Goal: Information Seeking & Learning: Learn about a topic

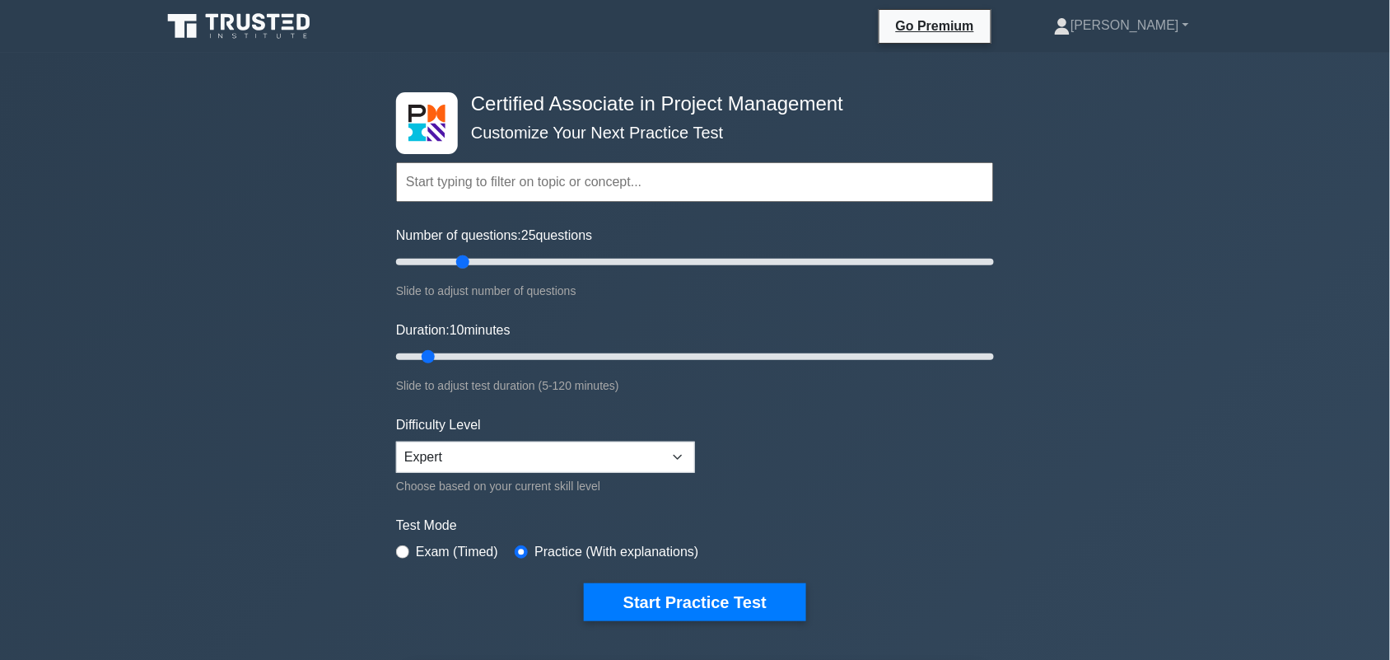
drag, startPoint x: 425, startPoint y: 256, endPoint x: 458, endPoint y: 257, distance: 33.0
click at [458, 257] on input "Number of questions: 25 questions" at bounding box center [695, 262] width 598 height 20
drag, startPoint x: 461, startPoint y: 257, endPoint x: 449, endPoint y: 259, distance: 12.6
type input "20"
click at [449, 259] on input "Number of questions: 20 questions" at bounding box center [695, 262] width 598 height 20
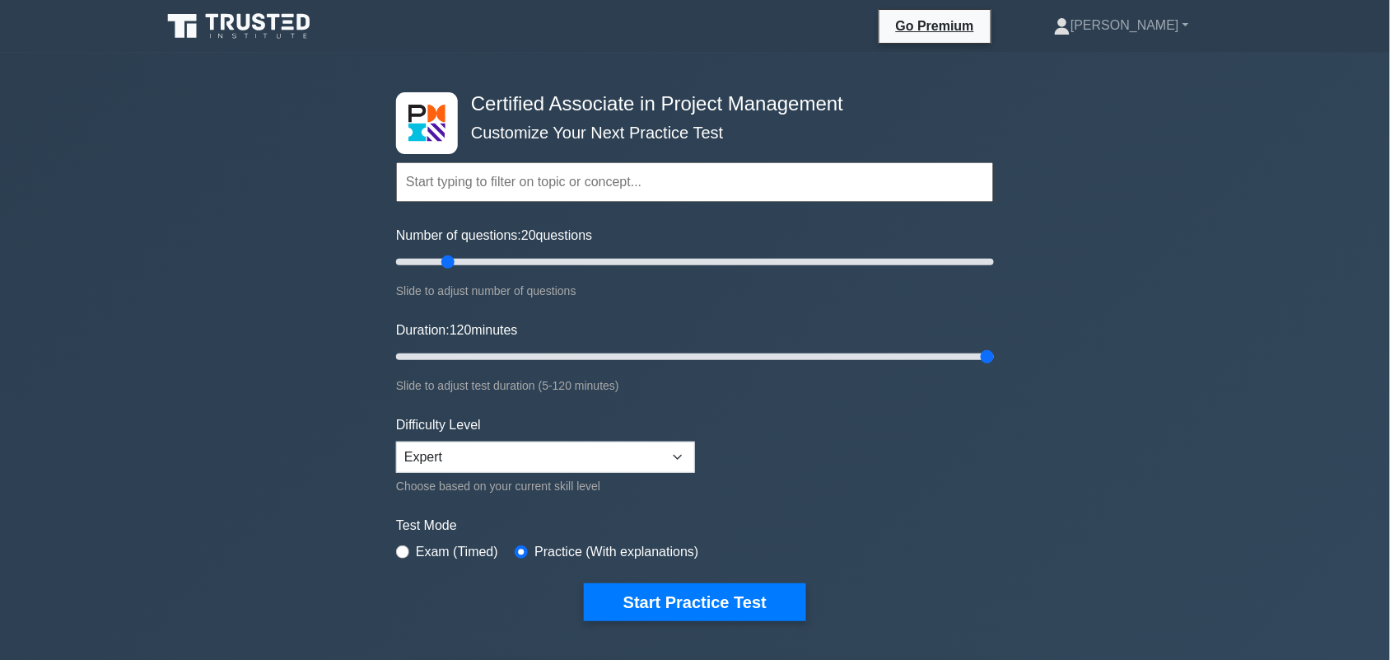
drag, startPoint x: 433, startPoint y: 351, endPoint x: 1072, endPoint y: 390, distance: 640.4
type input "120"
click at [994, 367] on input "Duration: 120 minutes" at bounding box center [695, 357] width 598 height 20
click at [671, 601] on button "Start Practice Test" at bounding box center [695, 602] width 222 height 38
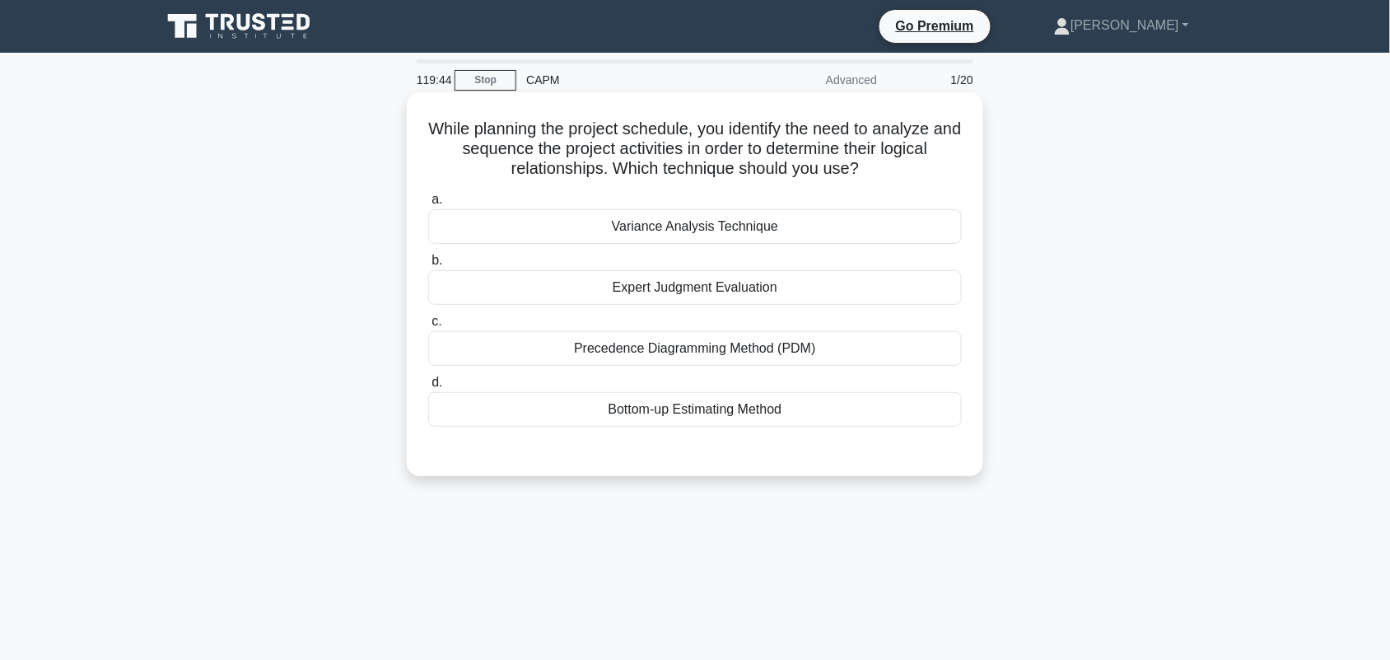
click at [809, 352] on div "Precedence Diagramming Method (PDM)" at bounding box center [695, 348] width 534 height 35
click at [428, 327] on input "c. Precedence Diagramming Method (PDM)" at bounding box center [428, 321] width 0 height 11
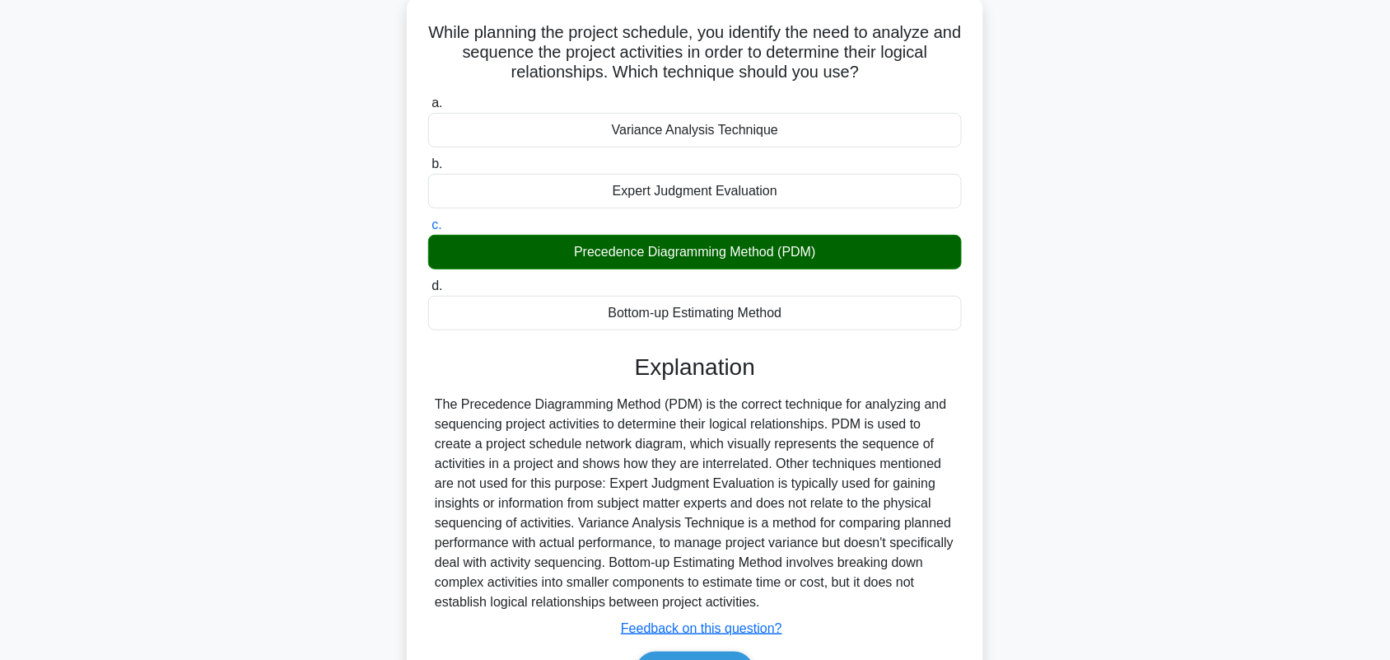
scroll to position [206, 0]
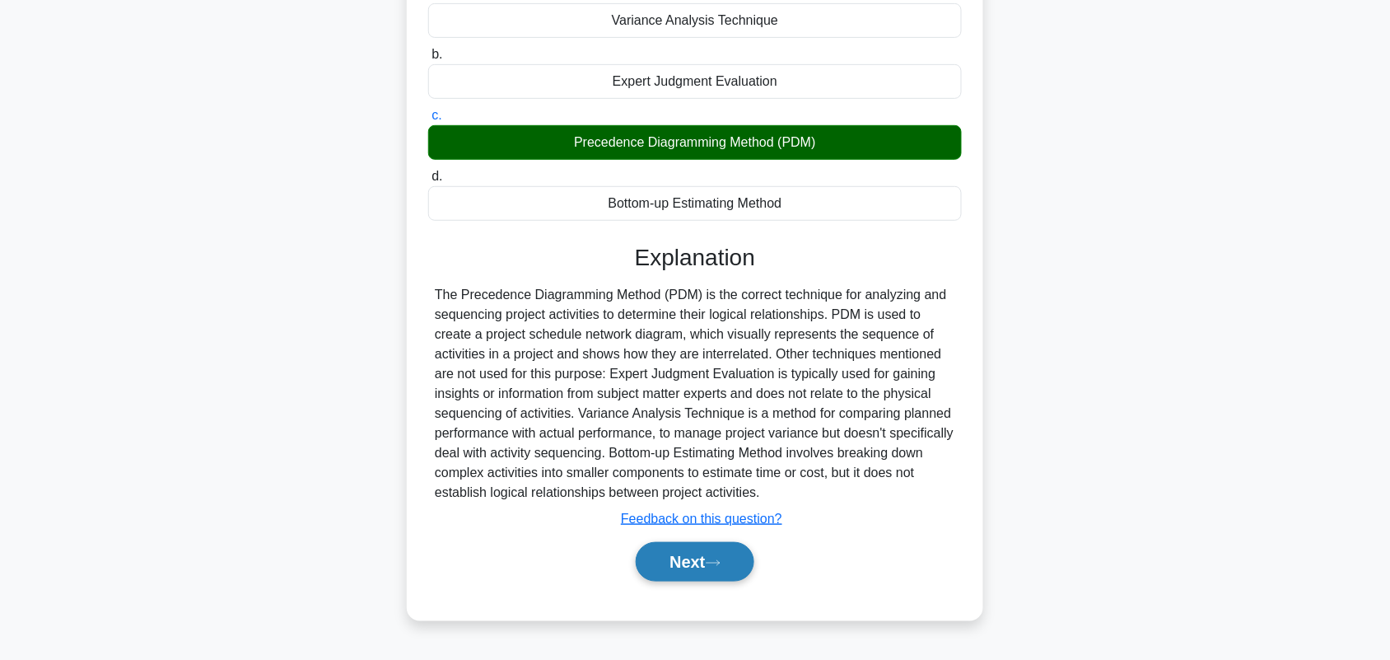
click at [697, 565] on button "Next" at bounding box center [695, 562] width 118 height 40
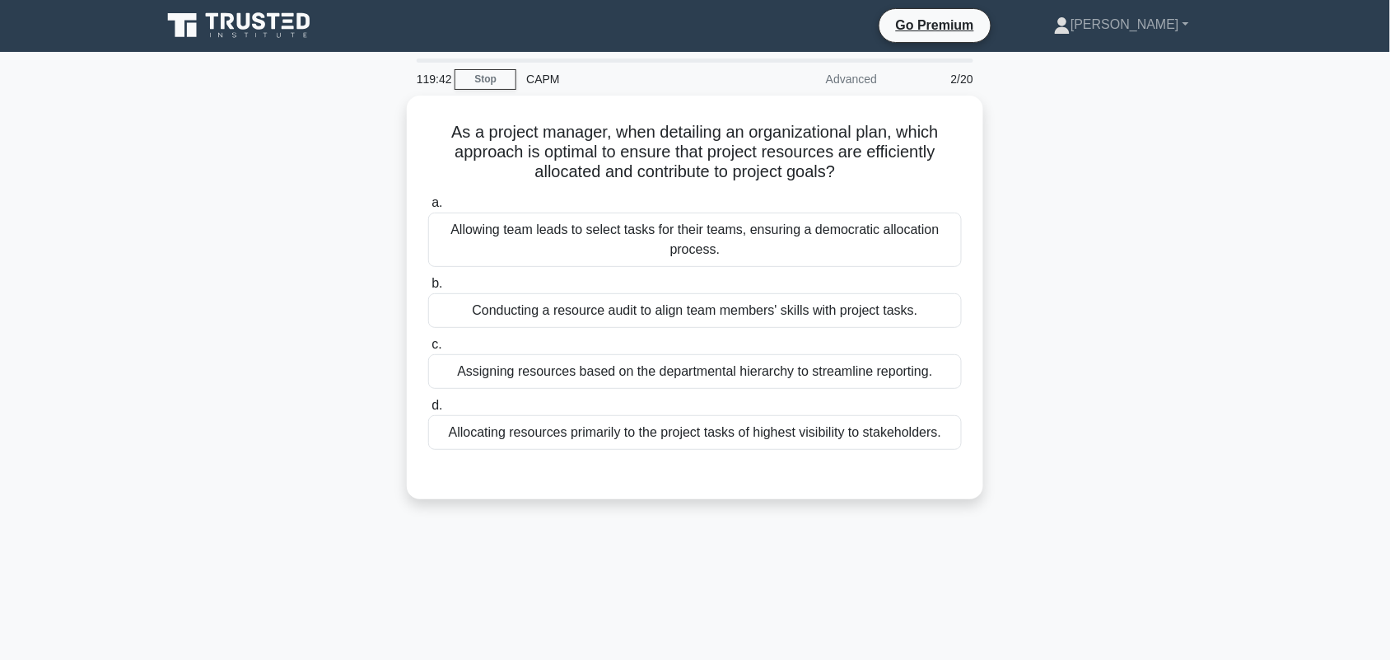
scroll to position [0, 0]
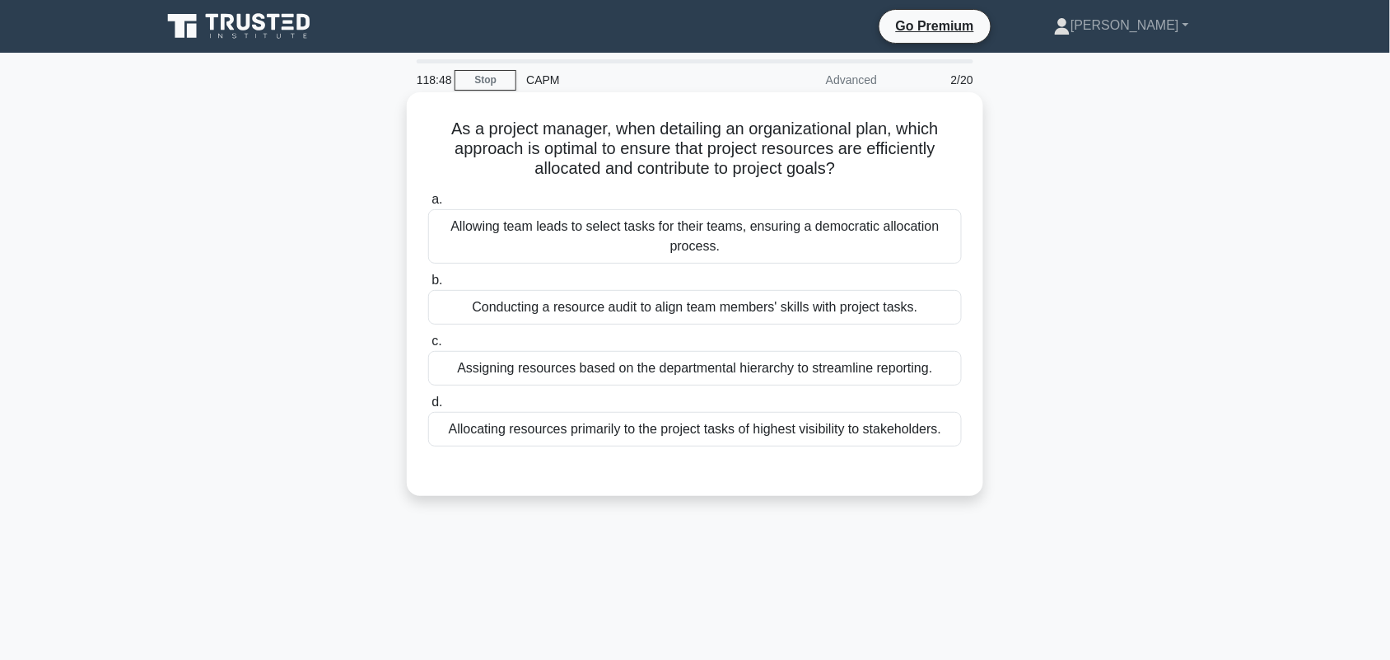
click at [949, 322] on div "Conducting a resource audit to align team members' skills with project tasks." at bounding box center [695, 307] width 534 height 35
click at [428, 286] on input "b. Conducting a resource audit to align team members' skills with project tasks." at bounding box center [428, 280] width 0 height 11
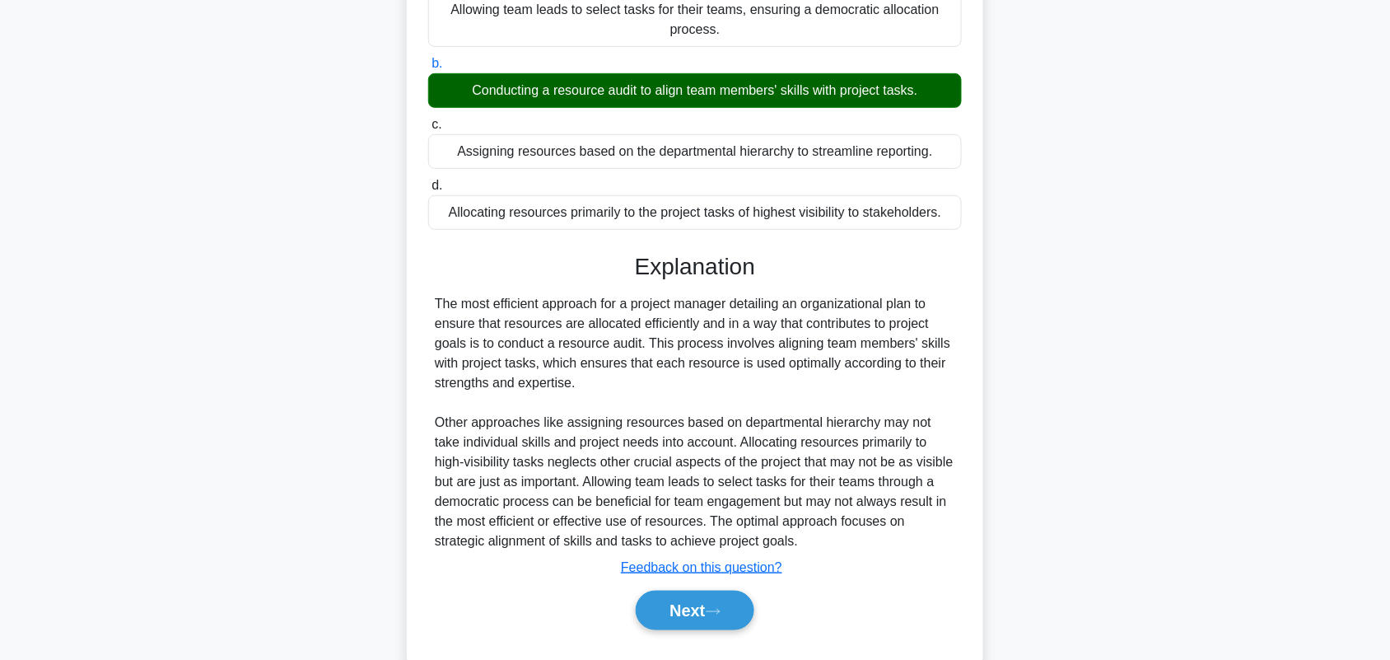
scroll to position [259, 0]
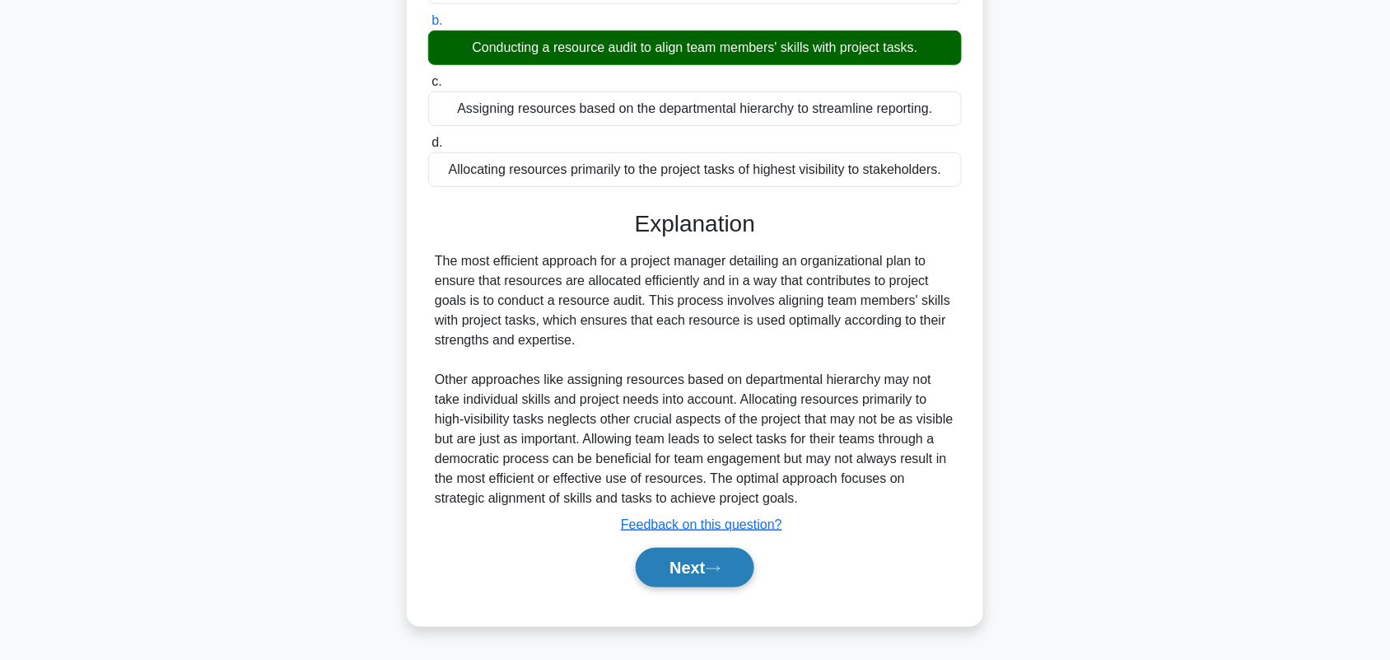
click at [720, 571] on icon at bounding box center [713, 568] width 13 height 5
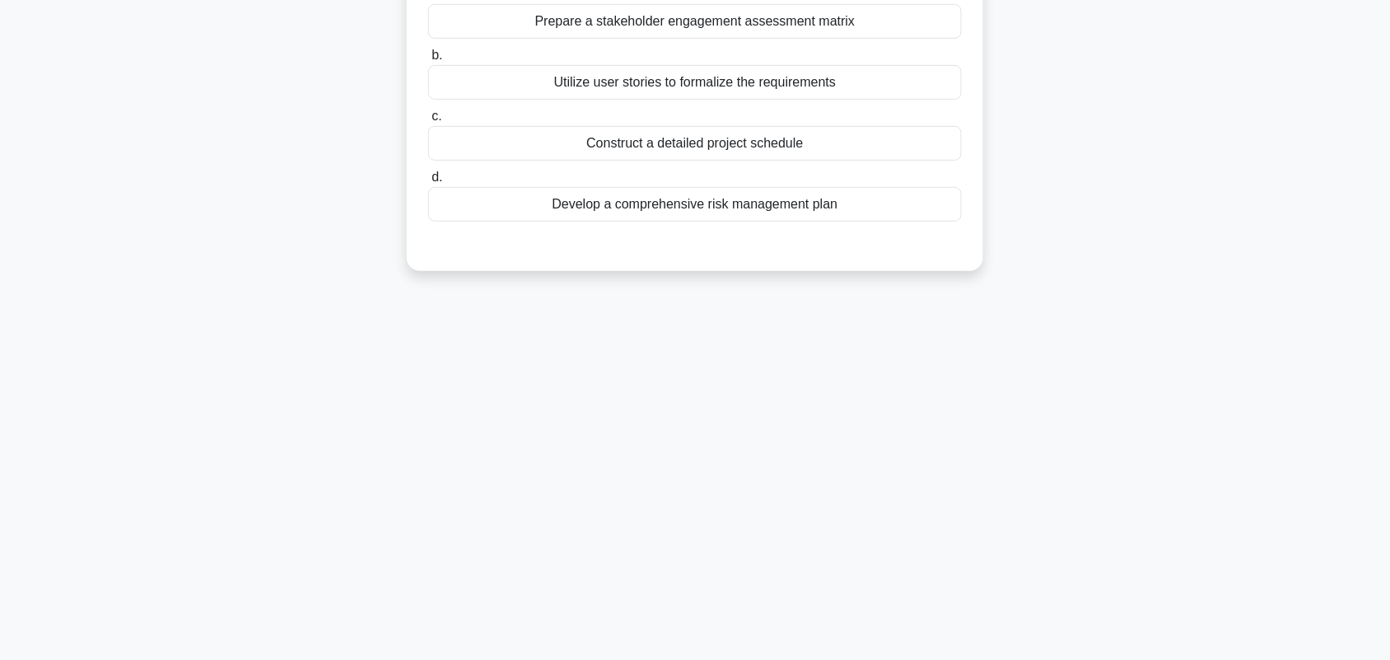
scroll to position [0, 0]
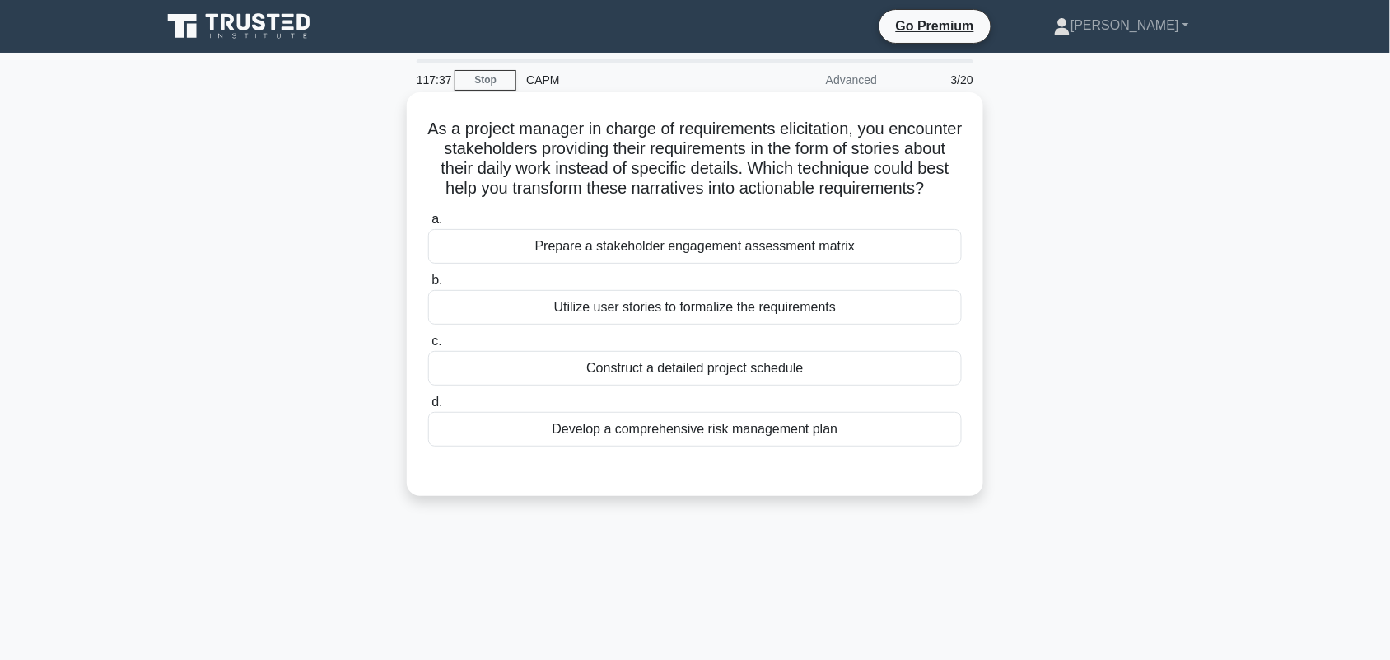
click at [838, 325] on div "Utilize user stories to formalize the requirements" at bounding box center [695, 307] width 534 height 35
click at [428, 286] on input "b. Utilize user stories to formalize the requirements" at bounding box center [428, 280] width 0 height 11
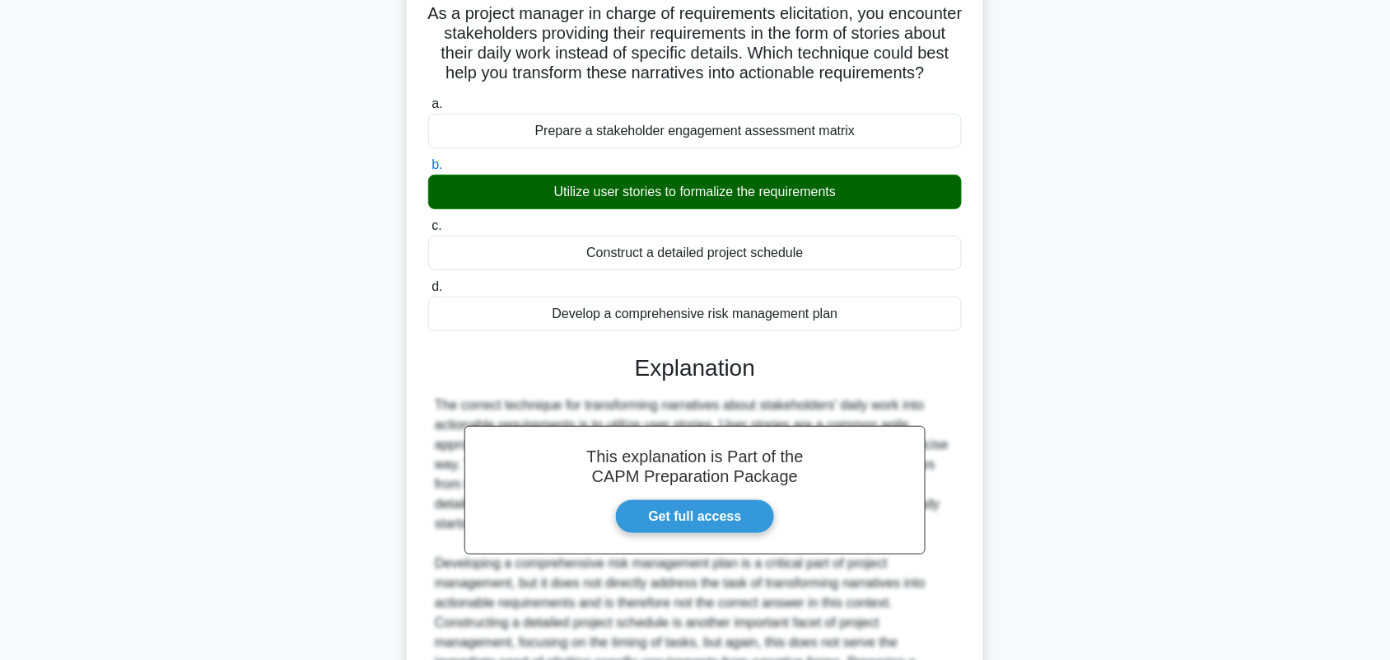
scroll to position [377, 0]
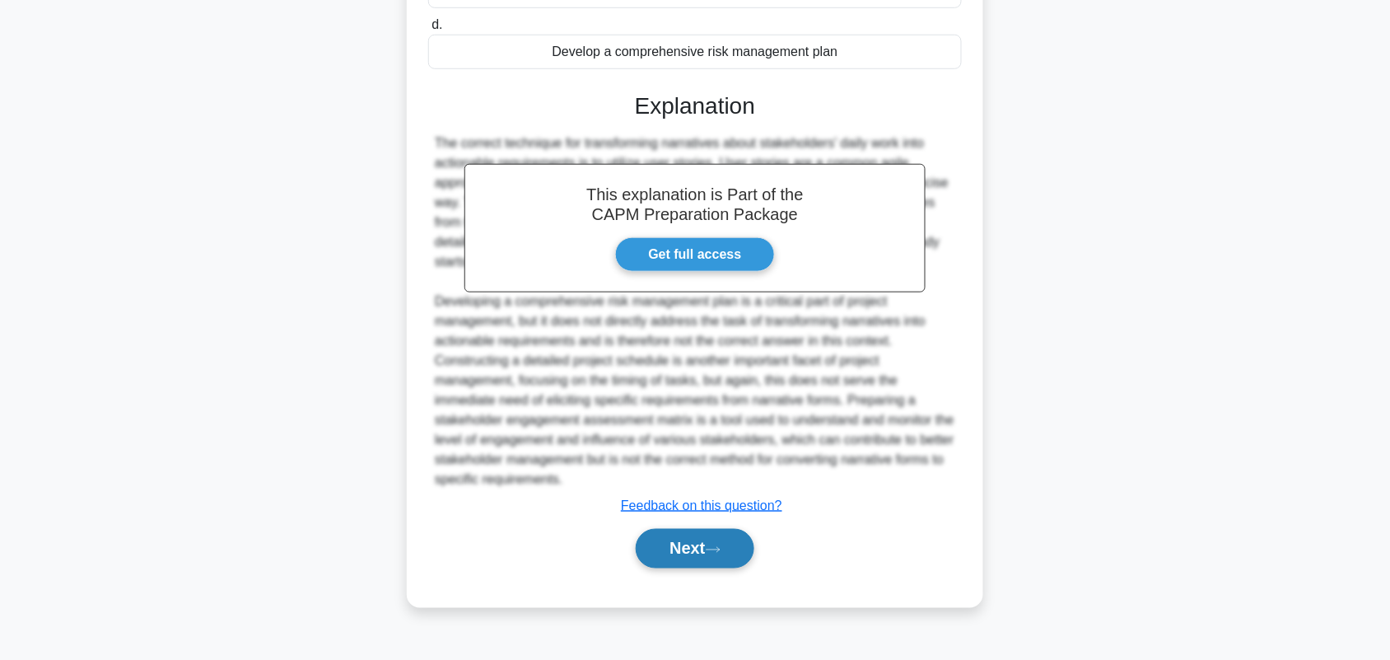
click at [702, 568] on button "Next" at bounding box center [695, 549] width 118 height 40
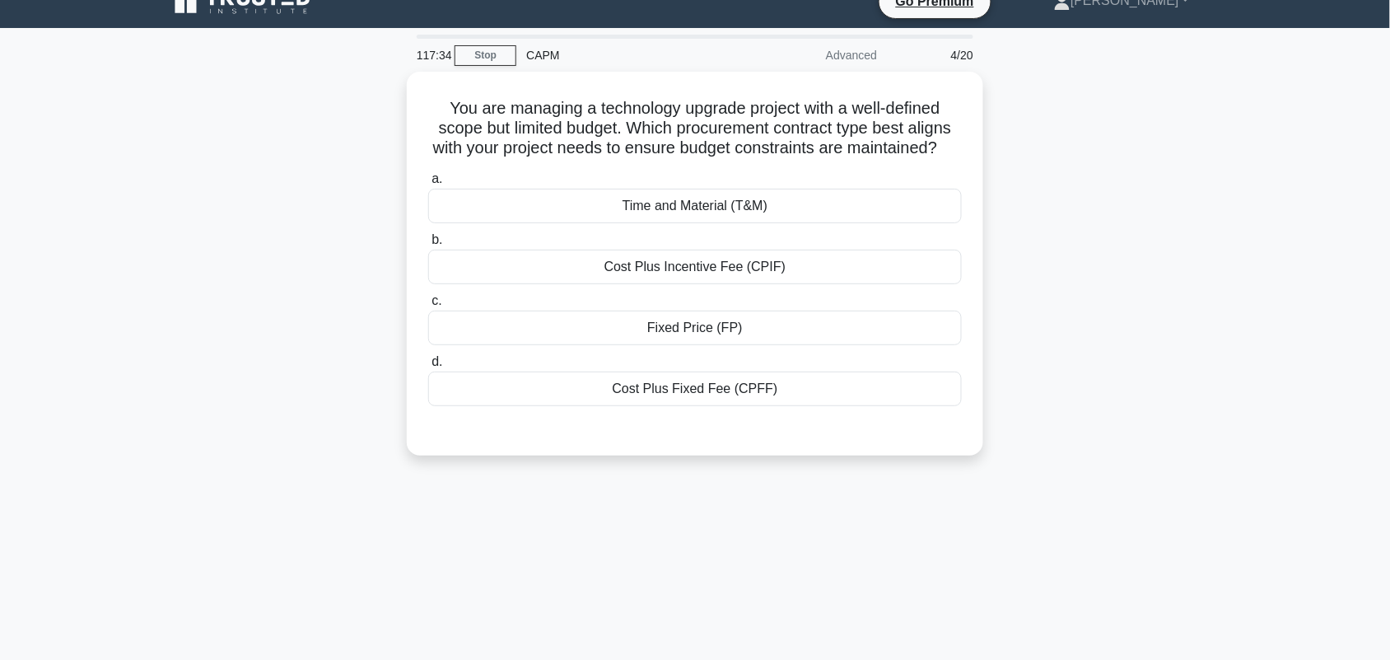
scroll to position [23, 0]
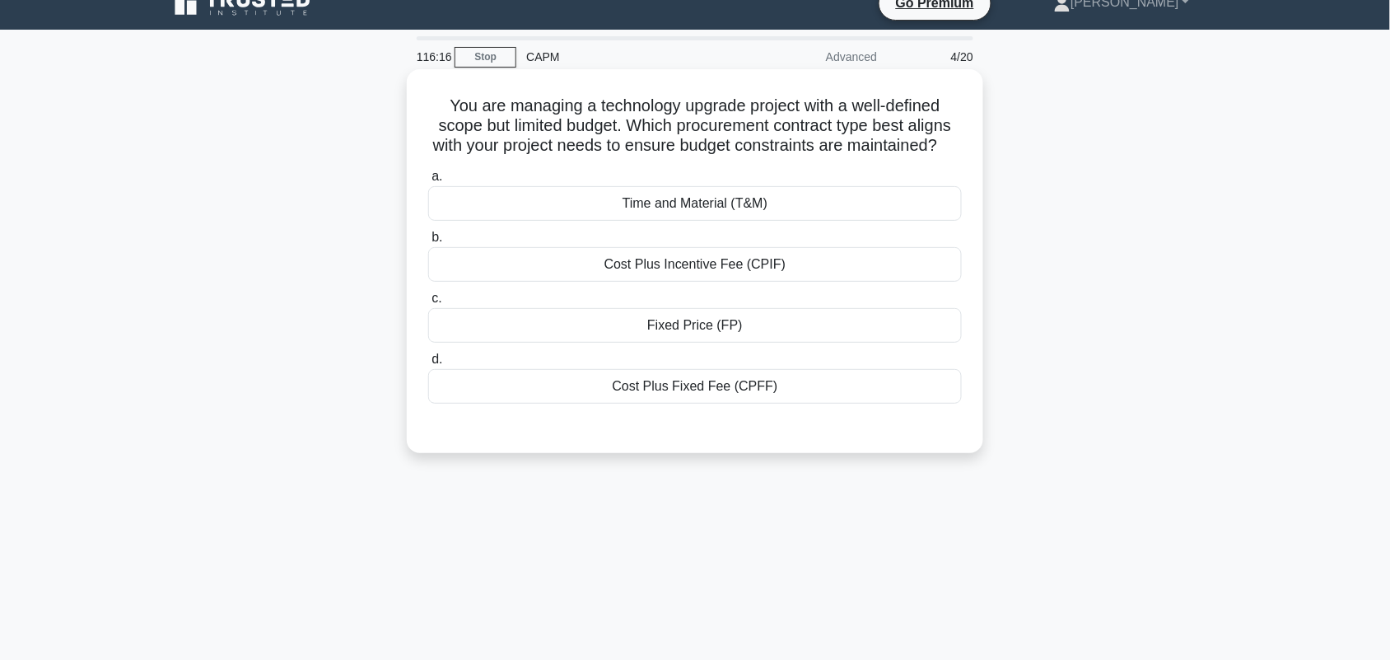
click at [939, 339] on div "Fixed Price (FP)" at bounding box center [695, 325] width 534 height 35
click at [428, 304] on input "c. Fixed Price (FP)" at bounding box center [428, 298] width 0 height 11
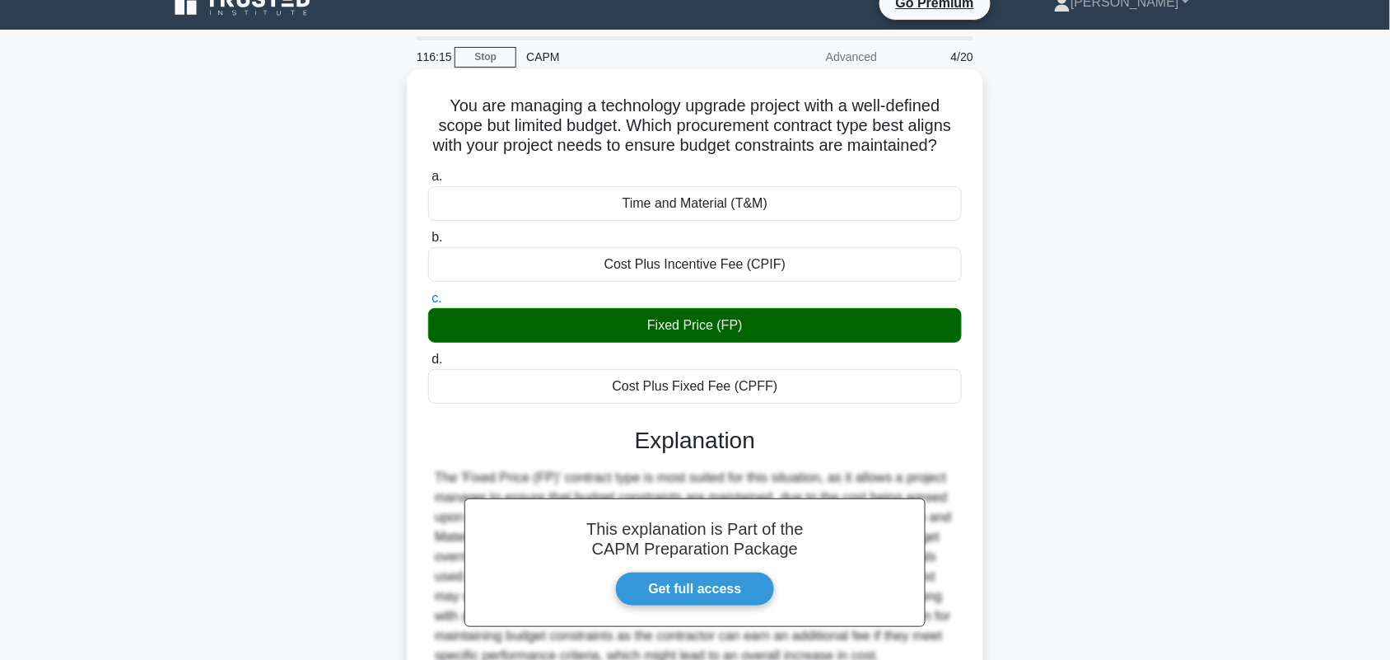
scroll to position [229, 0]
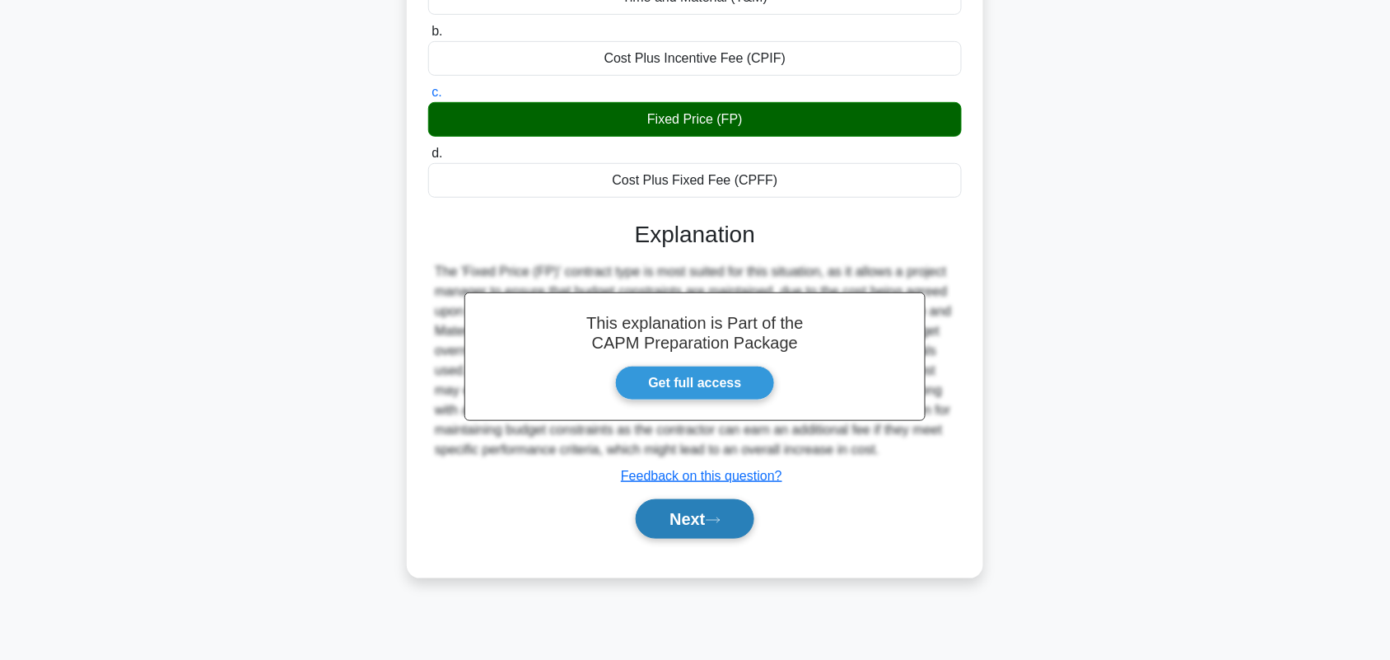
click at [667, 539] on button "Next" at bounding box center [695, 519] width 118 height 40
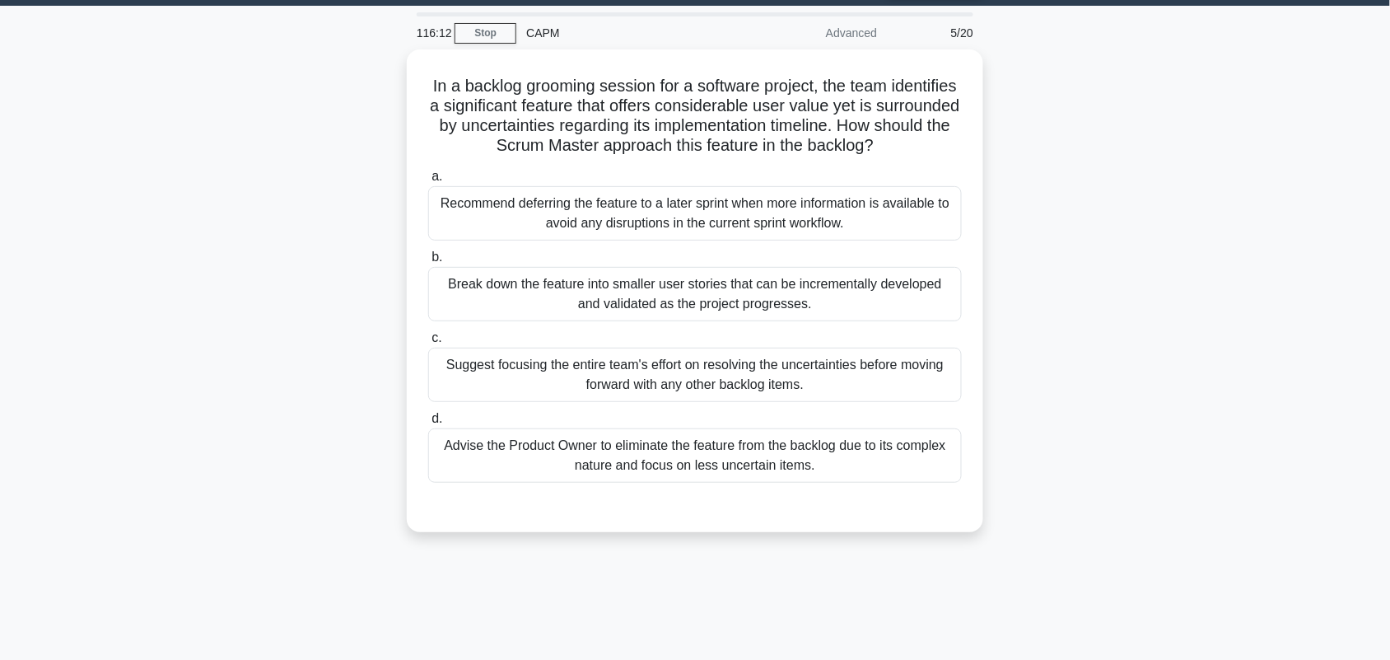
scroll to position [0, 0]
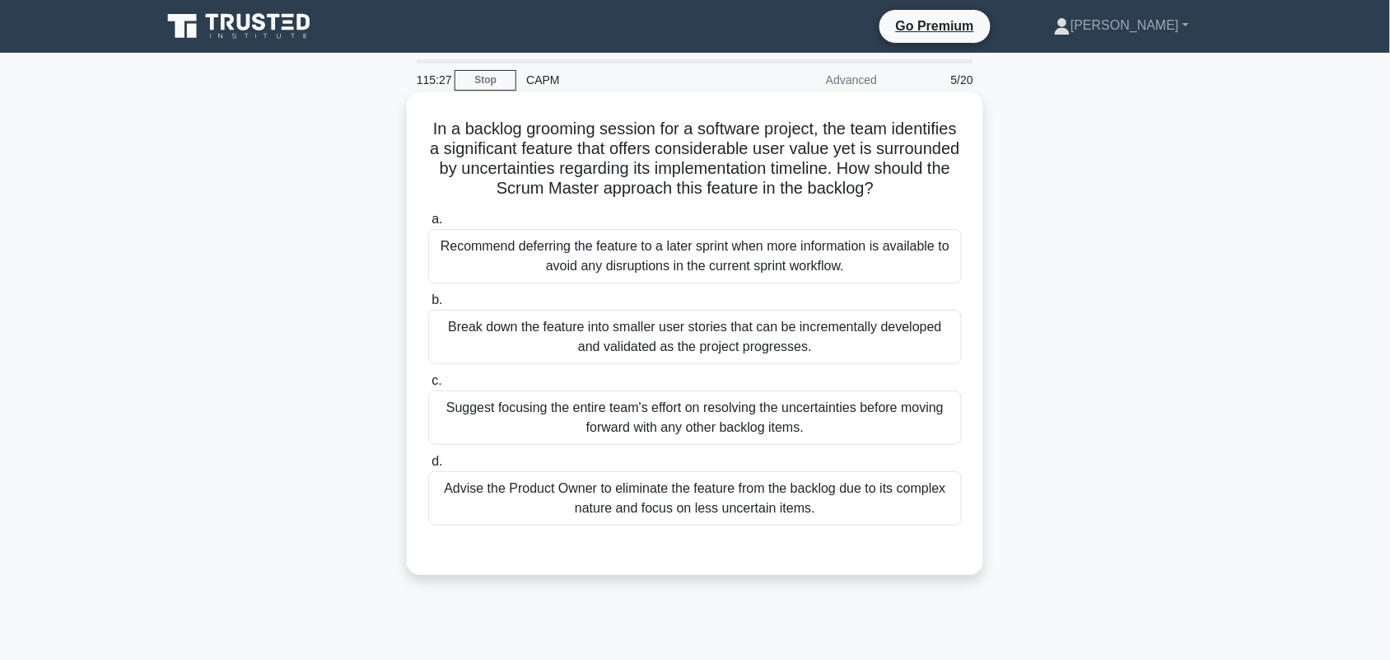
click at [933, 351] on div "Break down the feature into smaller user stories that can be incrementally deve…" at bounding box center [695, 337] width 534 height 54
click at [428, 306] on input "b. Break down the feature into smaller user stories that can be incrementally d…" at bounding box center [428, 300] width 0 height 11
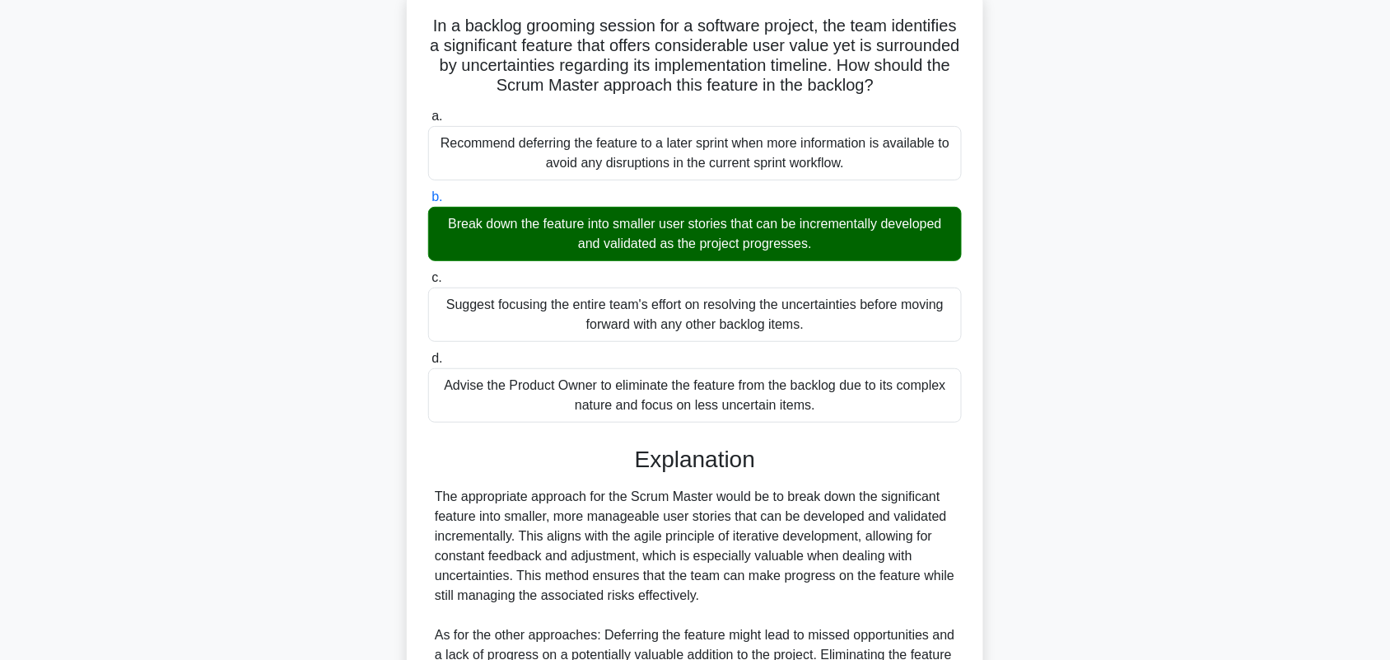
scroll to position [309, 0]
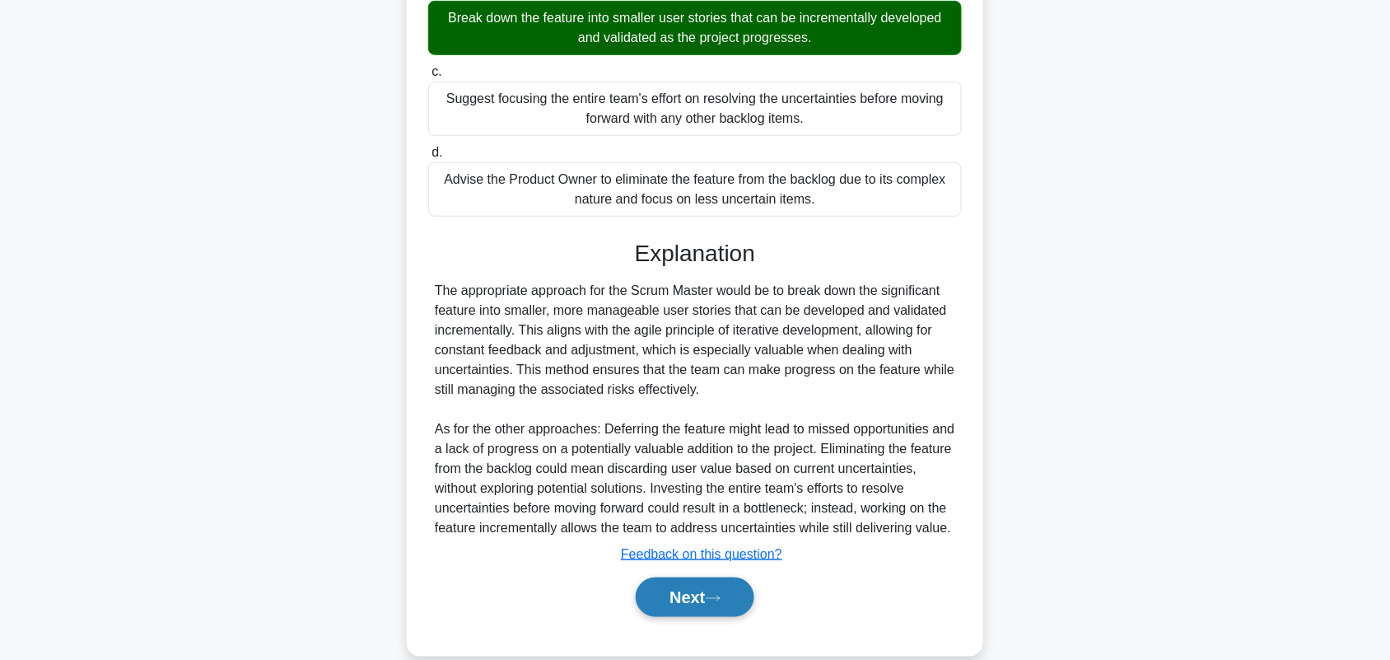
click at [705, 601] on button "Next" at bounding box center [695, 597] width 118 height 40
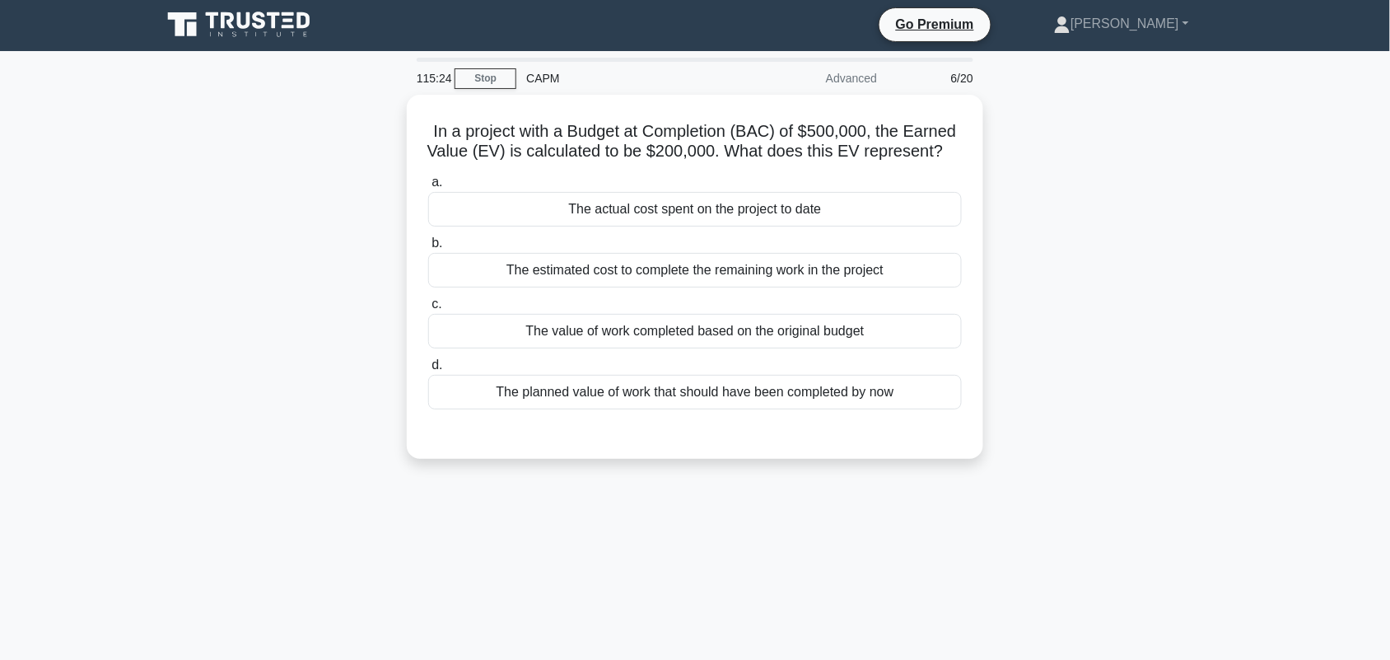
scroll to position [0, 0]
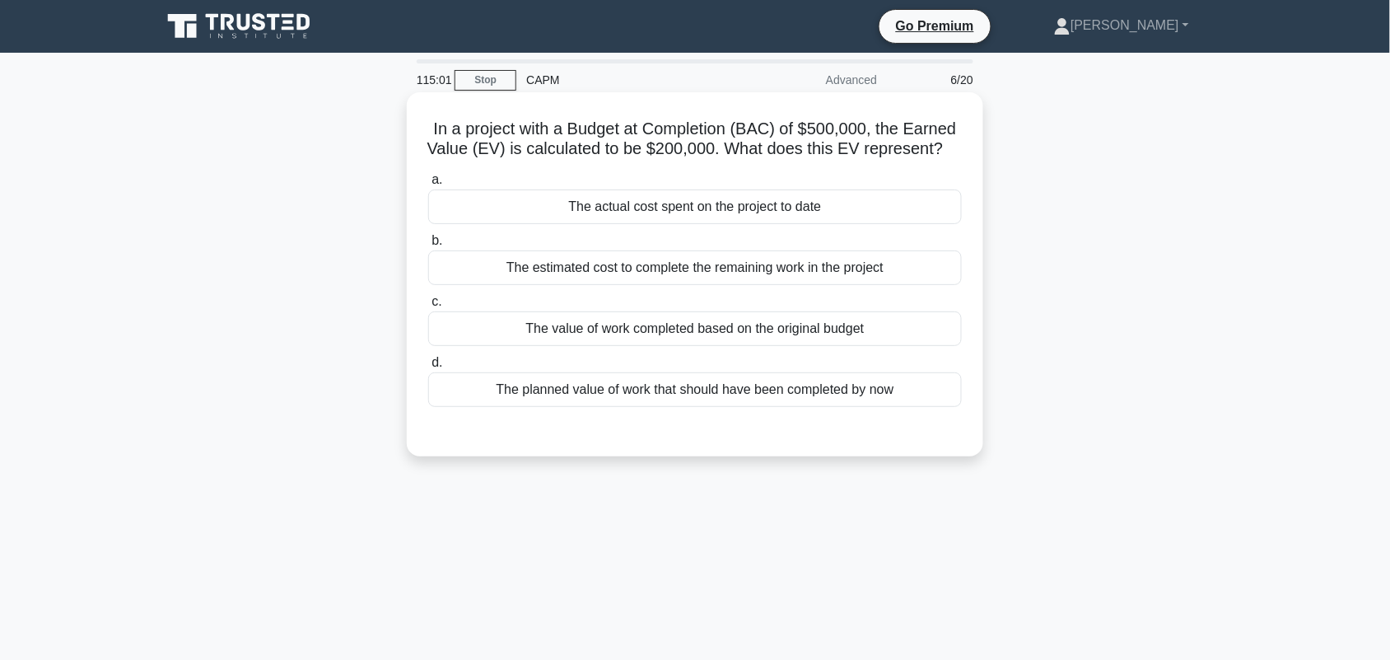
click at [896, 346] on div "The value of work completed based on the original budget" at bounding box center [695, 328] width 534 height 35
click at [428, 307] on input "c. The value of work completed based on the original budget" at bounding box center [428, 302] width 0 height 11
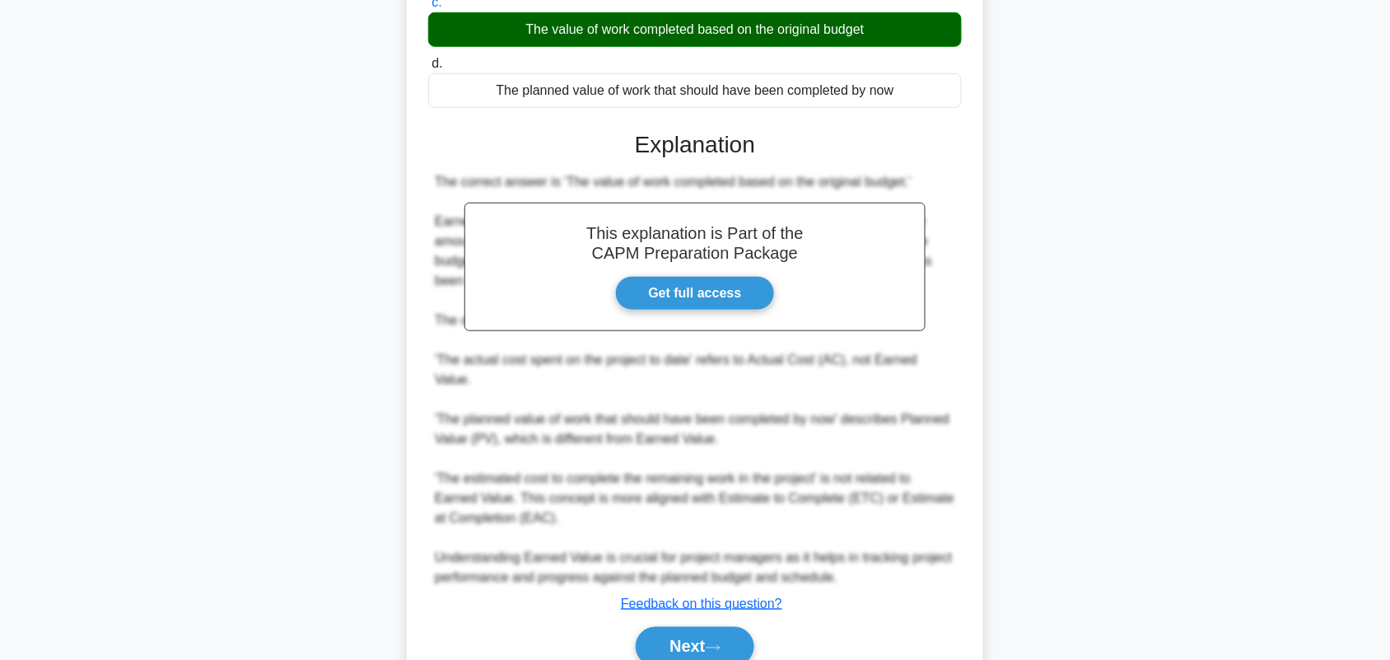
scroll to position [309, 0]
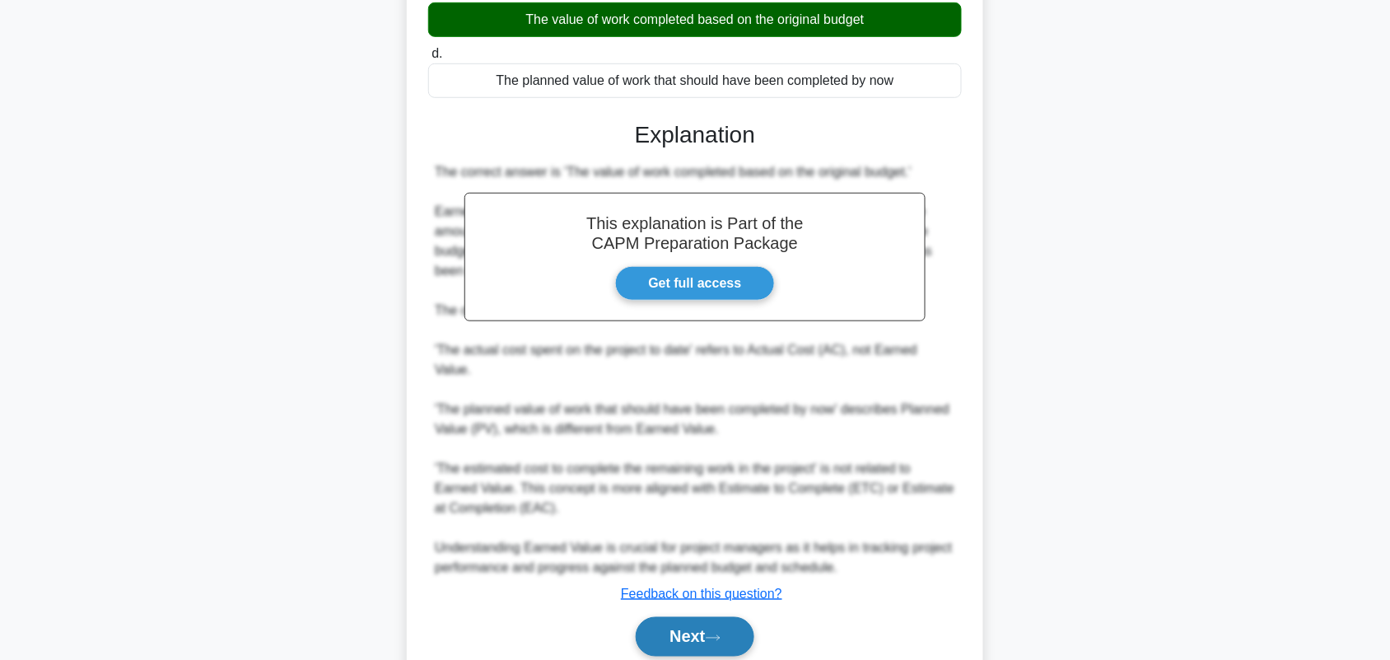
click at [684, 637] on button "Next" at bounding box center [695, 637] width 118 height 40
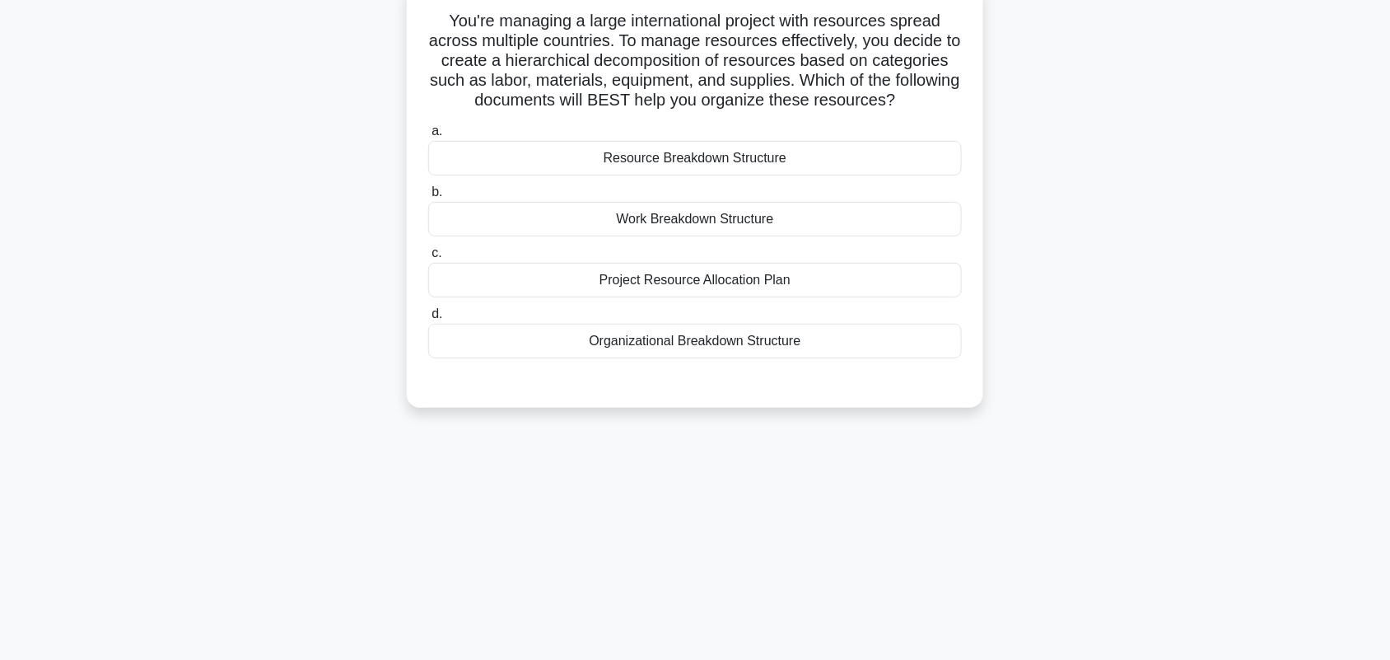
scroll to position [23, 0]
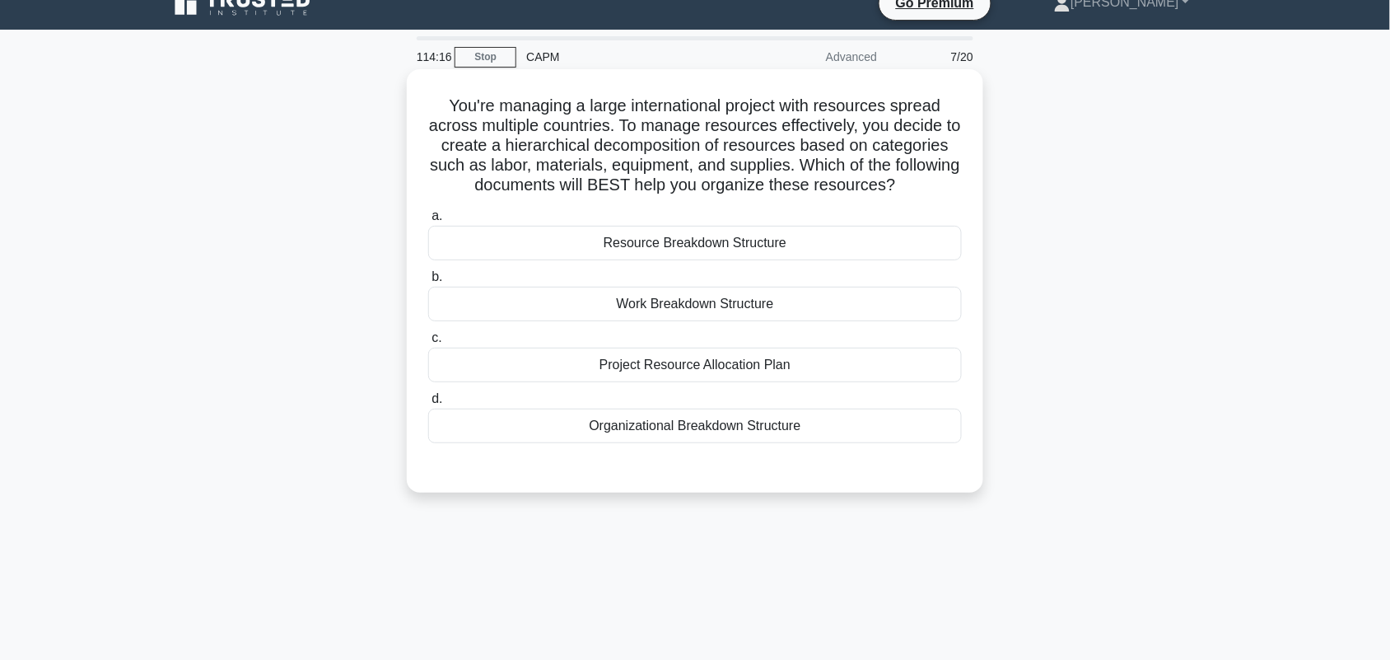
click at [881, 252] on div "Resource Breakdown Structure" at bounding box center [695, 243] width 534 height 35
click at [428, 222] on input "a. Resource Breakdown Structure" at bounding box center [428, 216] width 0 height 11
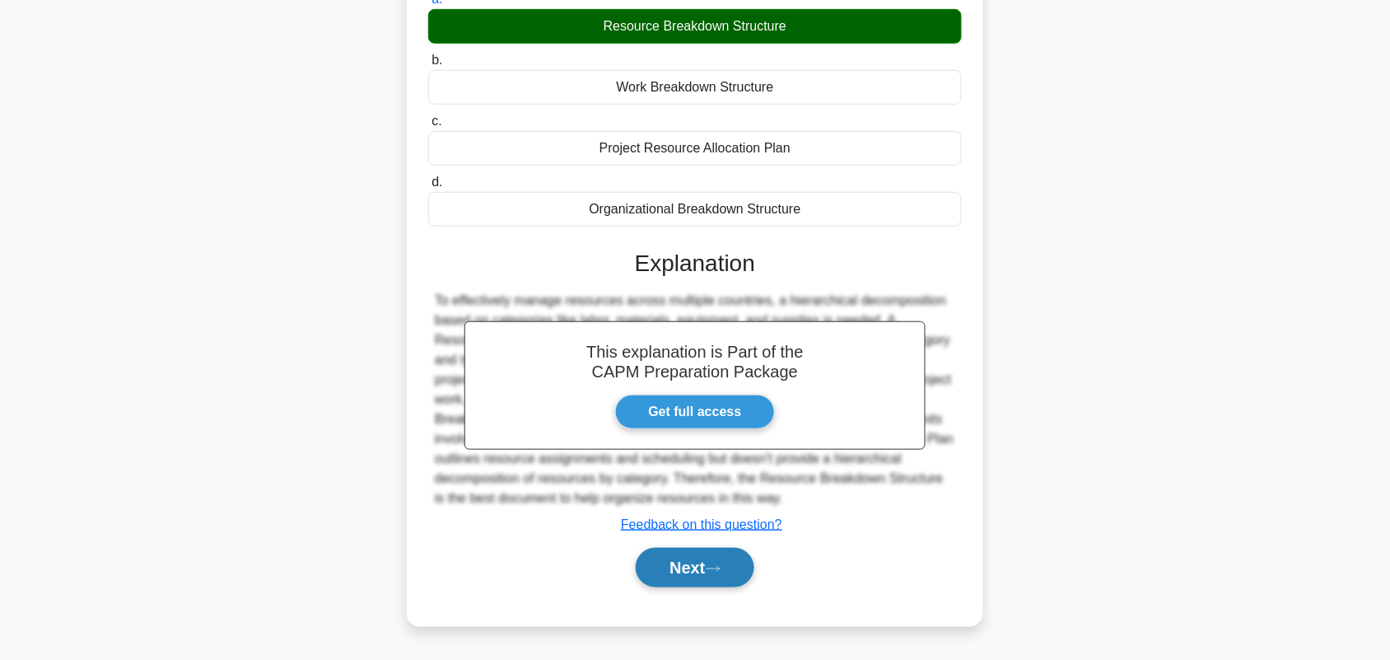
click at [668, 558] on button "Next" at bounding box center [695, 568] width 118 height 40
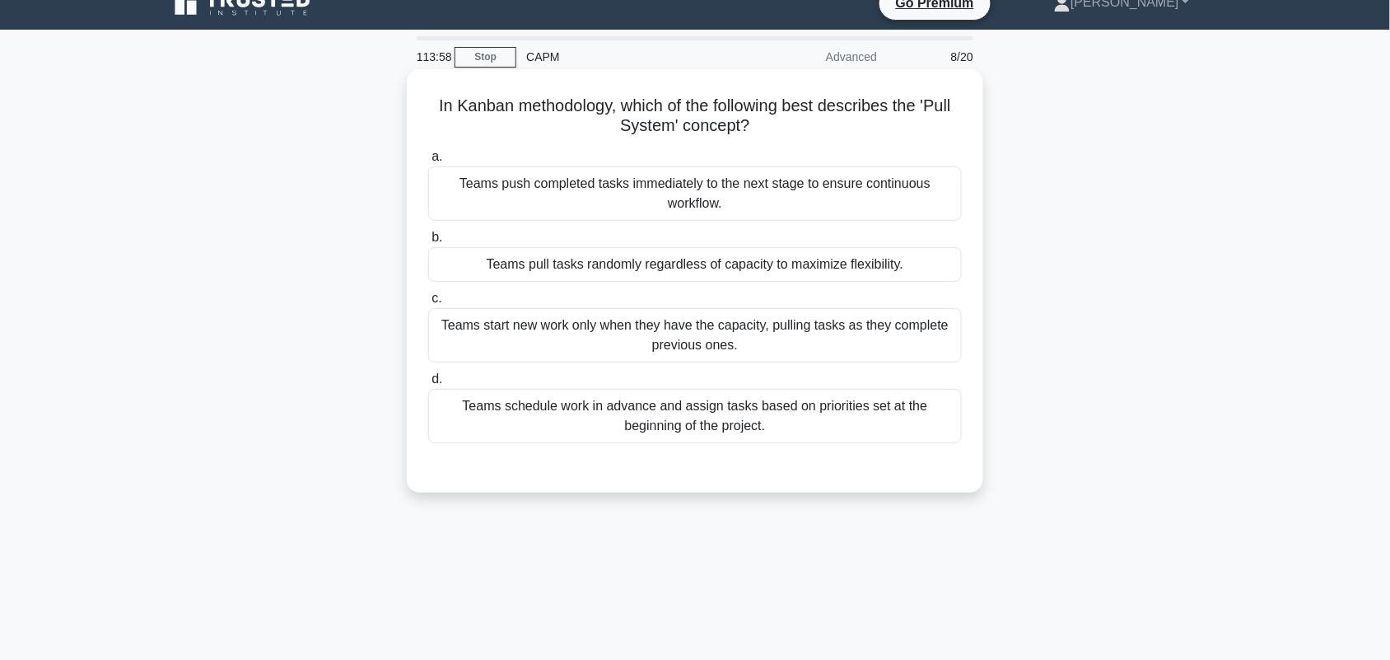
click at [903, 339] on div "Teams start new work only when they have the capacity, pulling tasks as they co…" at bounding box center [695, 335] width 534 height 54
click at [428, 304] on input "c. Teams start new work only when they have the capacity, pulling tasks as they…" at bounding box center [428, 298] width 0 height 11
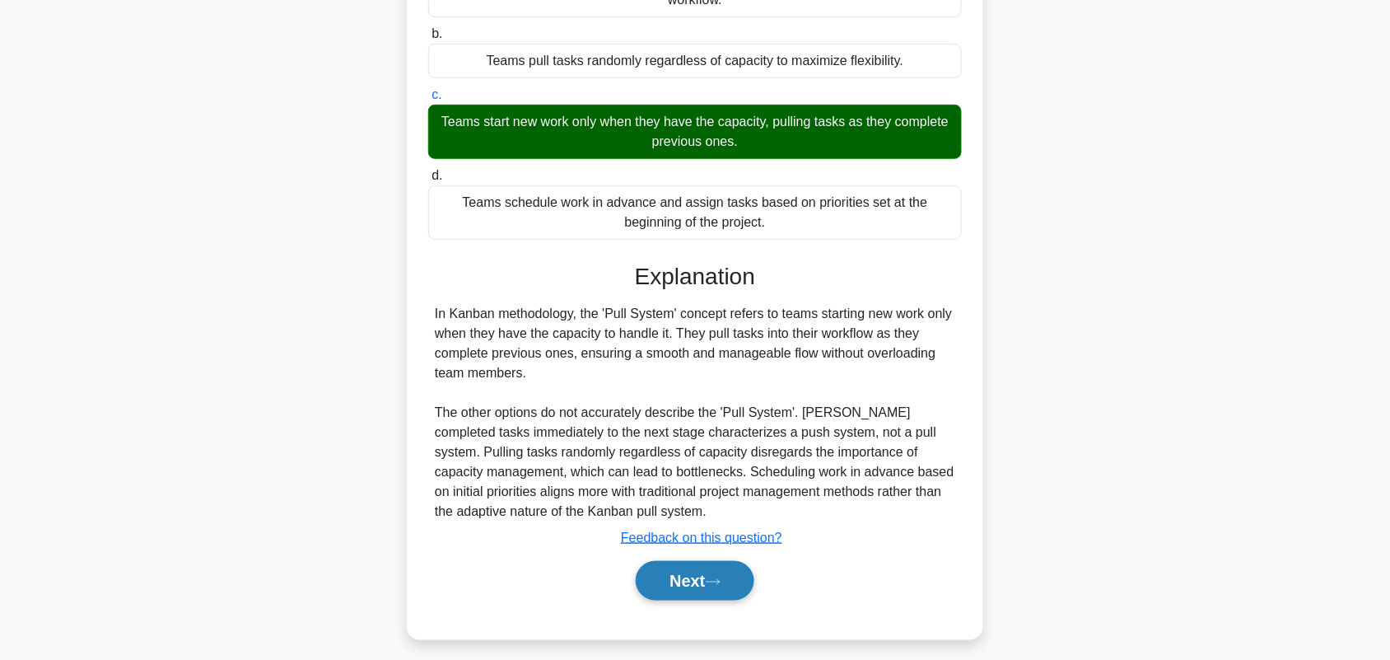
scroll to position [240, 0]
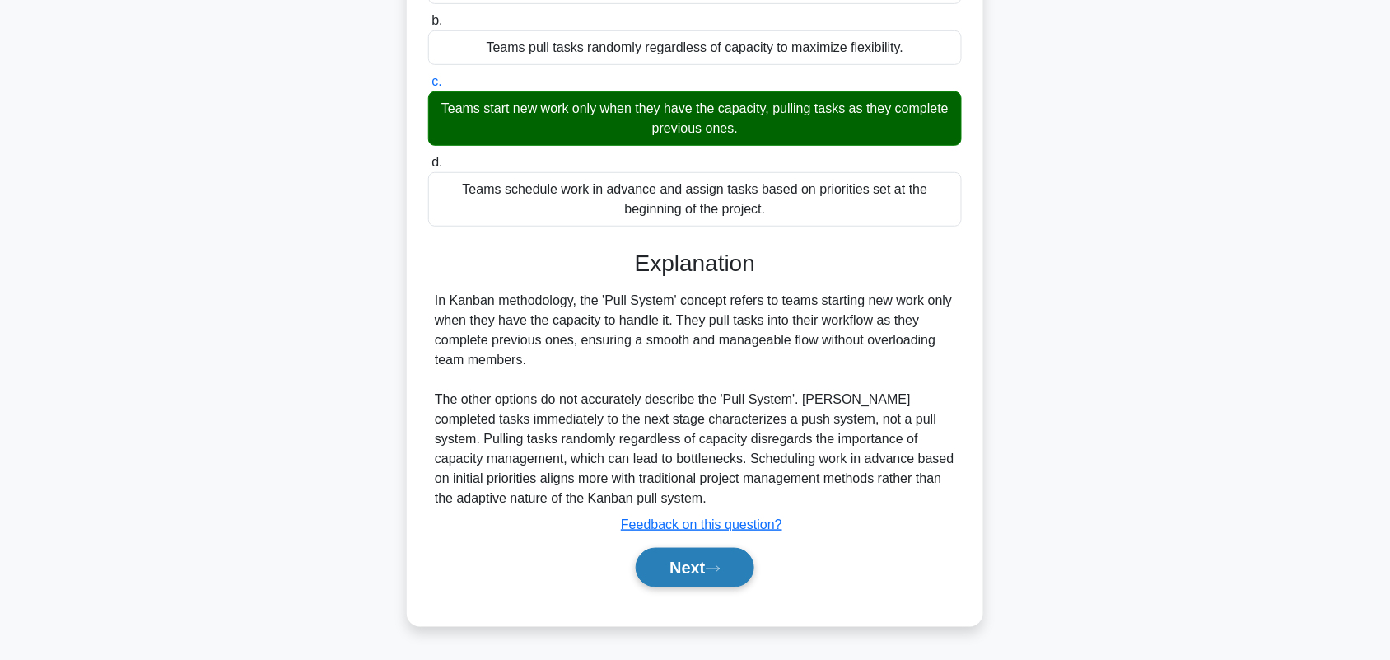
click at [676, 571] on button "Next" at bounding box center [695, 568] width 118 height 40
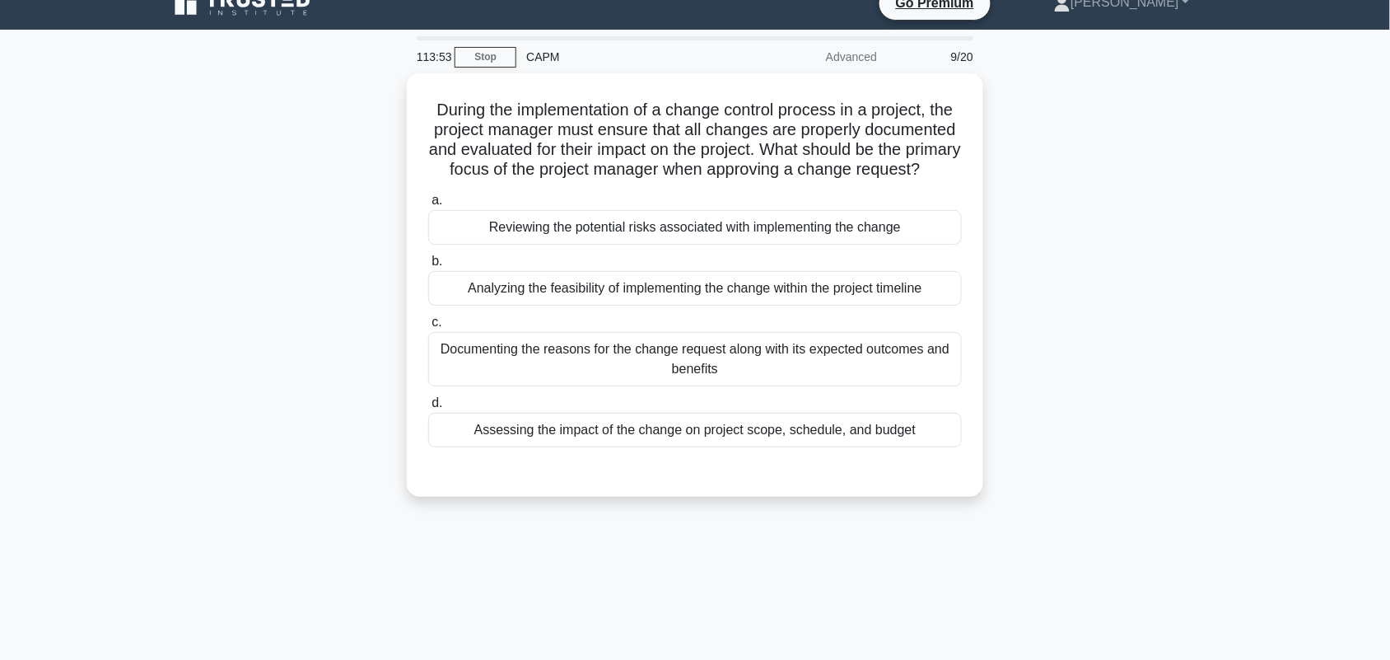
scroll to position [126, 0]
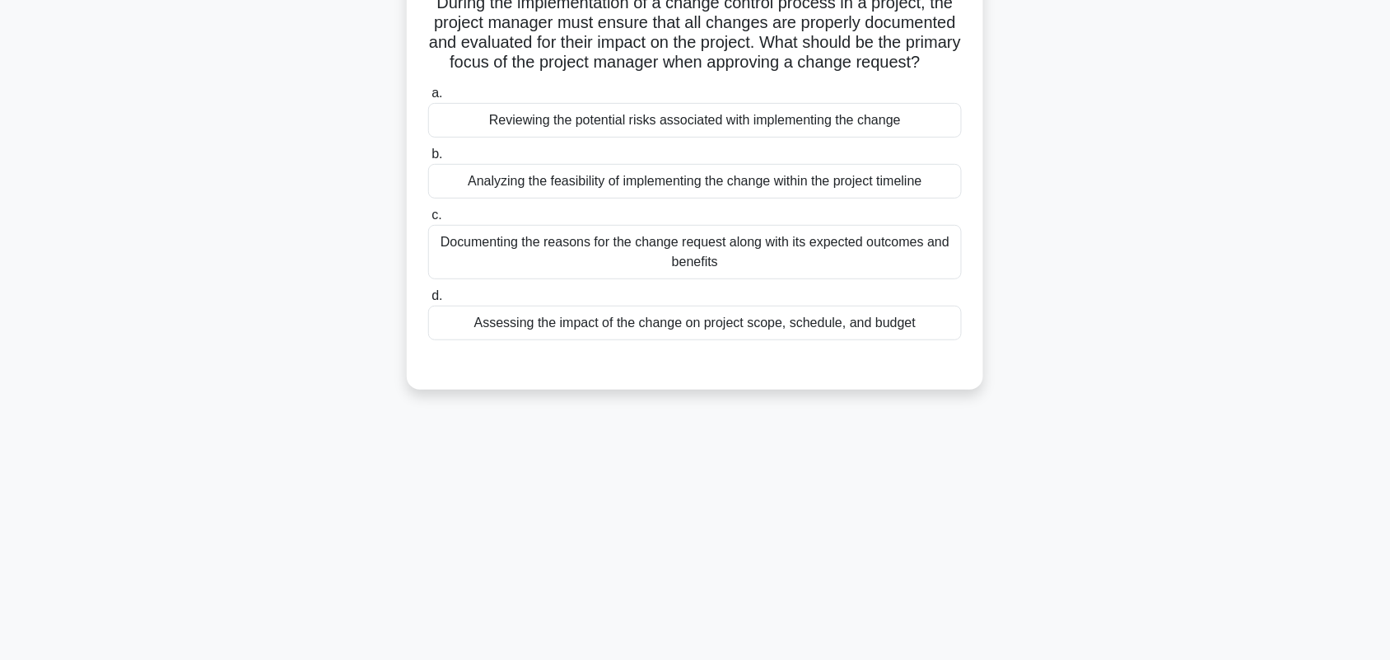
click at [755, 340] on div "Assessing the impact of the change on project scope, schedule, and budget" at bounding box center [695, 323] width 534 height 35
click at [428, 301] on input "d. Assessing the impact of the change on project scope, schedule, and budget" at bounding box center [428, 296] width 0 height 11
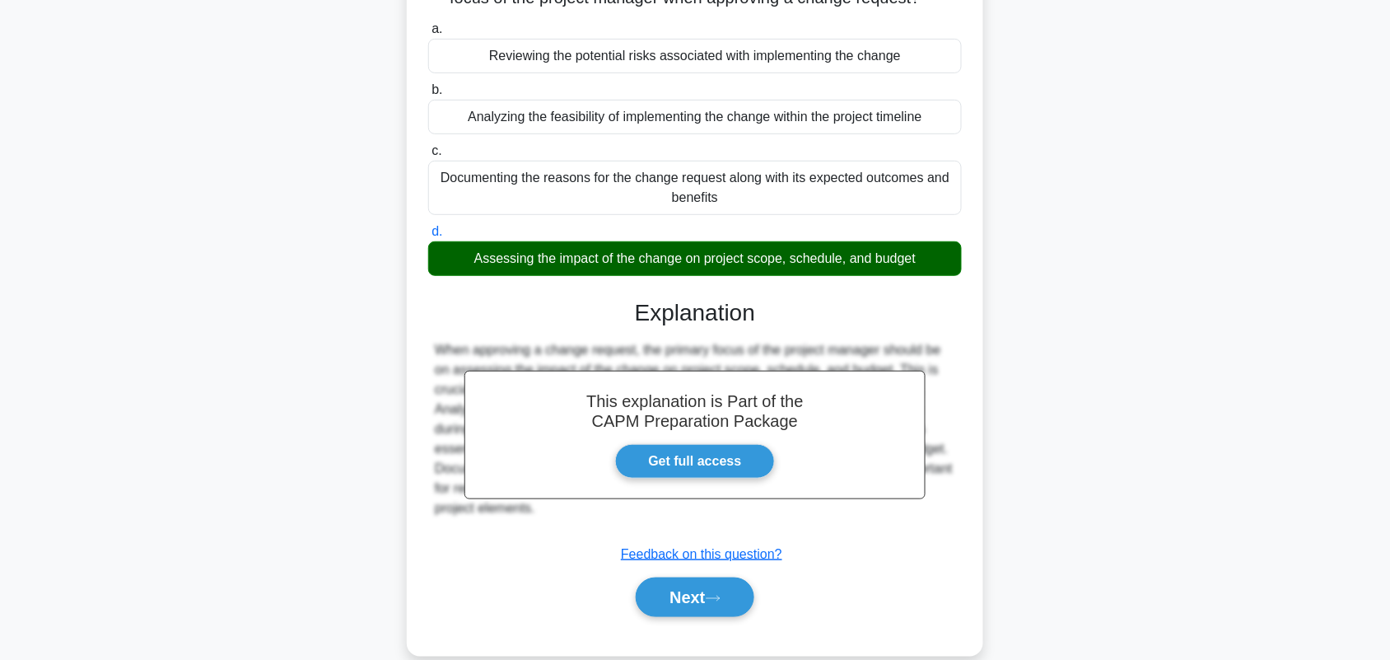
scroll to position [240, 0]
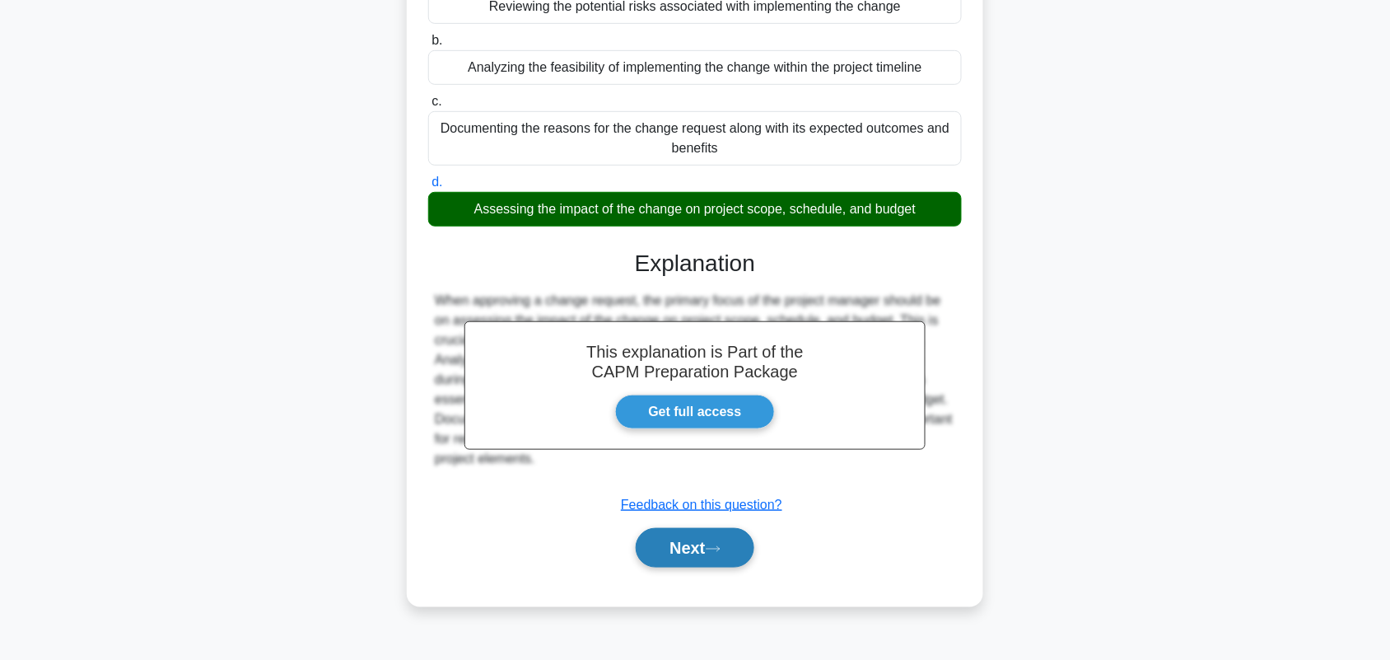
click at [719, 558] on button "Next" at bounding box center [695, 548] width 118 height 40
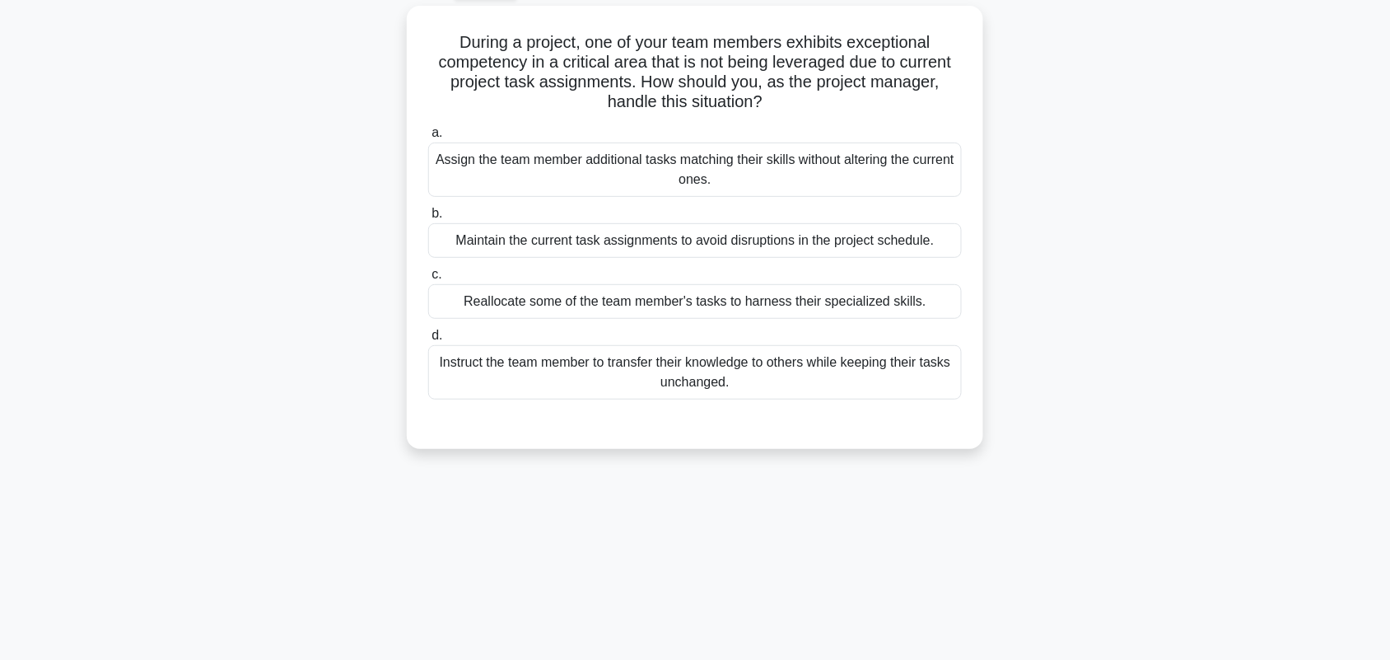
scroll to position [126, 0]
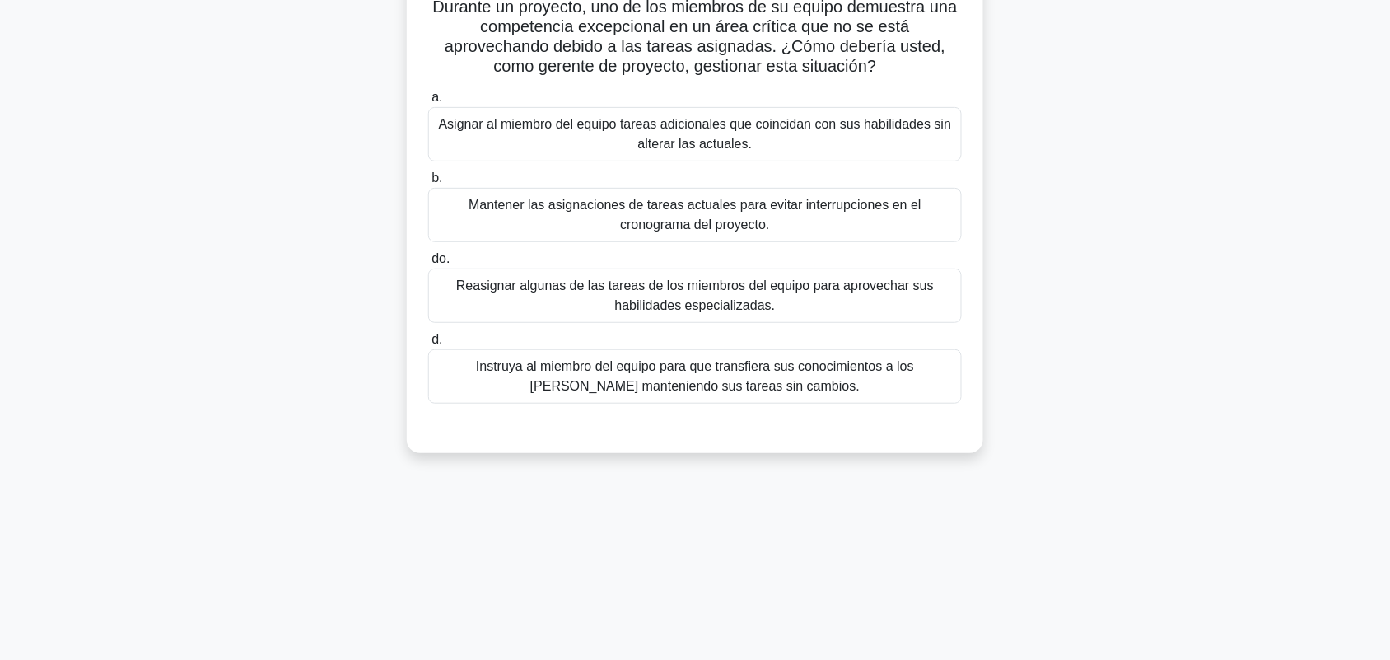
click at [1191, 313] on div "Durante un proyecto, uno de los miembros de su equipo demuestra una competencia…" at bounding box center [695, 221] width 1087 height 502
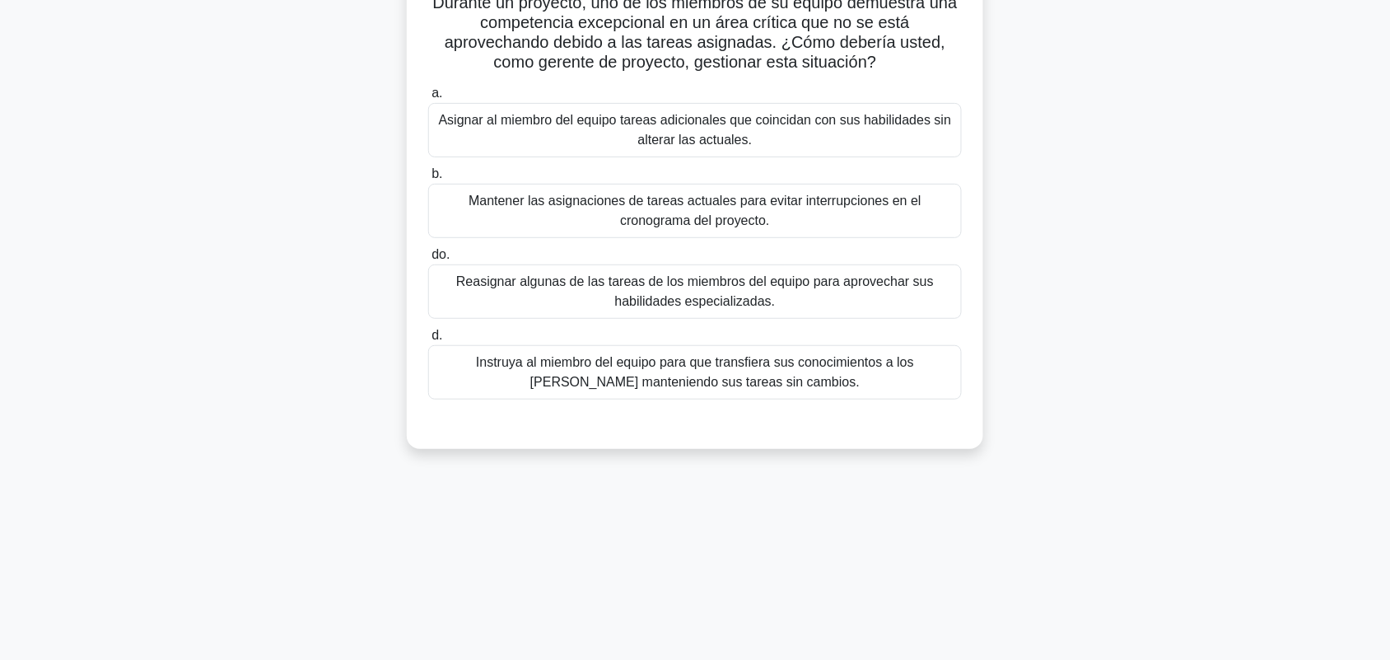
click at [954, 298] on font "Reasignar algunas de las tareas de los miembros del equipo para aprovechar sus …" at bounding box center [695, 292] width 519 height 40
click at [428, 260] on input "do. Reasignar algunas de las tareas de los miembros del equipo para aprovechar …" at bounding box center [428, 255] width 0 height 11
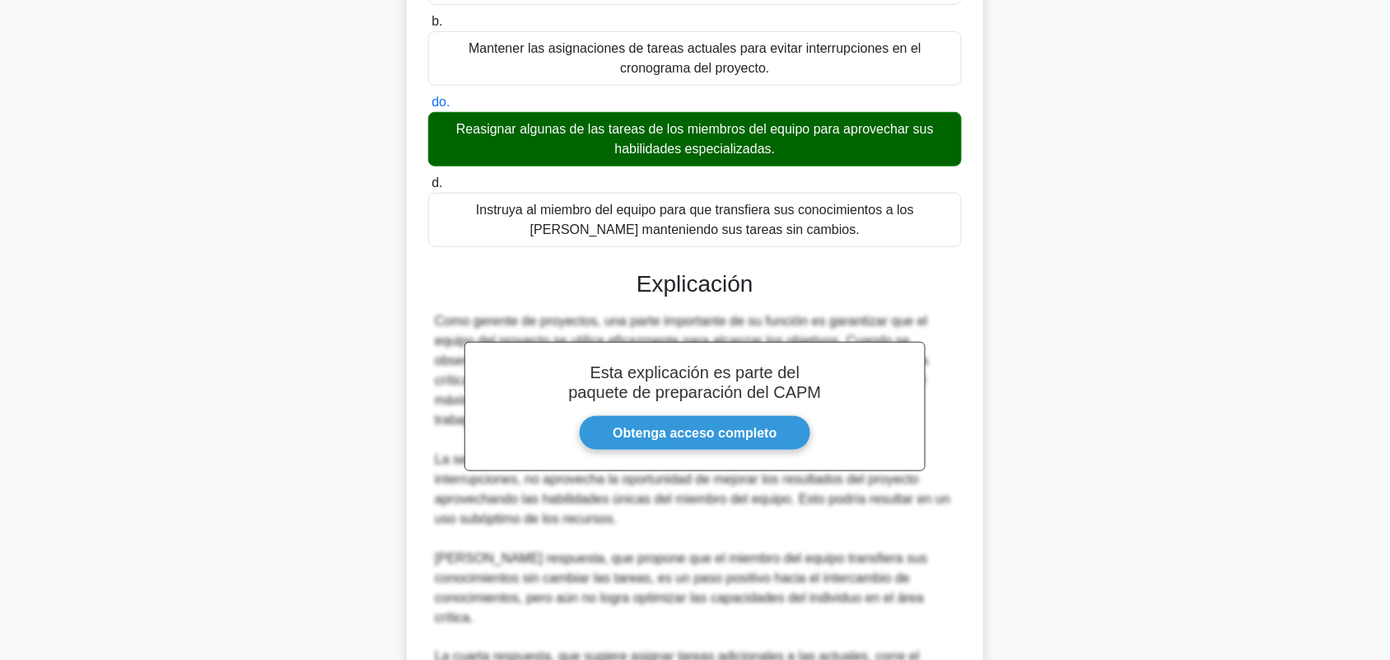
scroll to position [435, 0]
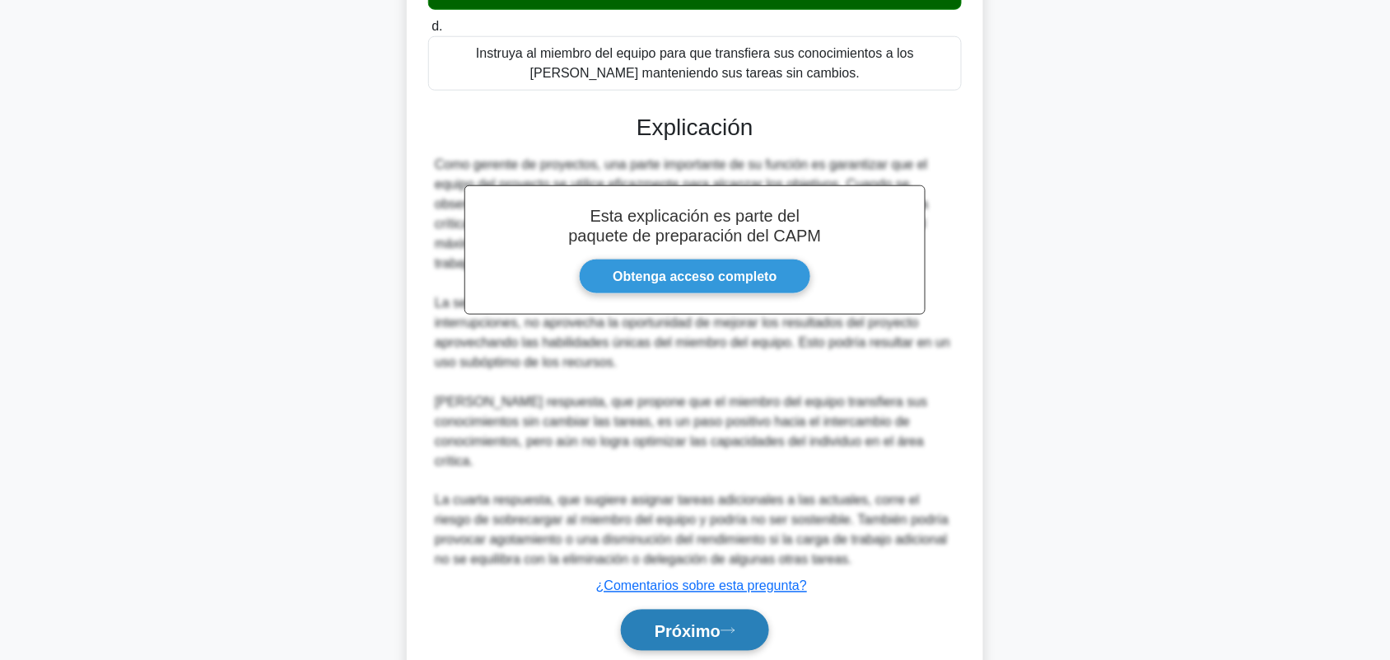
click at [754, 628] on button "Próximo" at bounding box center [695, 631] width 148 height 42
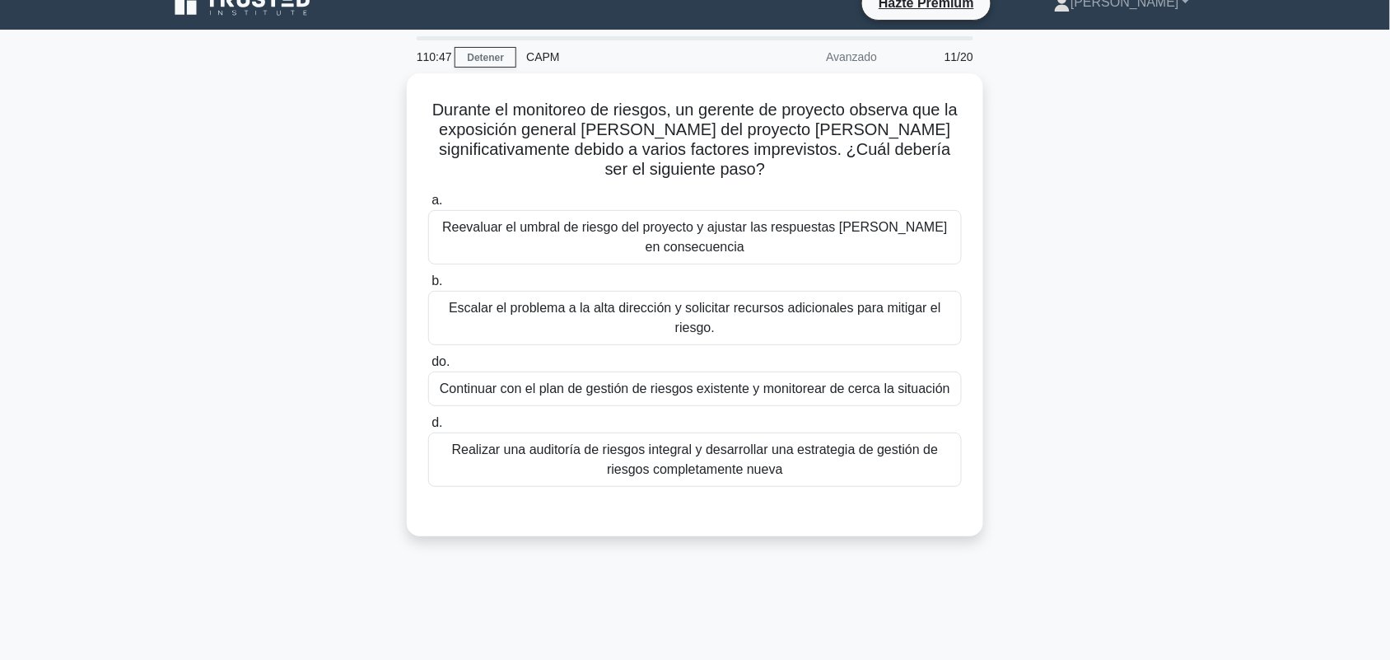
scroll to position [126, 0]
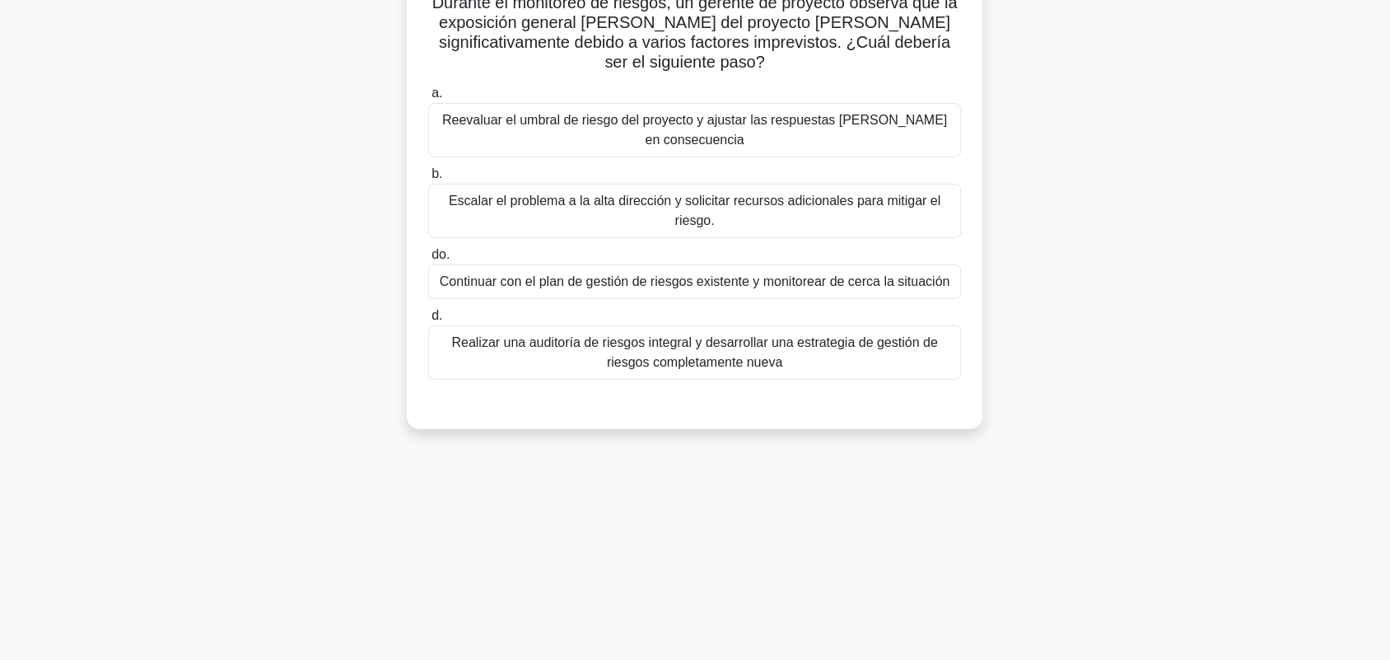
click at [923, 128] on font "Reevaluar el umbral de riesgo del proyecto y ajustar las respuestas al riesgo e…" at bounding box center [695, 130] width 506 height 34
click at [428, 99] on input "a. Reevaluar el umbral de riesgo del proyecto y ajustar las respuestas al riesg…" at bounding box center [428, 93] width 0 height 11
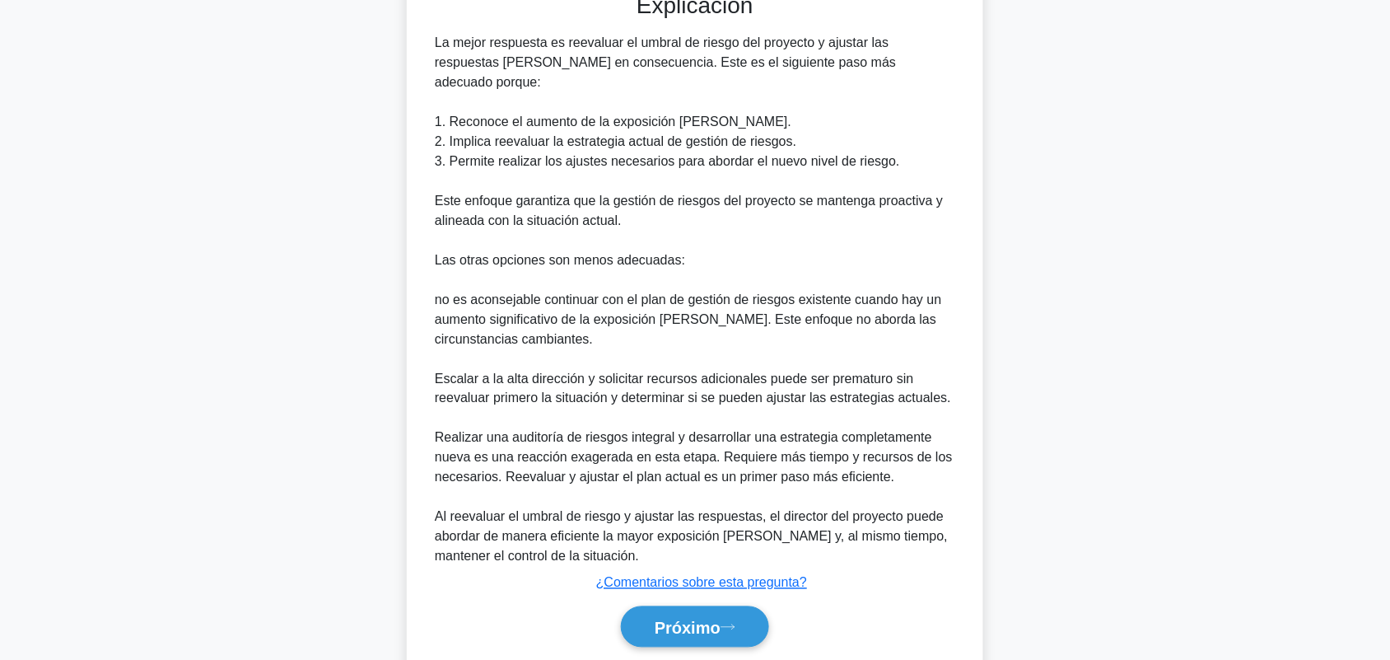
scroll to position [538, 0]
click at [733, 605] on button "Próximo" at bounding box center [695, 626] width 148 height 42
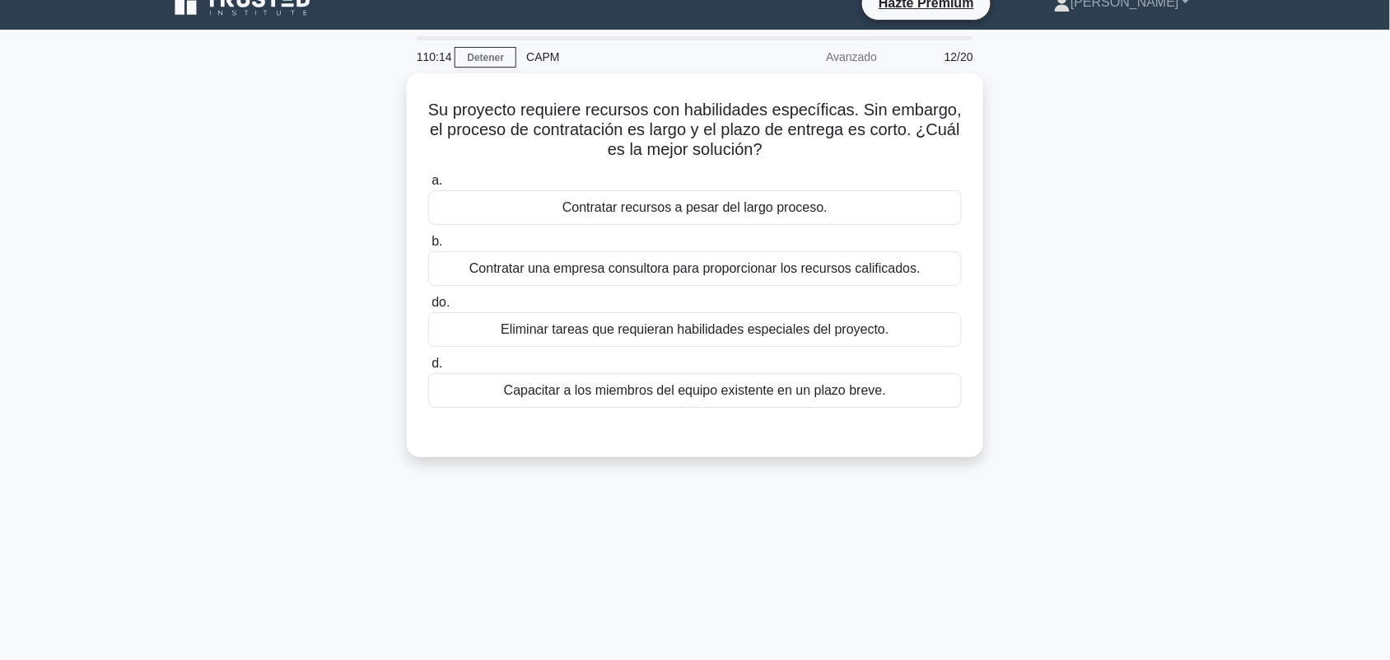
scroll to position [126, 0]
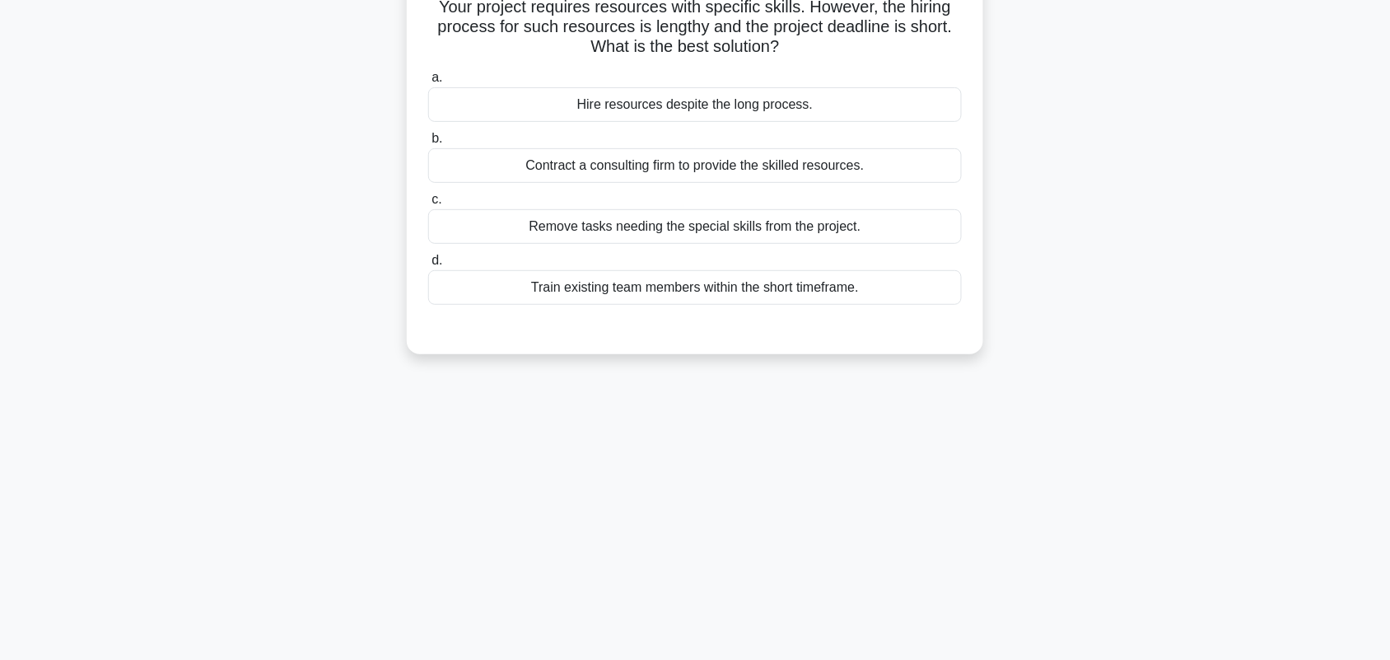
click at [1156, 297] on div "Your project requires resources with specific skills. However, the hiring proce…" at bounding box center [695, 172] width 1087 height 404
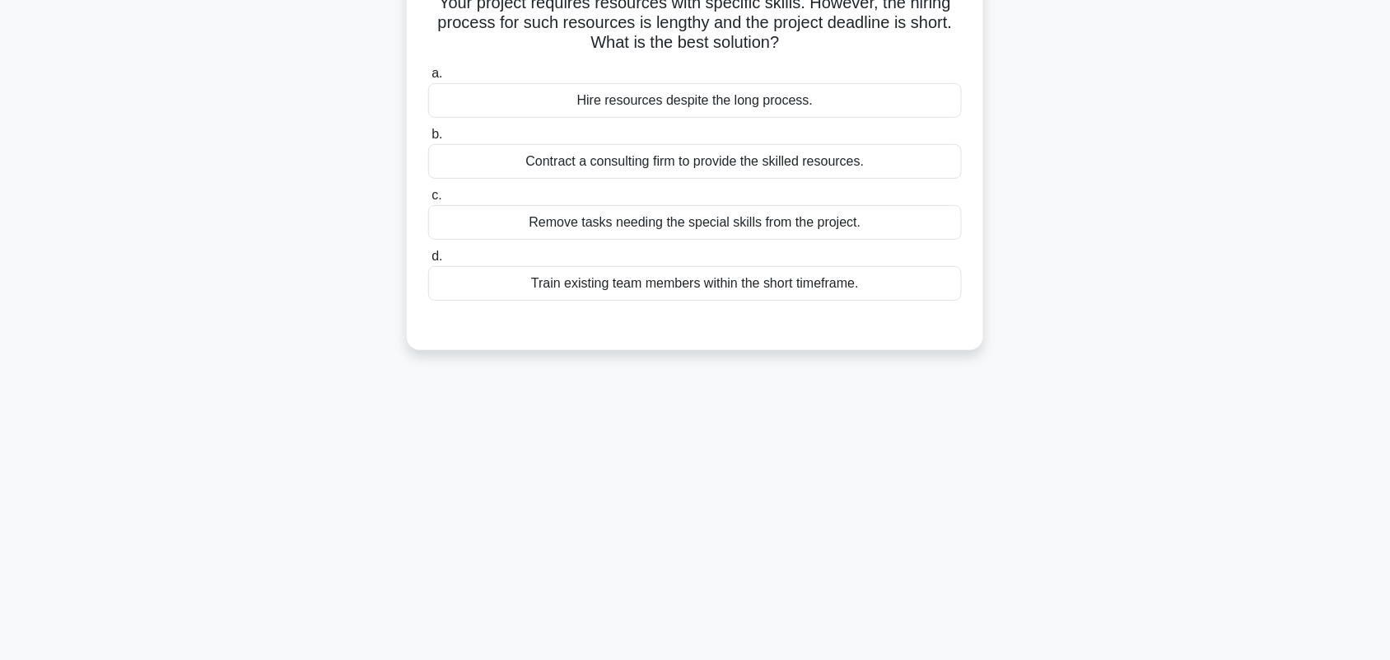
click at [820, 157] on div "Contract a consulting firm to provide the skilled resources." at bounding box center [695, 161] width 534 height 35
click at [428, 140] on input "b. Contract a consulting firm to provide the skilled resources." at bounding box center [428, 134] width 0 height 11
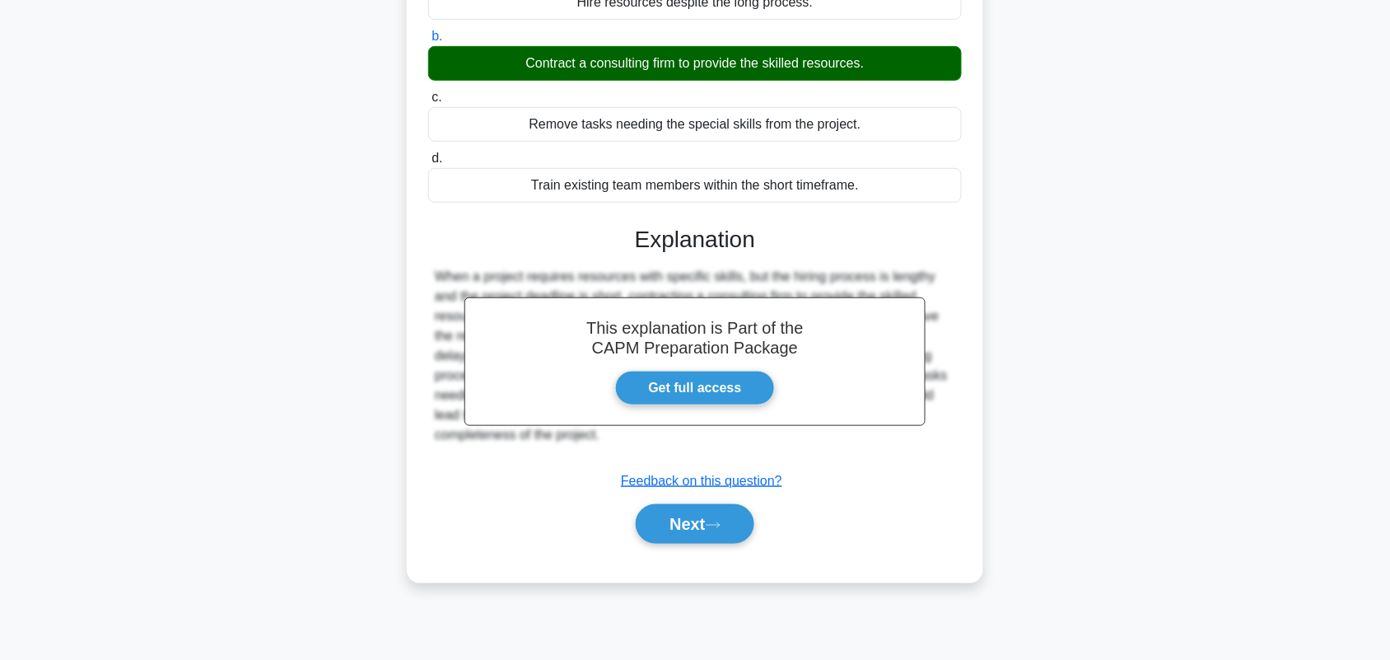
scroll to position [229, 0]
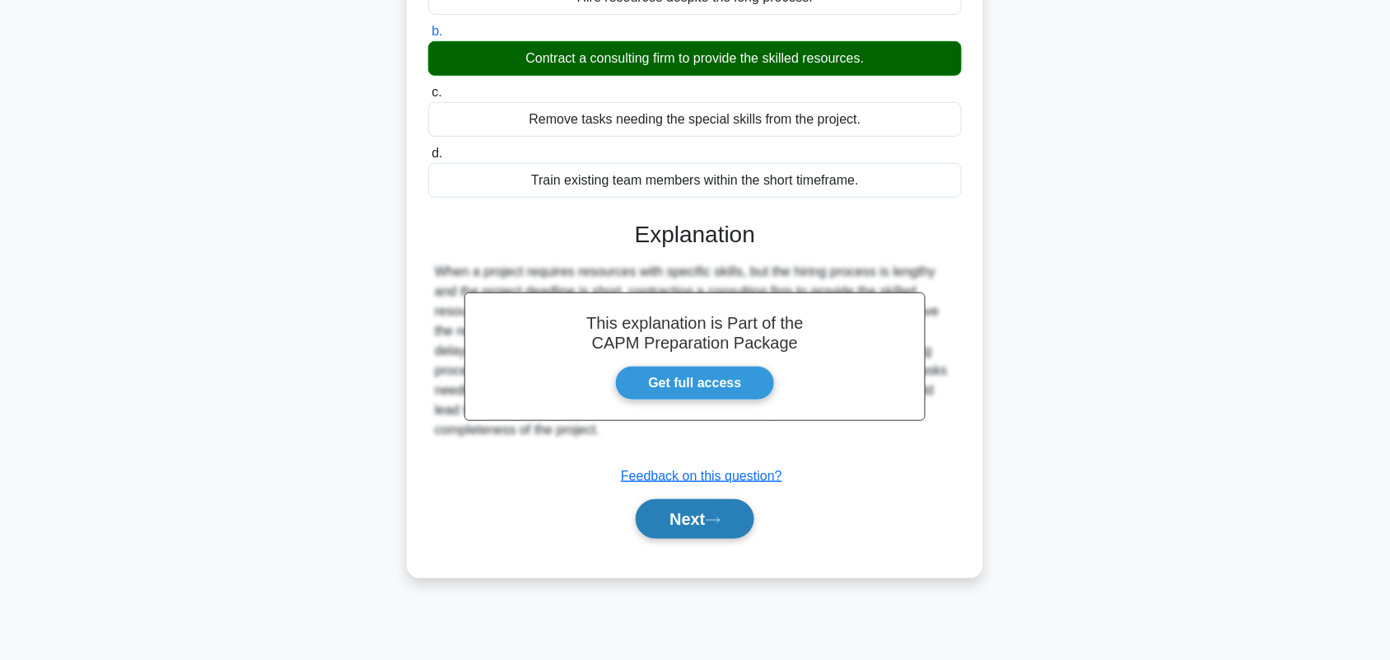
click at [708, 527] on button "Next" at bounding box center [695, 519] width 118 height 40
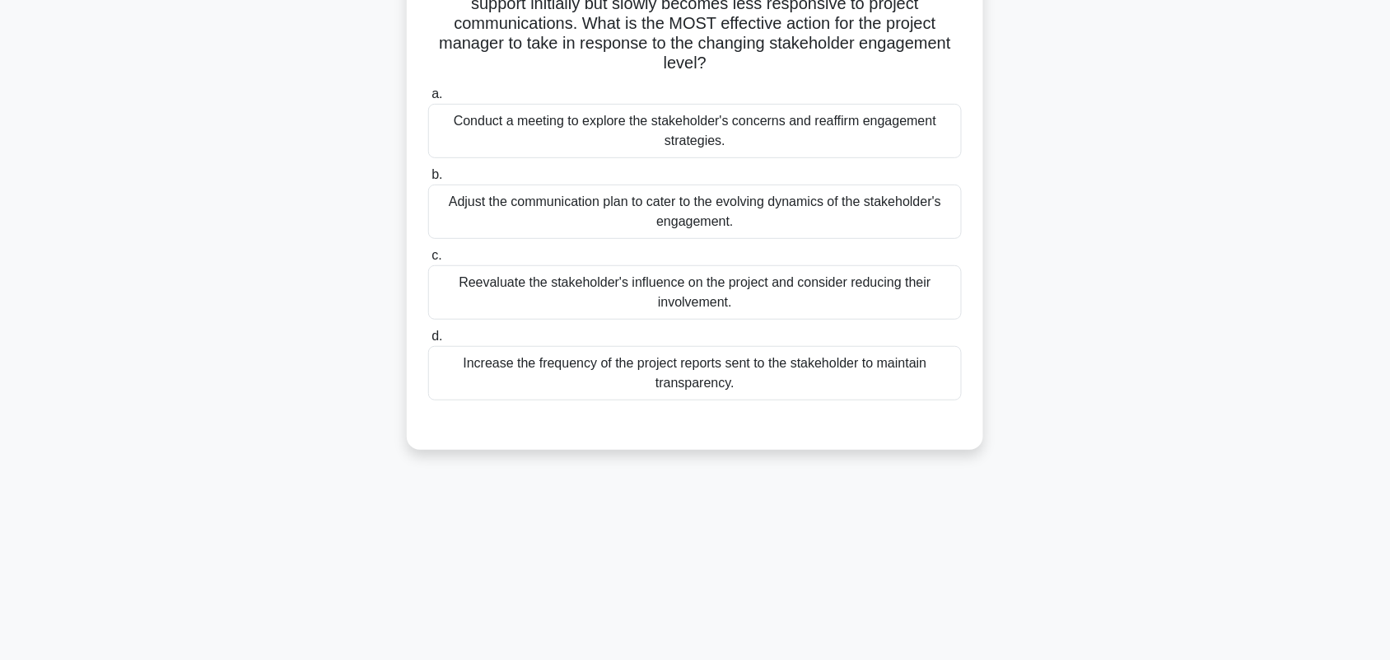
scroll to position [126, 0]
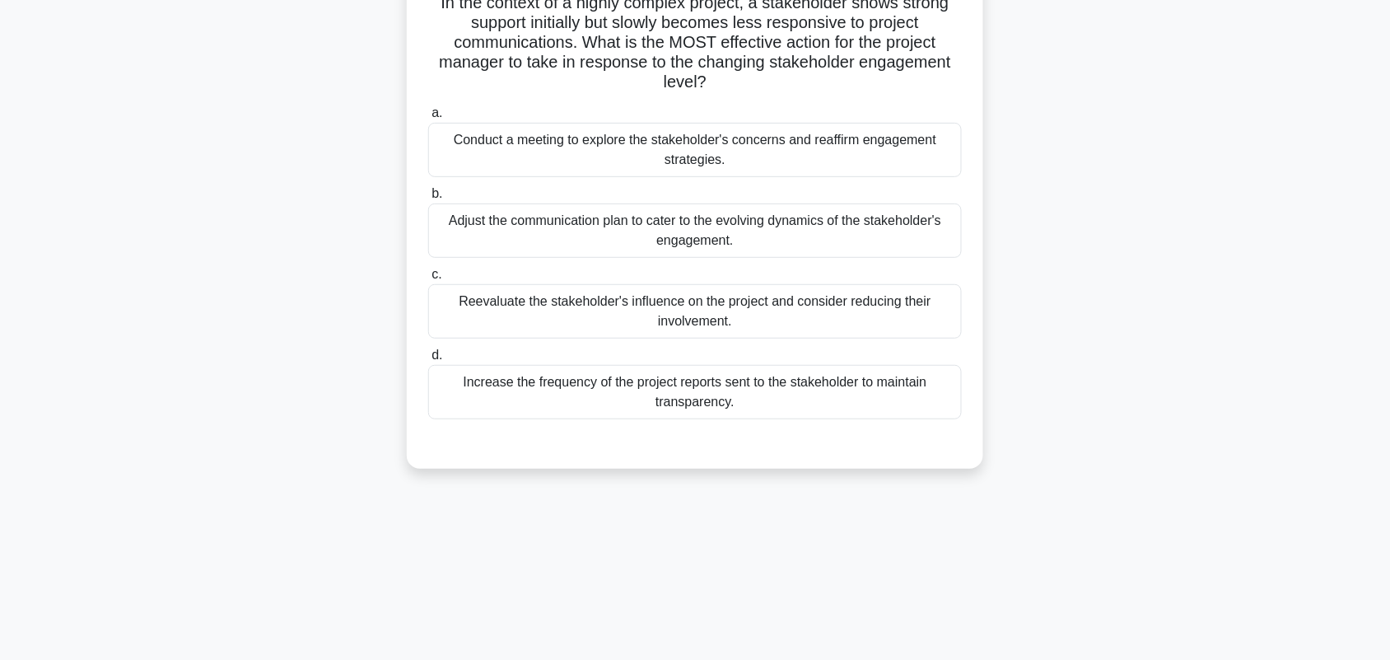
click at [862, 159] on div "Conduct a meeting to explore the stakeholder's concerns and reaffirm engagement…" at bounding box center [695, 150] width 534 height 54
click at [428, 119] on input "a. Conduct a meeting to explore the stakeholder's concerns and reaffirm engagem…" at bounding box center [428, 113] width 0 height 11
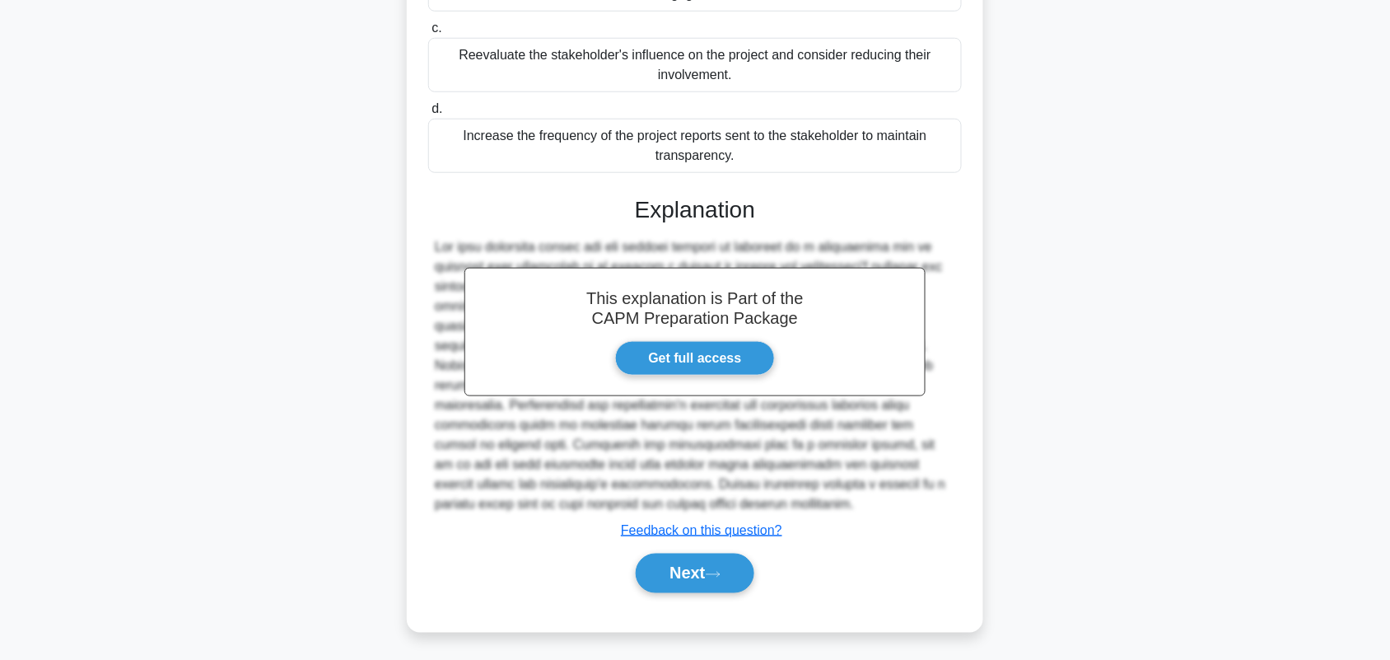
scroll to position [377, 0]
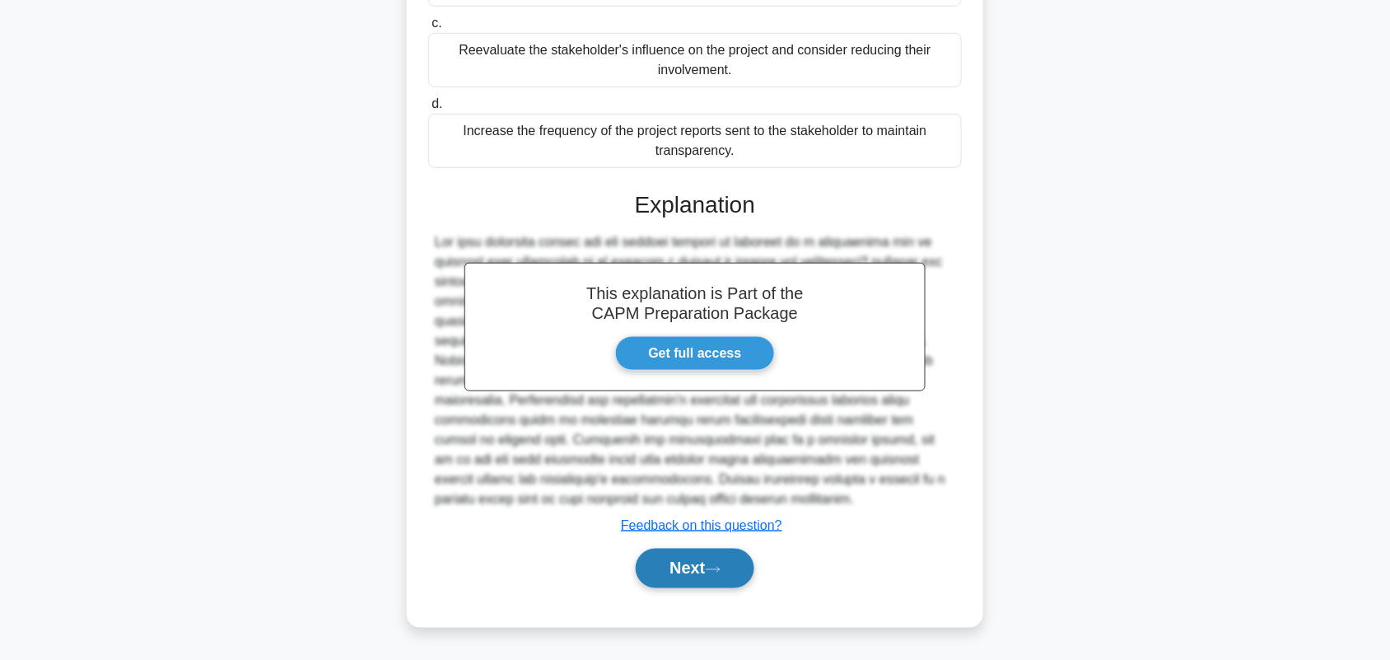
click at [721, 574] on icon at bounding box center [713, 569] width 15 height 9
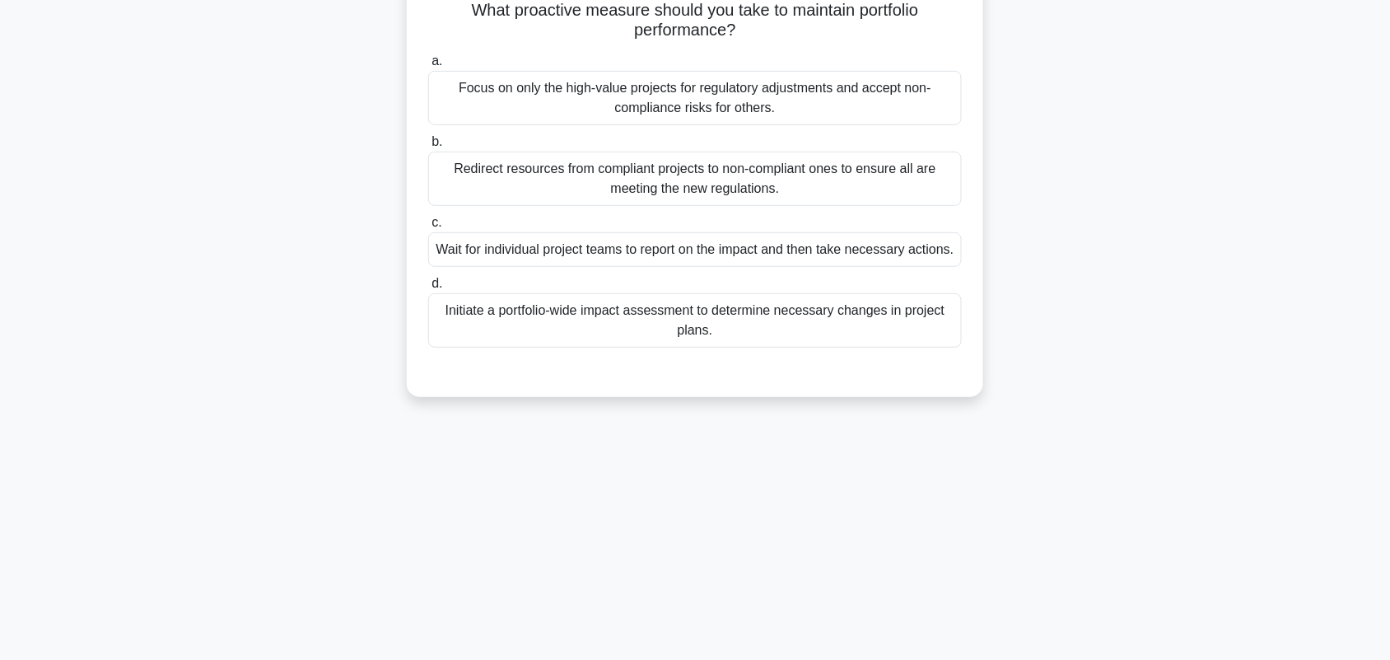
scroll to position [126, 0]
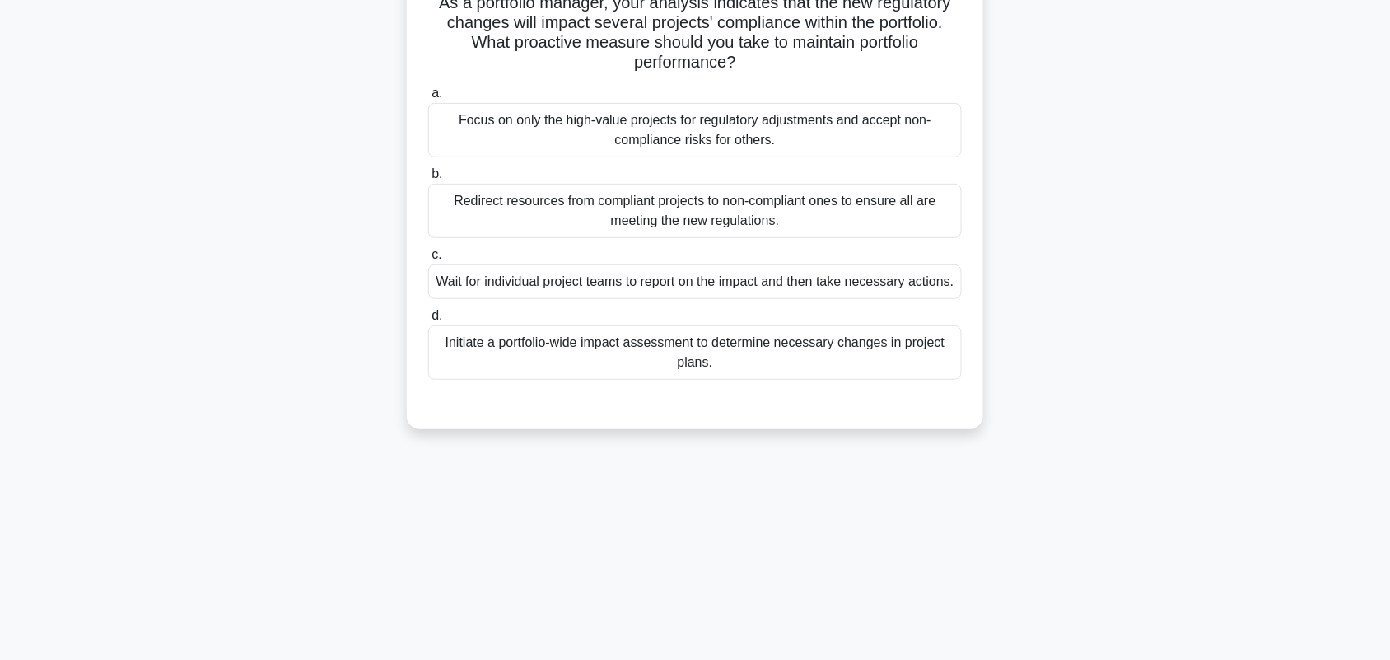
click at [918, 380] on div "Initiate a portfolio-wide impact assessment to determine necessary changes in p…" at bounding box center [695, 352] width 534 height 54
click at [428, 321] on input "d. Initiate a portfolio-wide impact assessment to determine necessary changes i…" at bounding box center [428, 316] width 0 height 11
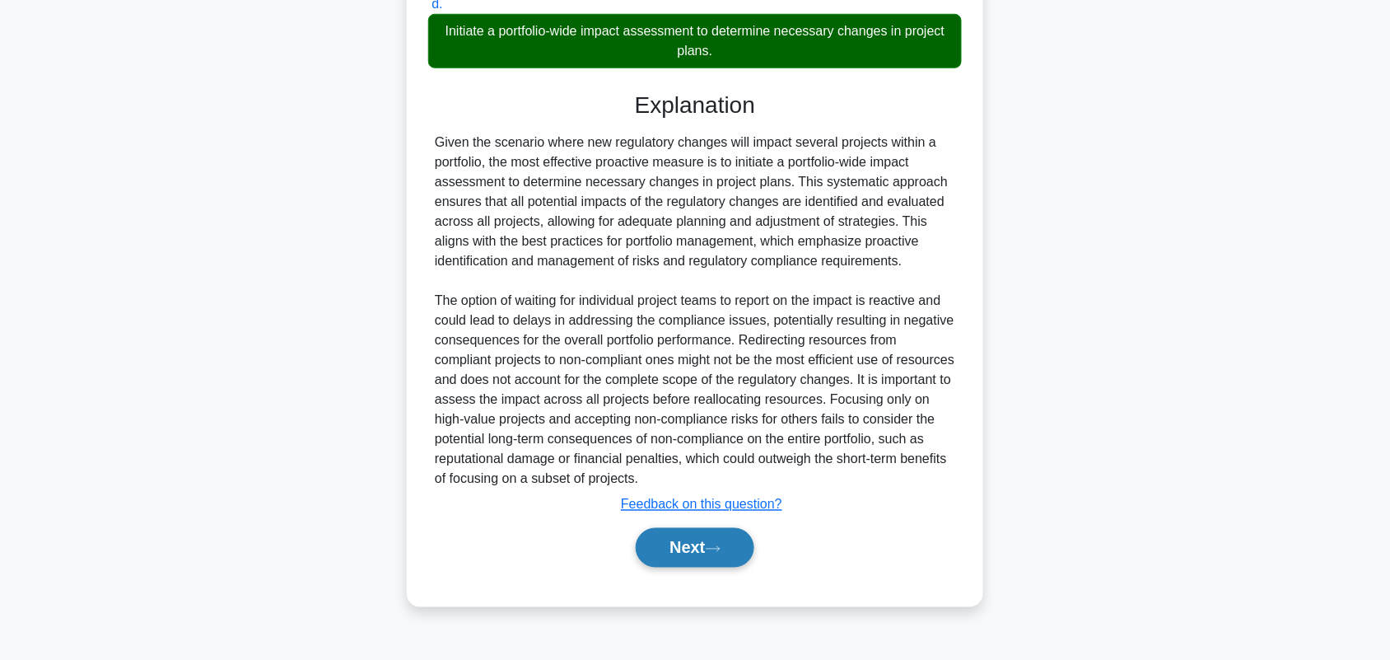
click at [674, 568] on button "Next" at bounding box center [695, 548] width 118 height 40
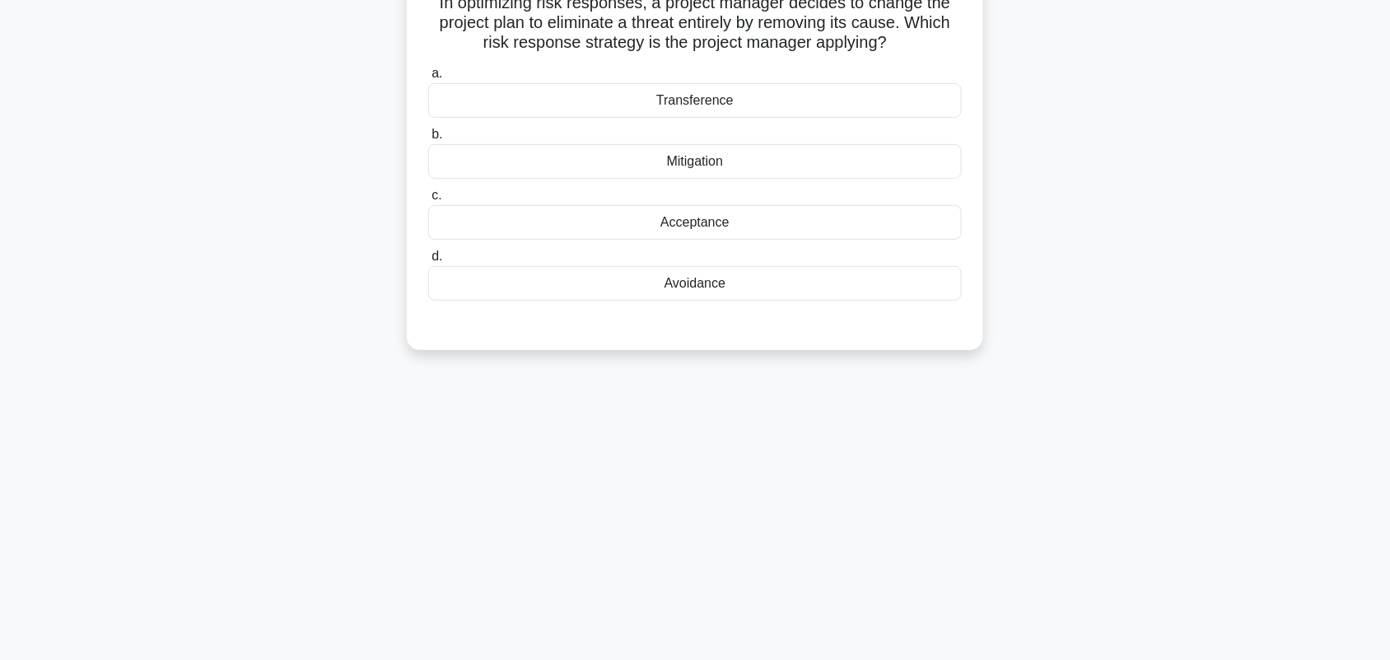
click at [711, 291] on div "Avoidance" at bounding box center [695, 283] width 534 height 35
click at [428, 262] on input "d. Avoidance" at bounding box center [428, 256] width 0 height 11
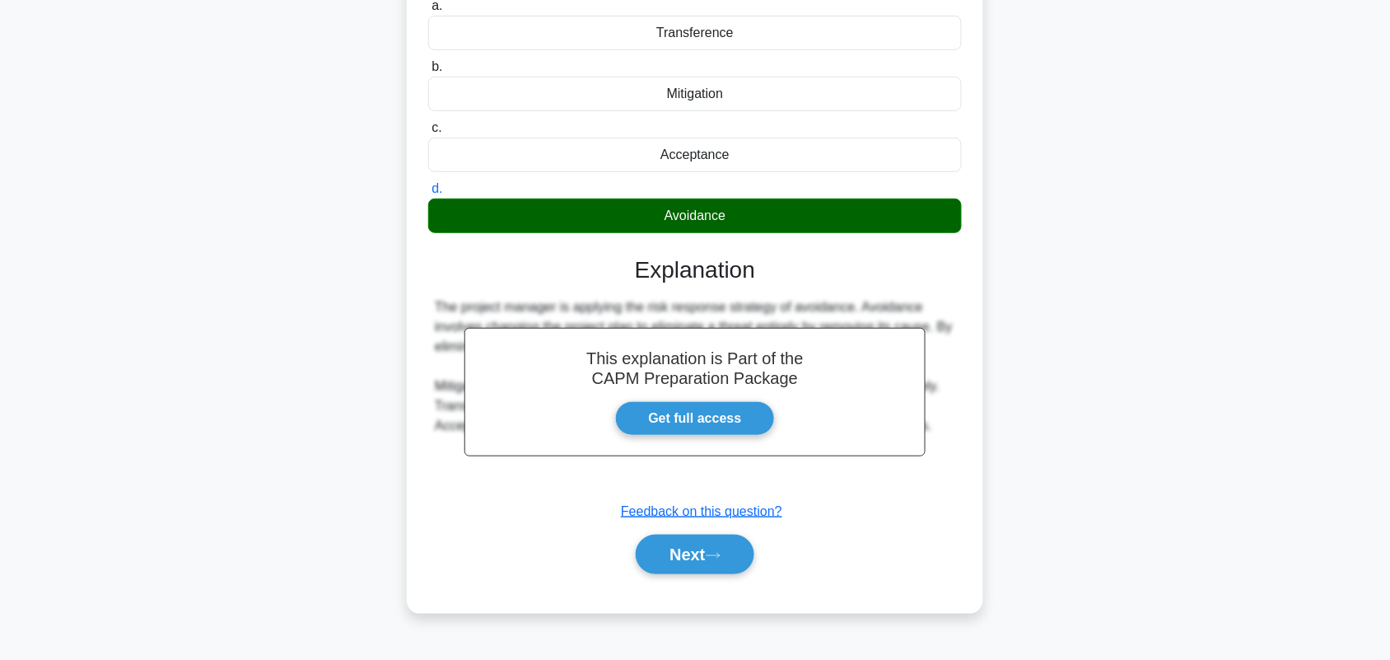
scroll to position [229, 0]
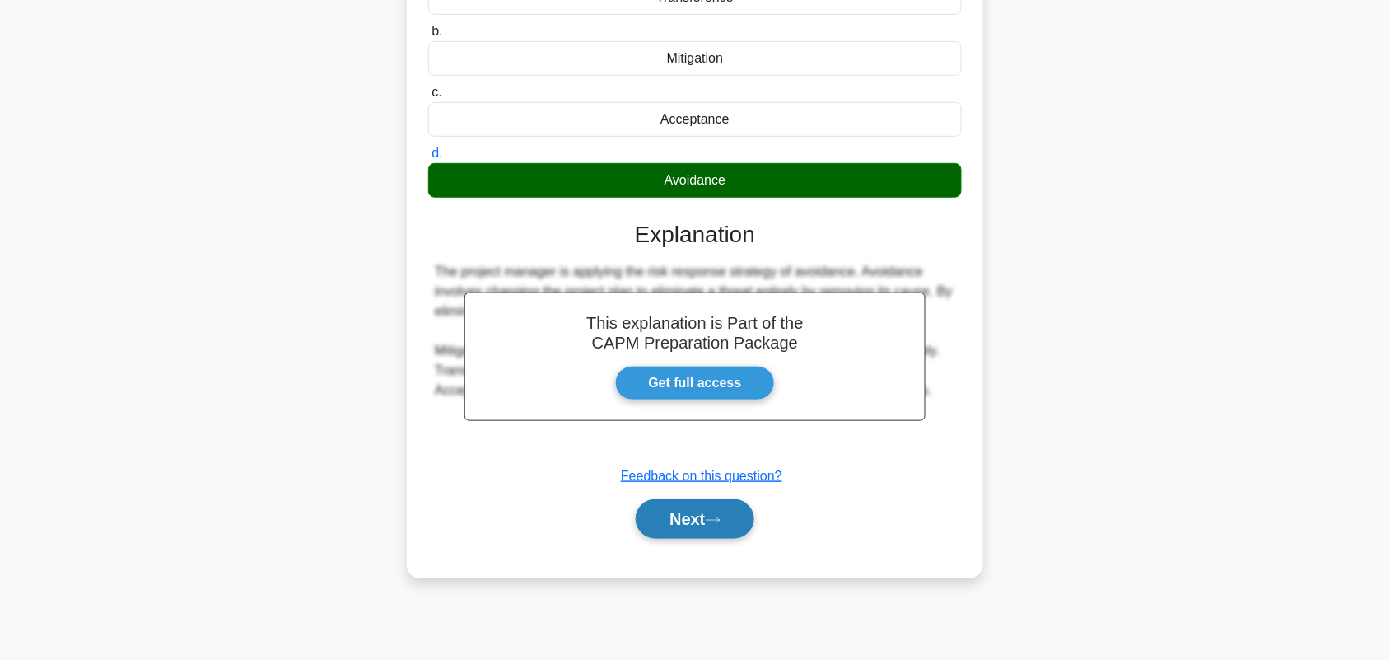
click at [723, 530] on button "Next" at bounding box center [695, 519] width 118 height 40
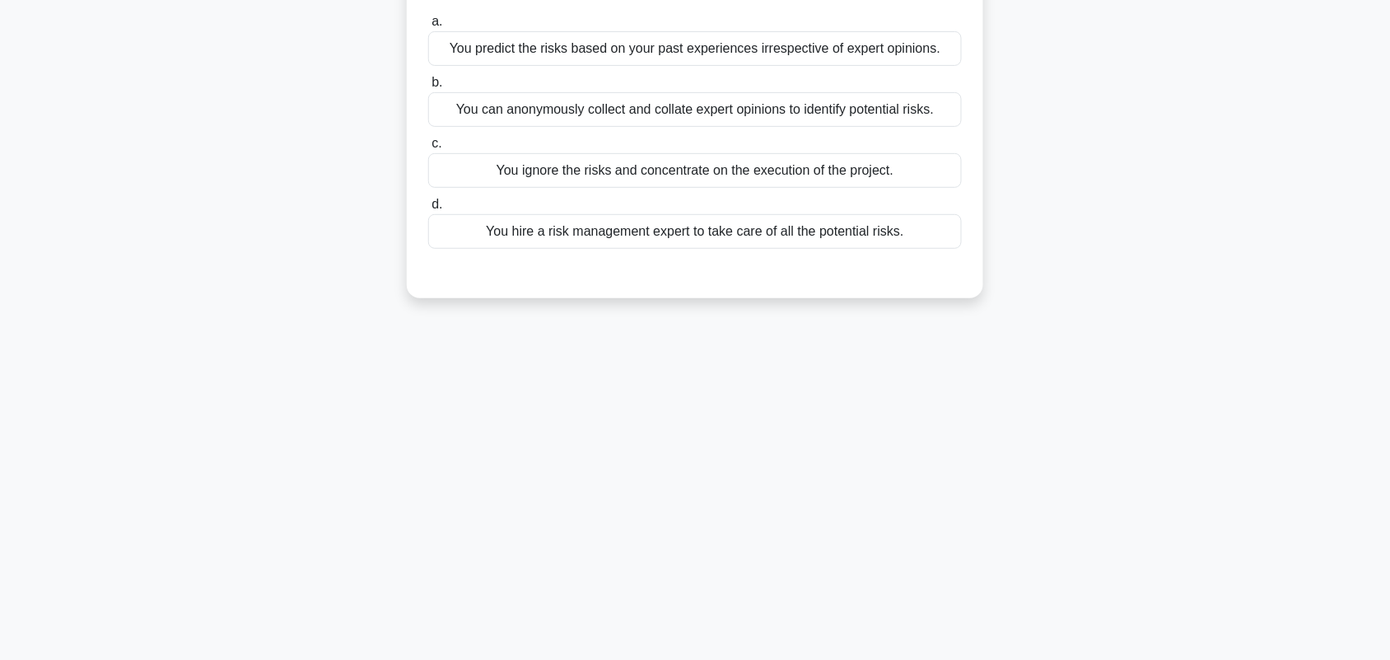
scroll to position [126, 0]
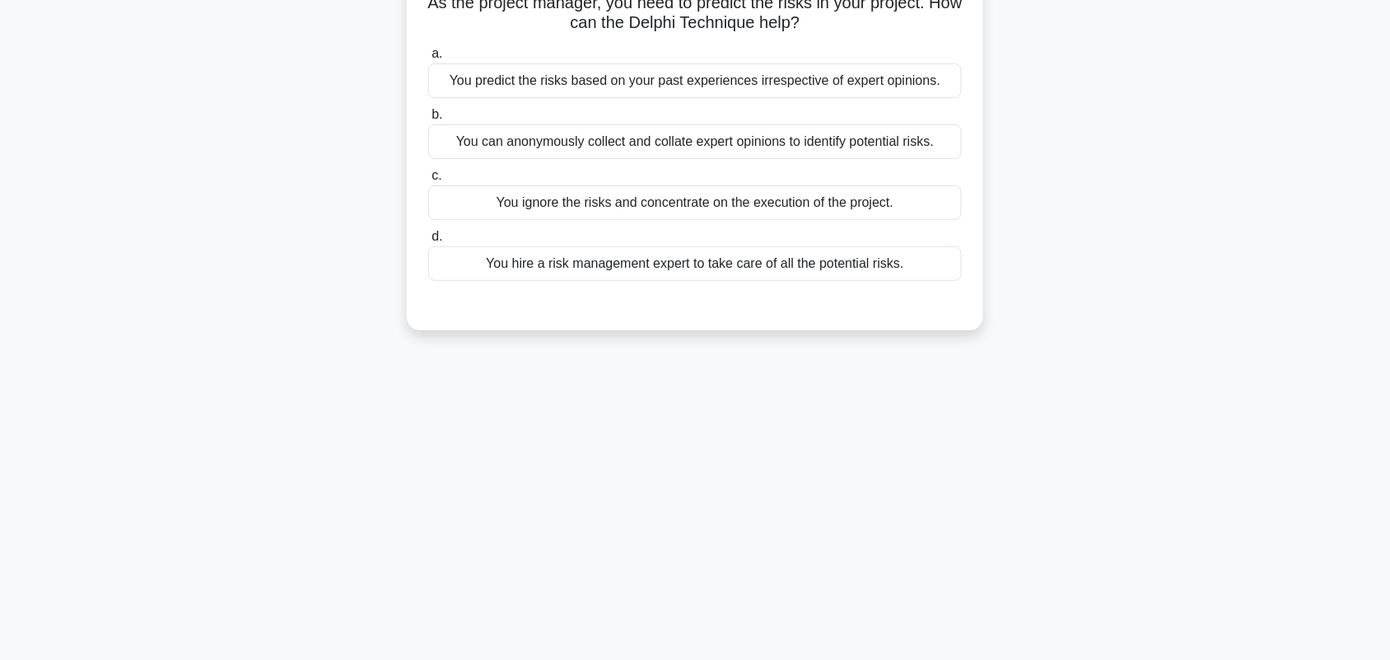
click at [882, 144] on div "You can anonymously collect and collate expert opinions to identify potential r…" at bounding box center [695, 141] width 534 height 35
click at [428, 120] on input "b. You can anonymously collect and collate expert opinions to identify potentia…" at bounding box center [428, 115] width 0 height 11
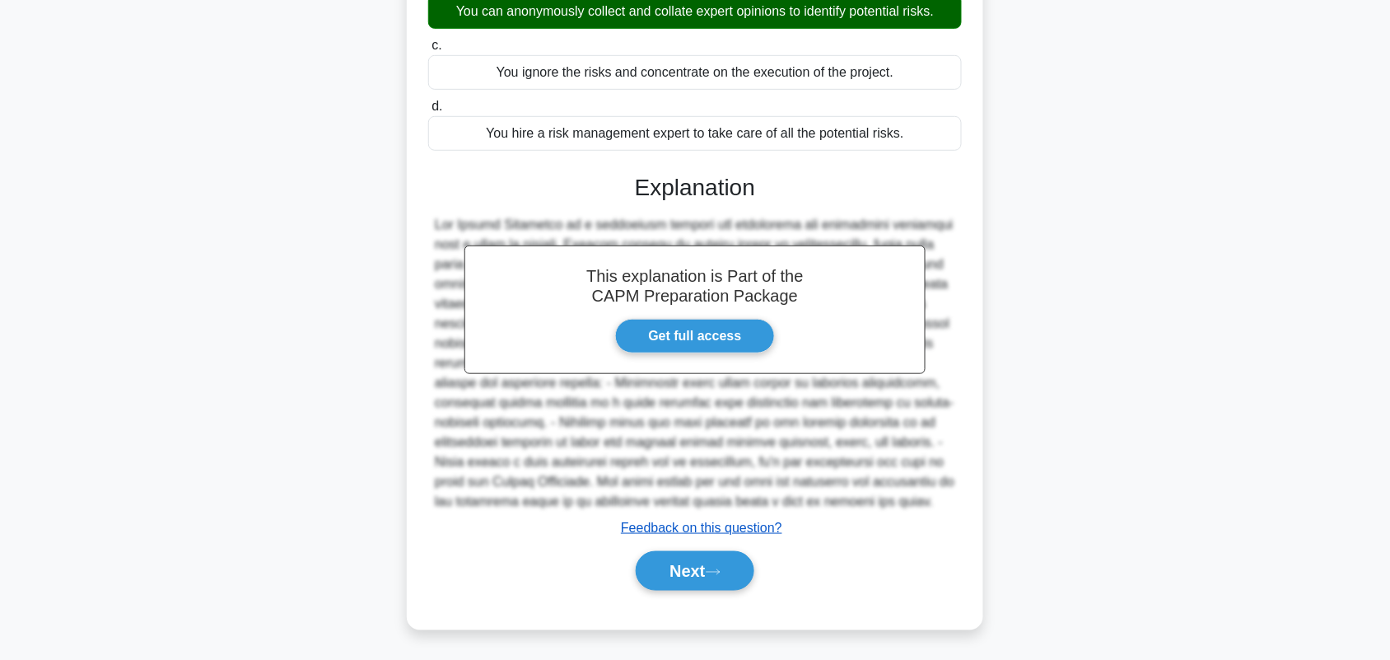
scroll to position [259, 0]
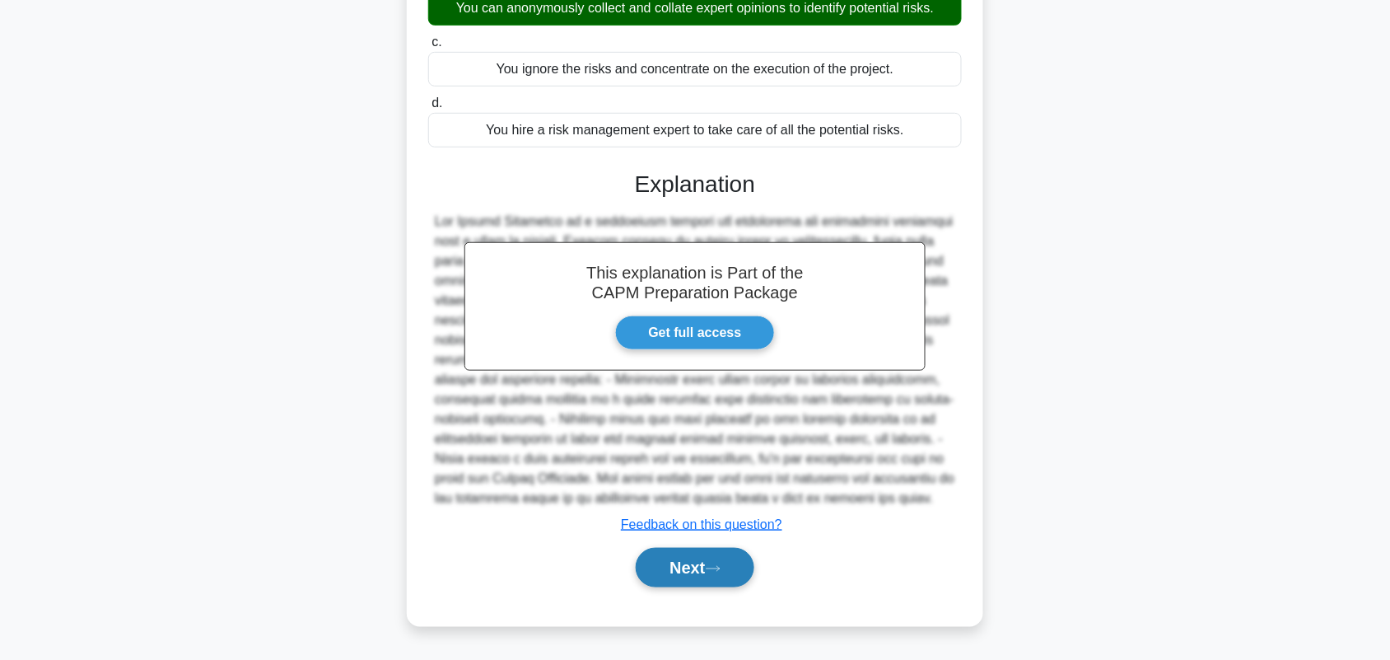
click at [706, 565] on button "Next" at bounding box center [695, 568] width 118 height 40
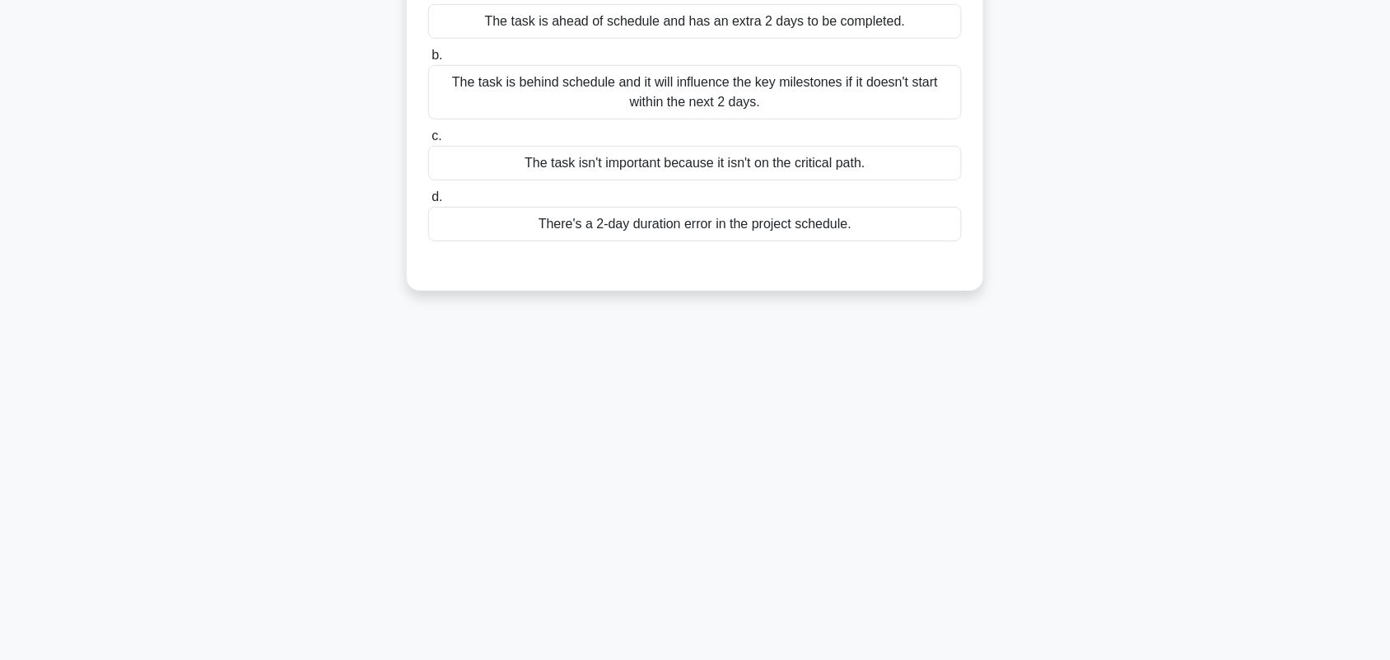
scroll to position [126, 0]
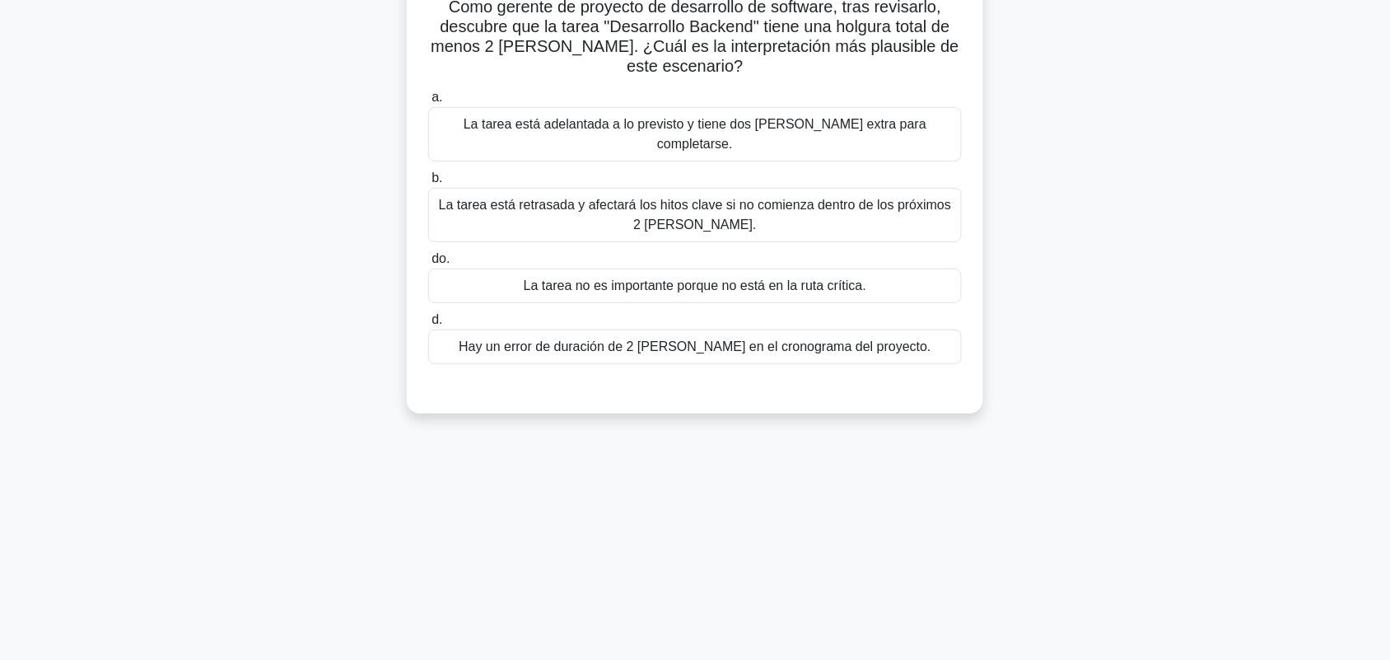
click at [1212, 301] on div "Como gerente de proyecto de desarrollo de software, tras revisarlo, descubre qu…" at bounding box center [695, 201] width 1087 height 463
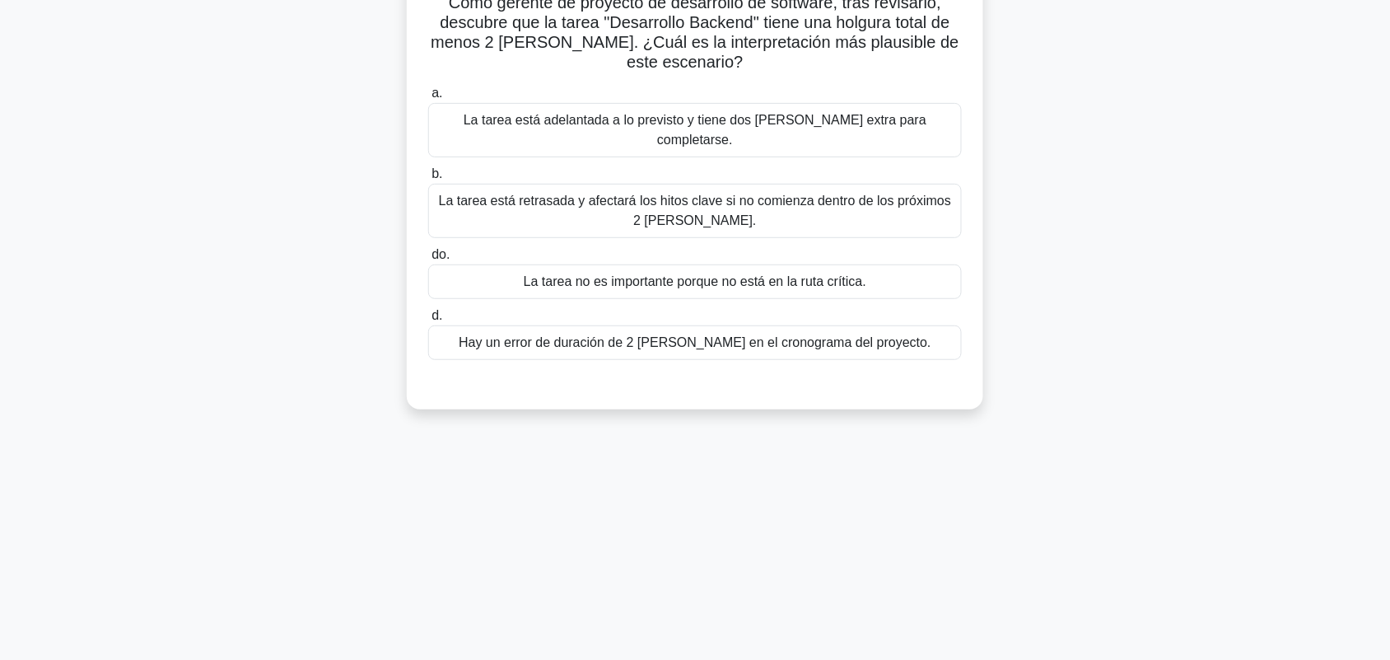
click at [825, 335] on font "Hay un error de duración de 2 días en el cronograma del proyecto." at bounding box center [695, 342] width 473 height 14
click at [428, 321] on input "d. Hay un error de duración de 2 días en el cronograma del proyecto." at bounding box center [428, 316] width 0 height 11
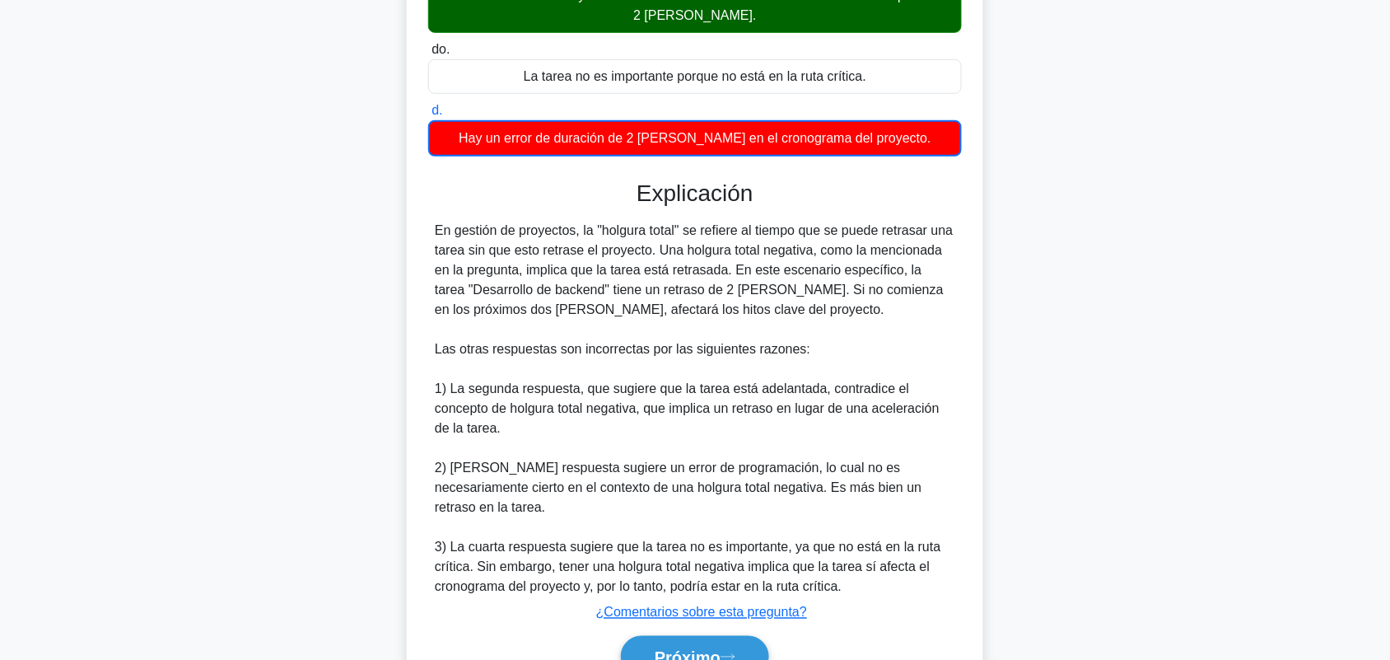
scroll to position [332, 0]
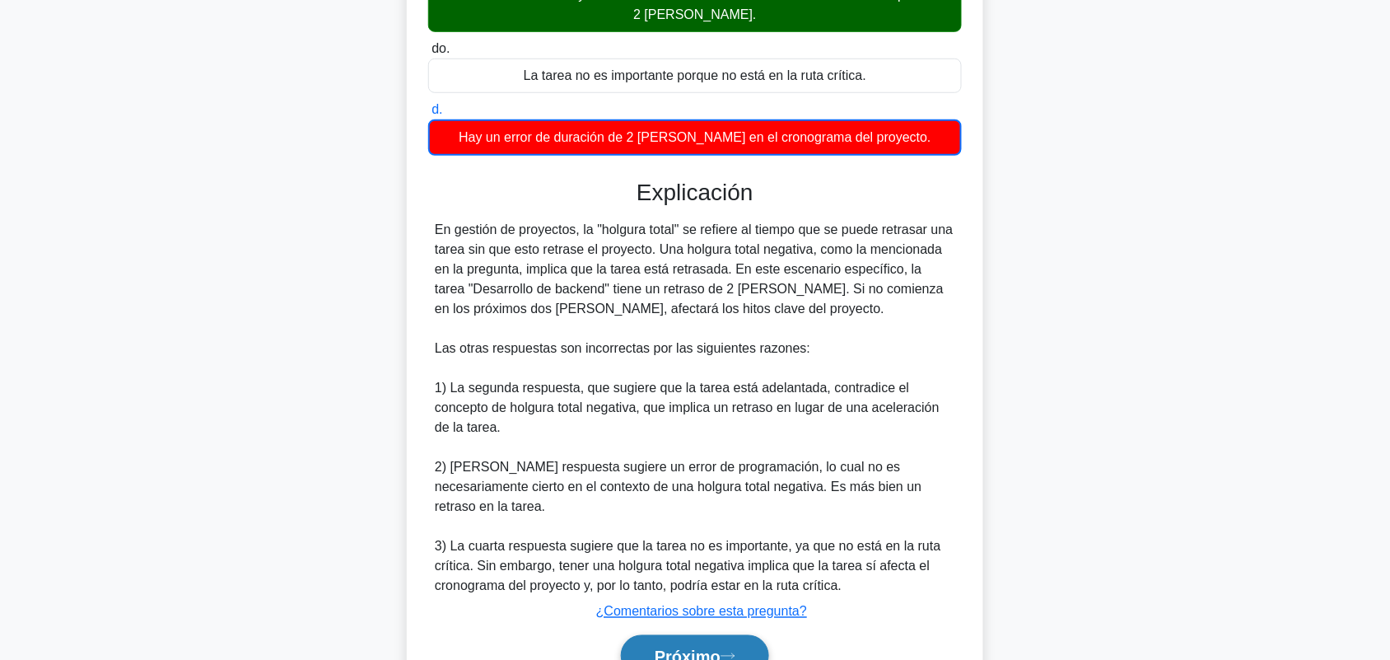
click at [721, 647] on font "Próximo" at bounding box center [688, 656] width 66 height 18
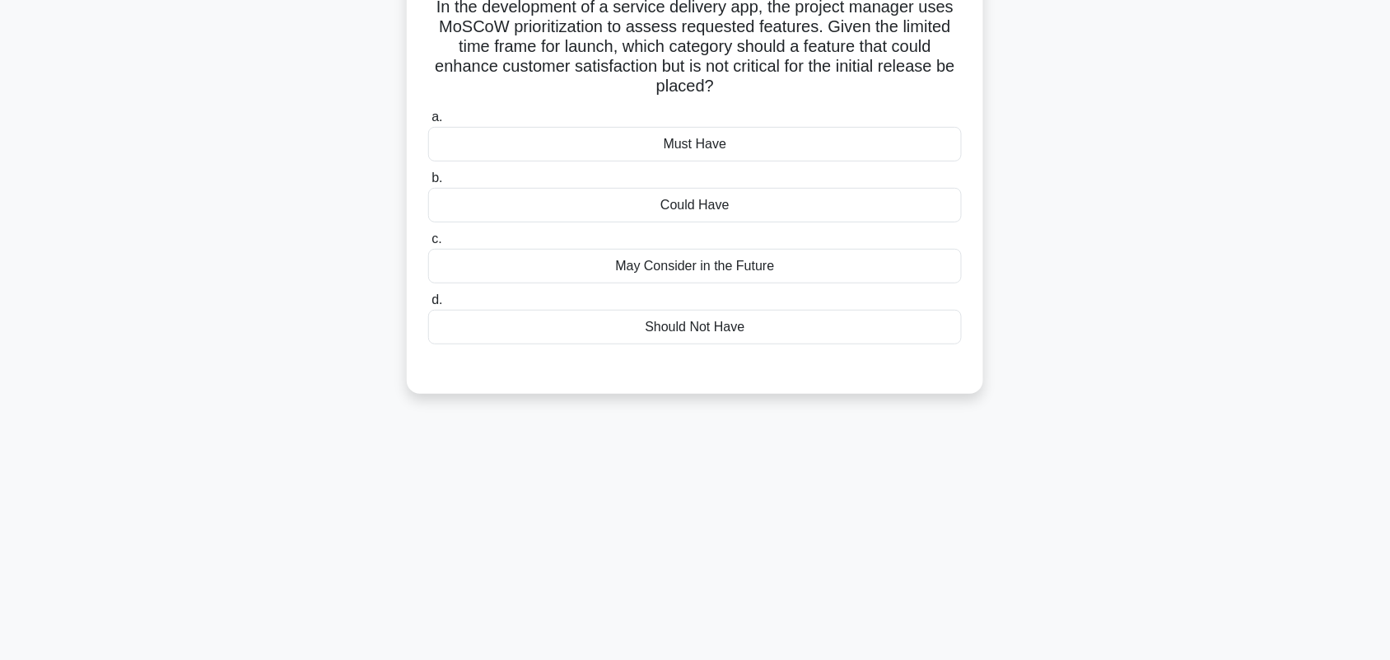
scroll to position [107, 0]
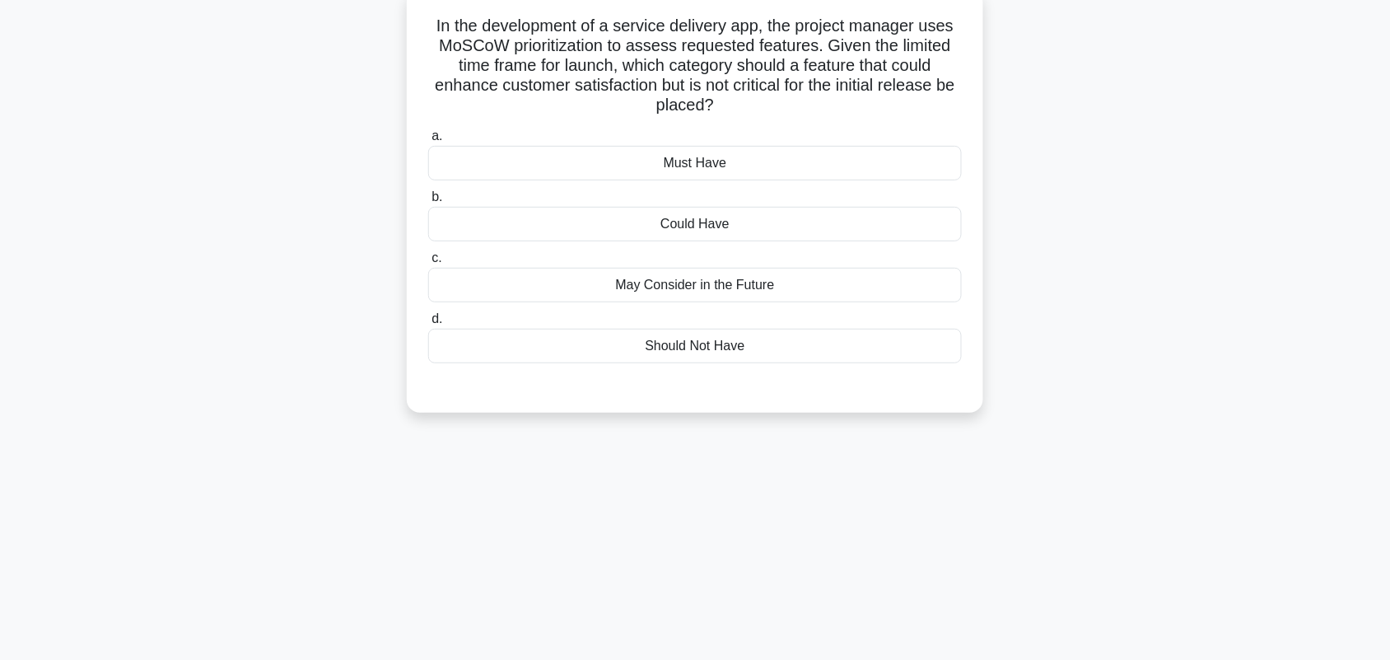
click at [1131, 283] on div "In the development of a service delivery app, the project manager uses MoSCoW p…" at bounding box center [695, 210] width 1087 height 443
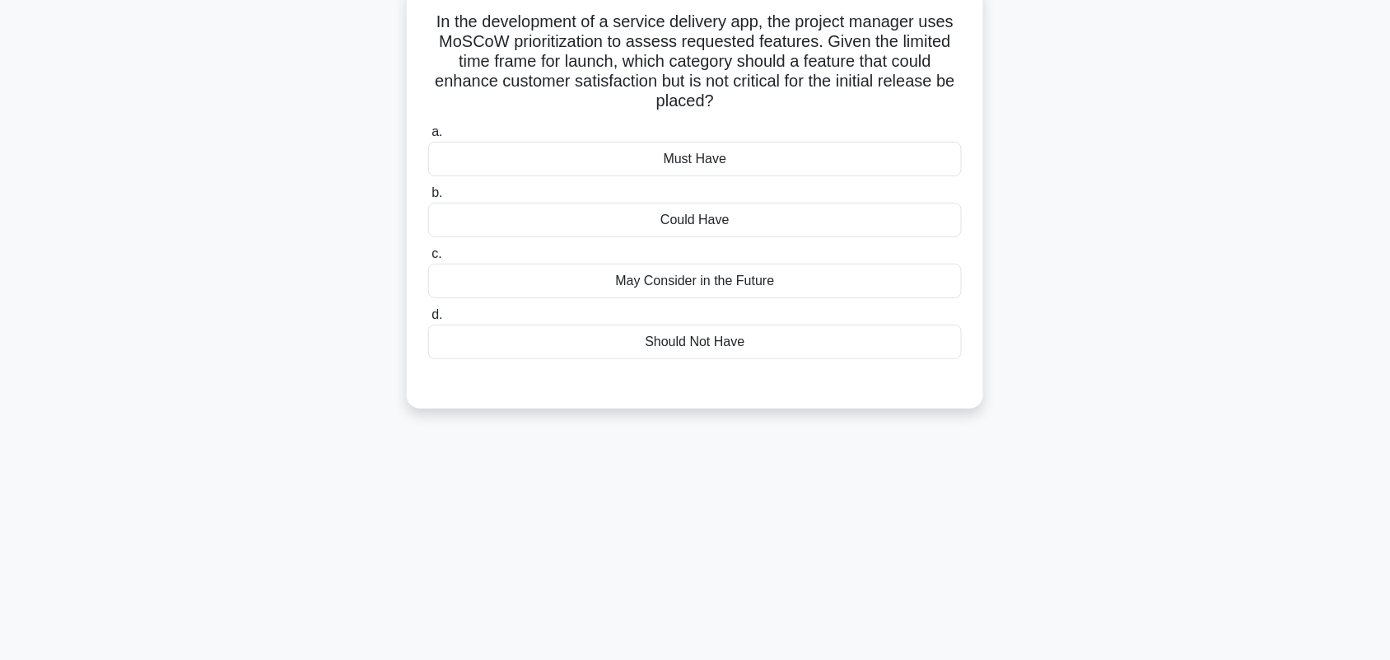
click at [842, 291] on div "May Consider in the Future" at bounding box center [695, 281] width 534 height 35
click at [428, 259] on input "c. May Consider in the Future" at bounding box center [428, 254] width 0 height 11
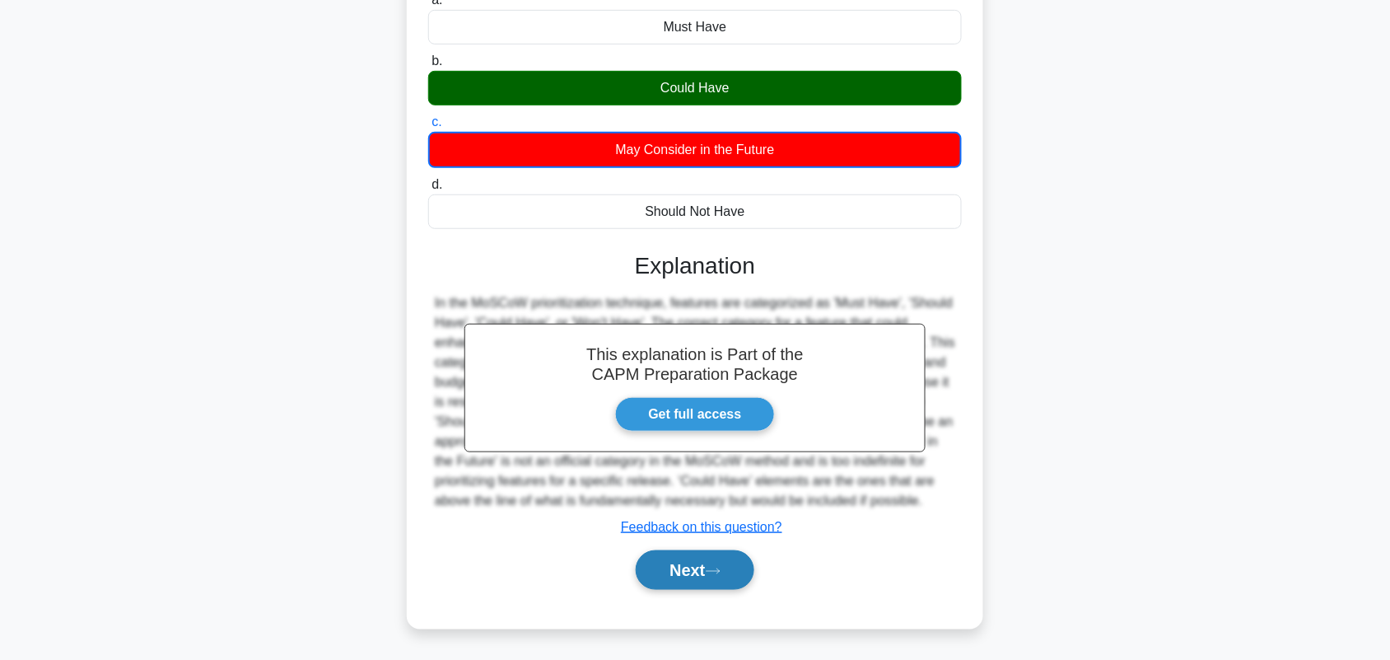
scroll to position [240, 0]
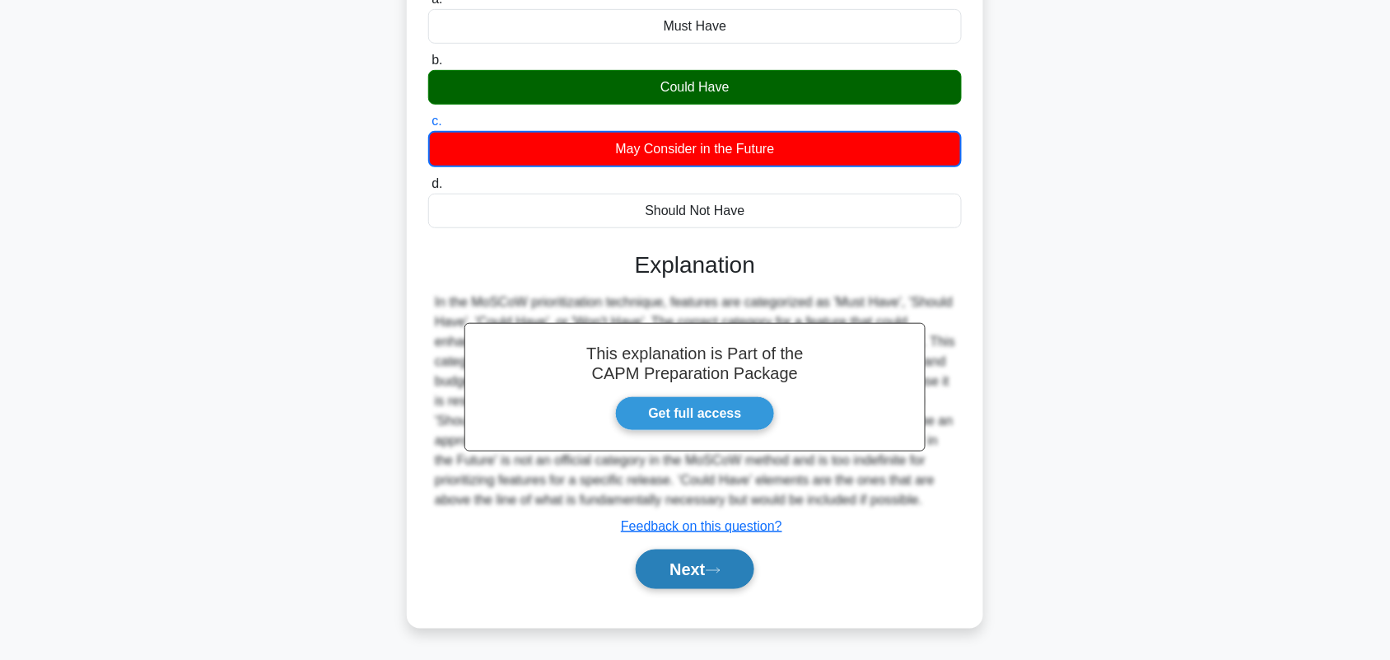
click at [706, 577] on button "Next" at bounding box center [695, 569] width 118 height 40
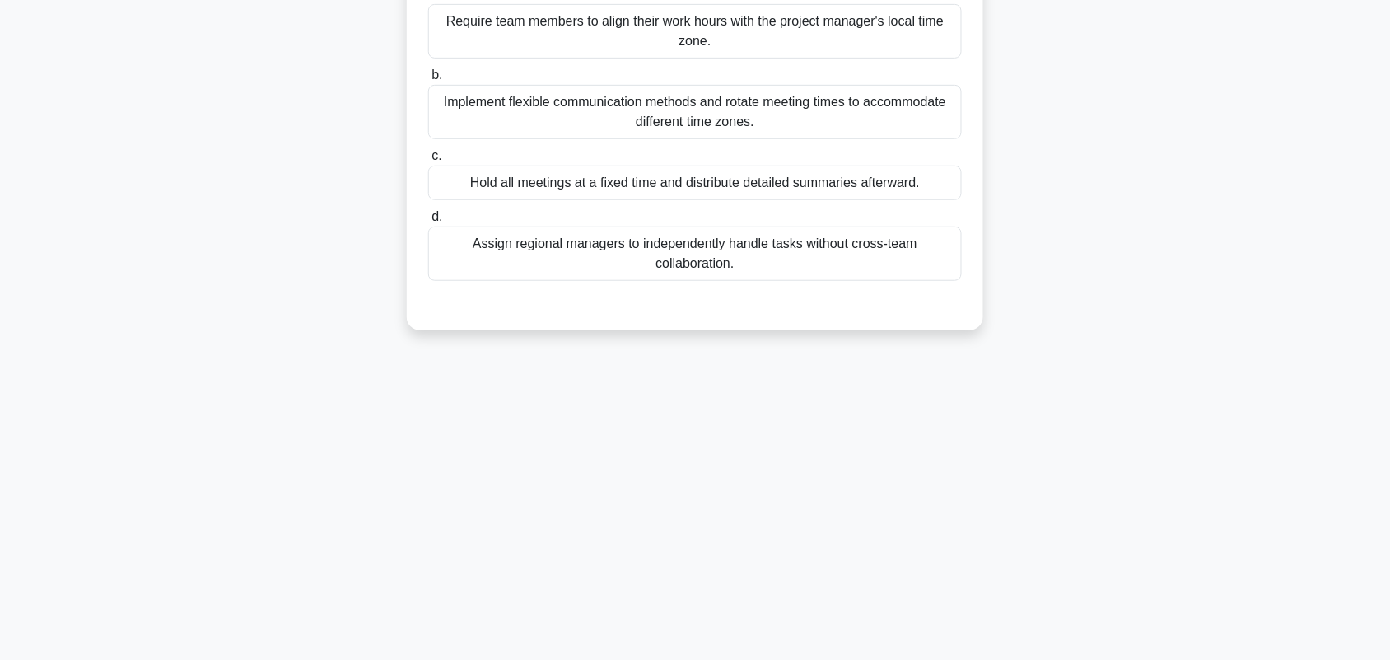
scroll to position [126, 0]
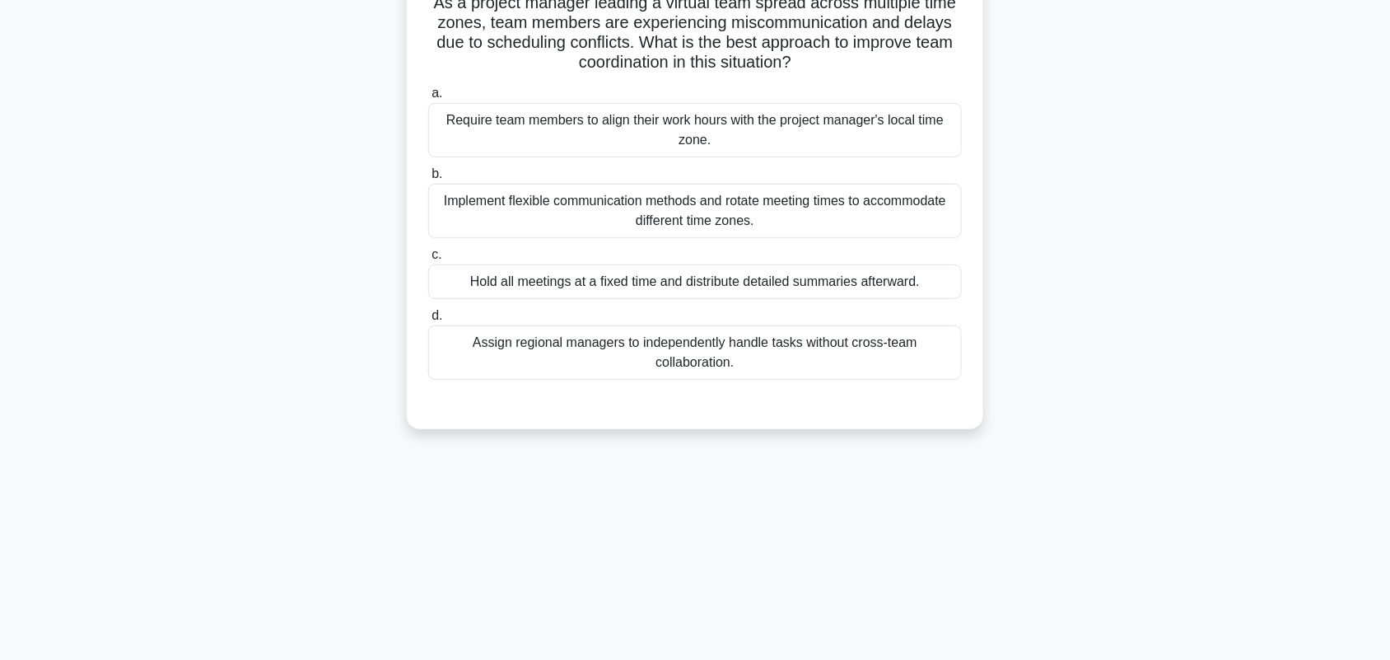
click at [911, 218] on div "Implement flexible communication methods and rotate meeting times to accommodat…" at bounding box center [695, 211] width 534 height 54
click at [428, 180] on input "b. Implement flexible communication methods and rotate meeting times to accommo…" at bounding box center [428, 174] width 0 height 11
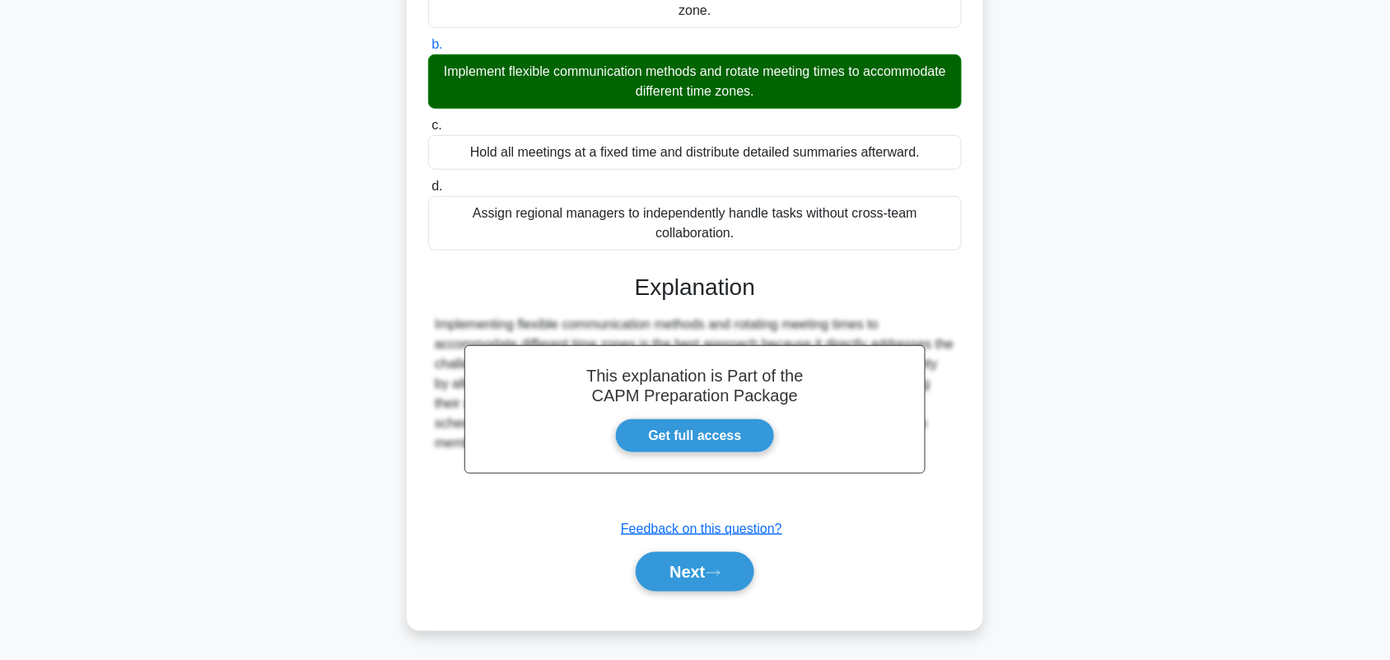
scroll to position [259, 0]
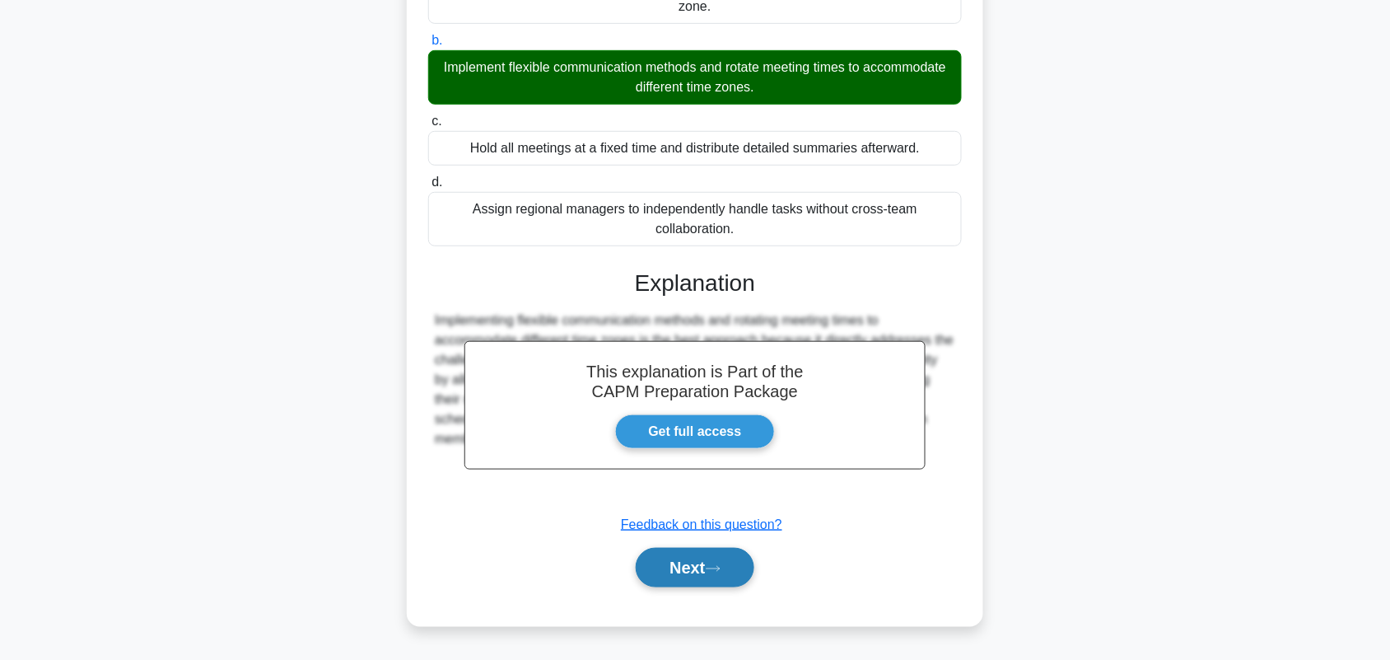
click at [704, 575] on button "Next" at bounding box center [695, 568] width 118 height 40
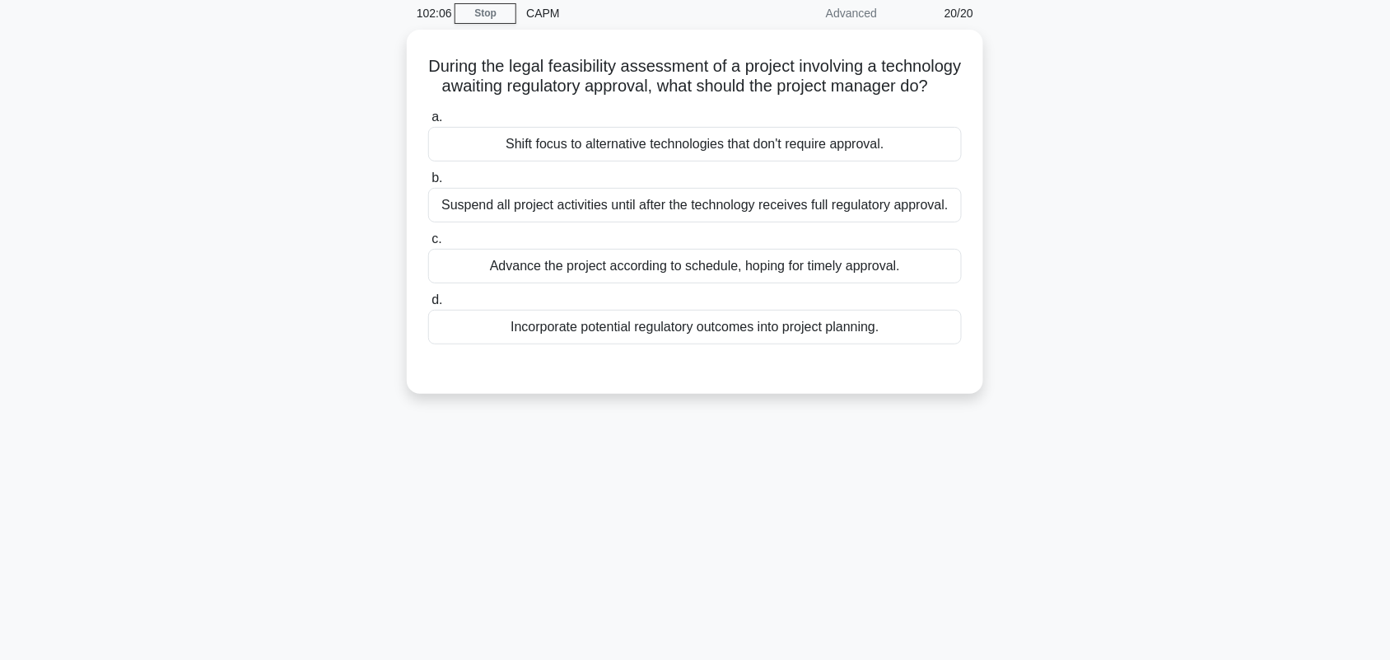
scroll to position [103, 0]
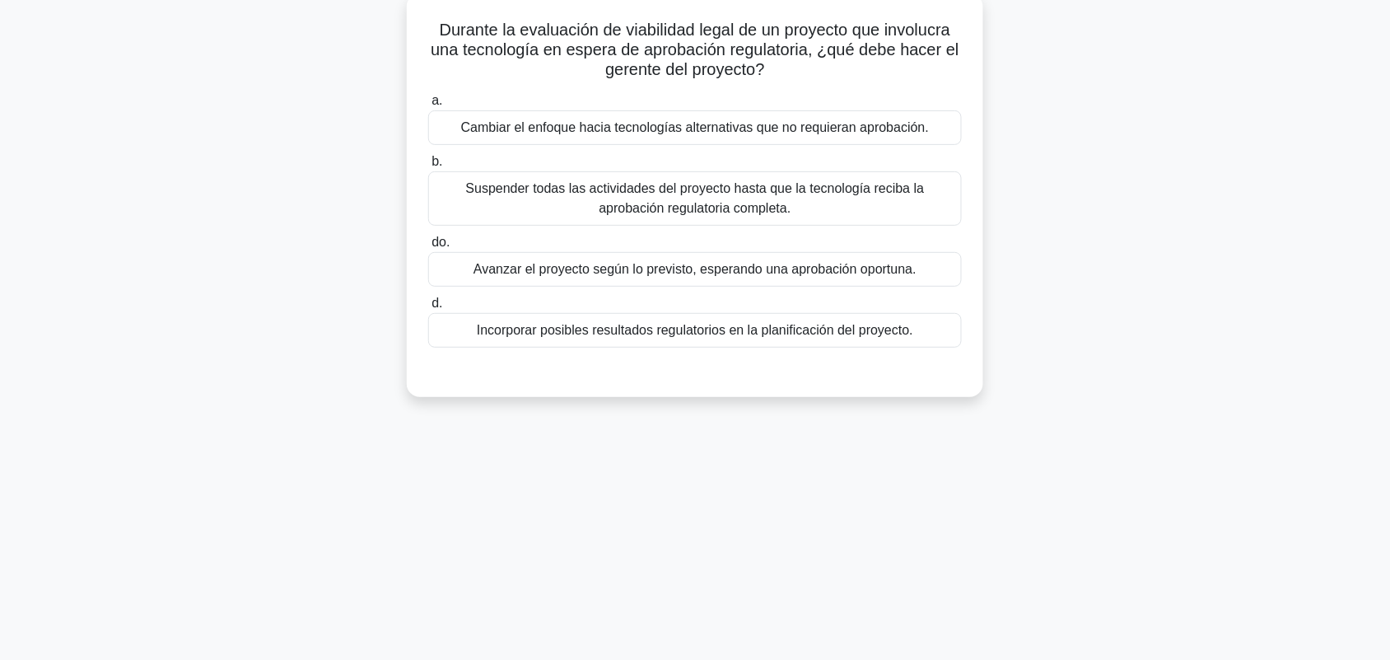
click at [1208, 237] on div "Durante la evaluación de viabilidad legal de un proyecto que involucra una tecn…" at bounding box center [695, 204] width 1087 height 423
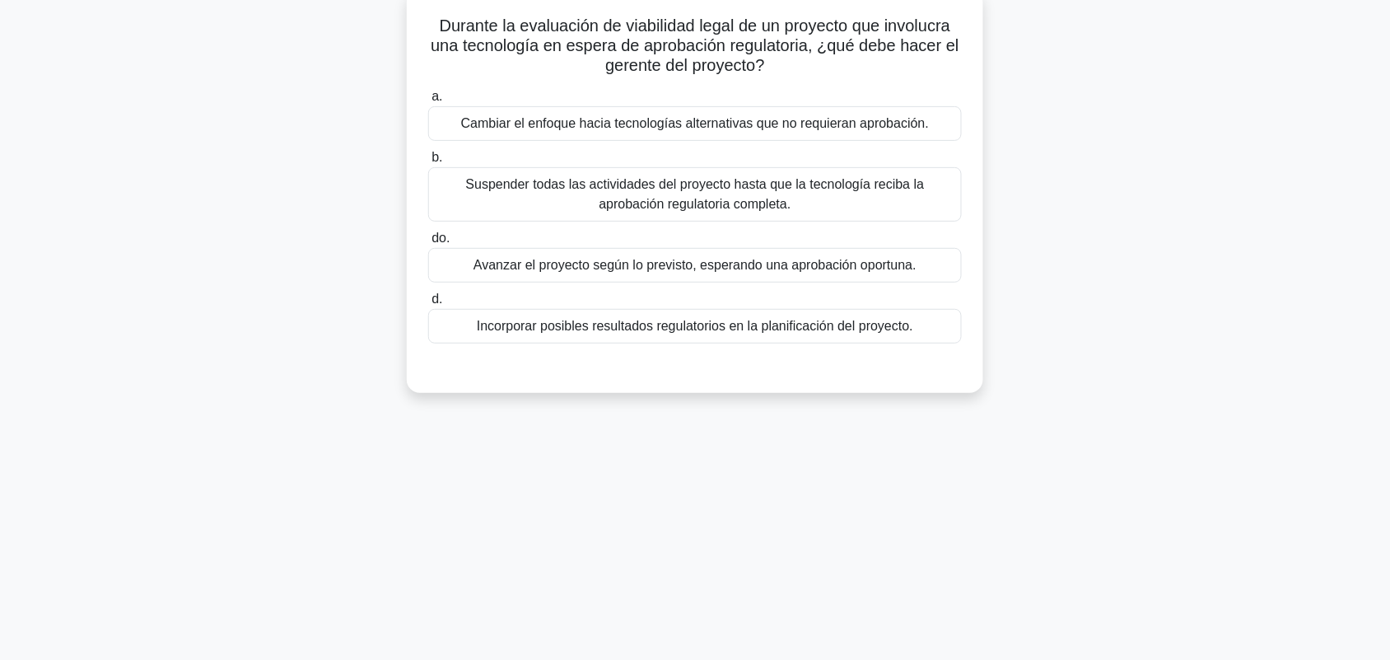
click at [920, 323] on div "Incorporar posibles resultados regulatorios en la planificación del proyecto." at bounding box center [695, 326] width 534 height 35
click at [428, 305] on input "d. Incorporar posibles resultados regulatorios en la planificación del proyecto." at bounding box center [428, 299] width 0 height 11
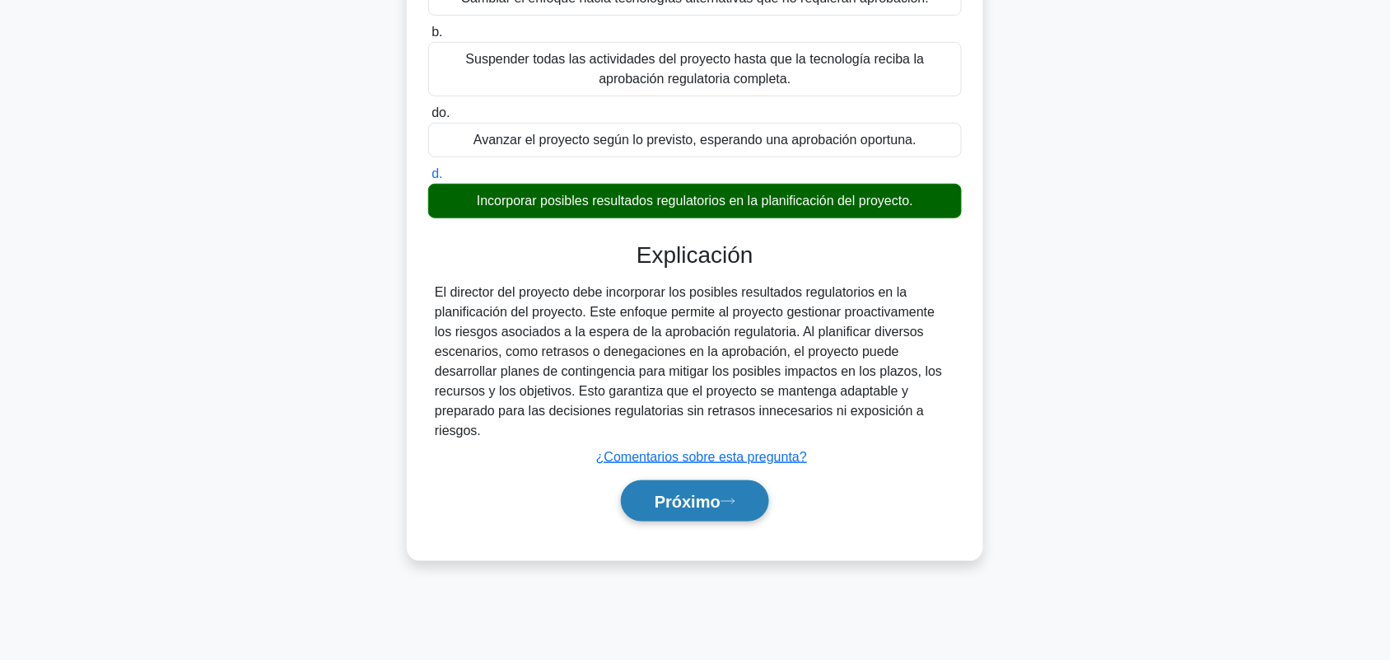
scroll to position [229, 0]
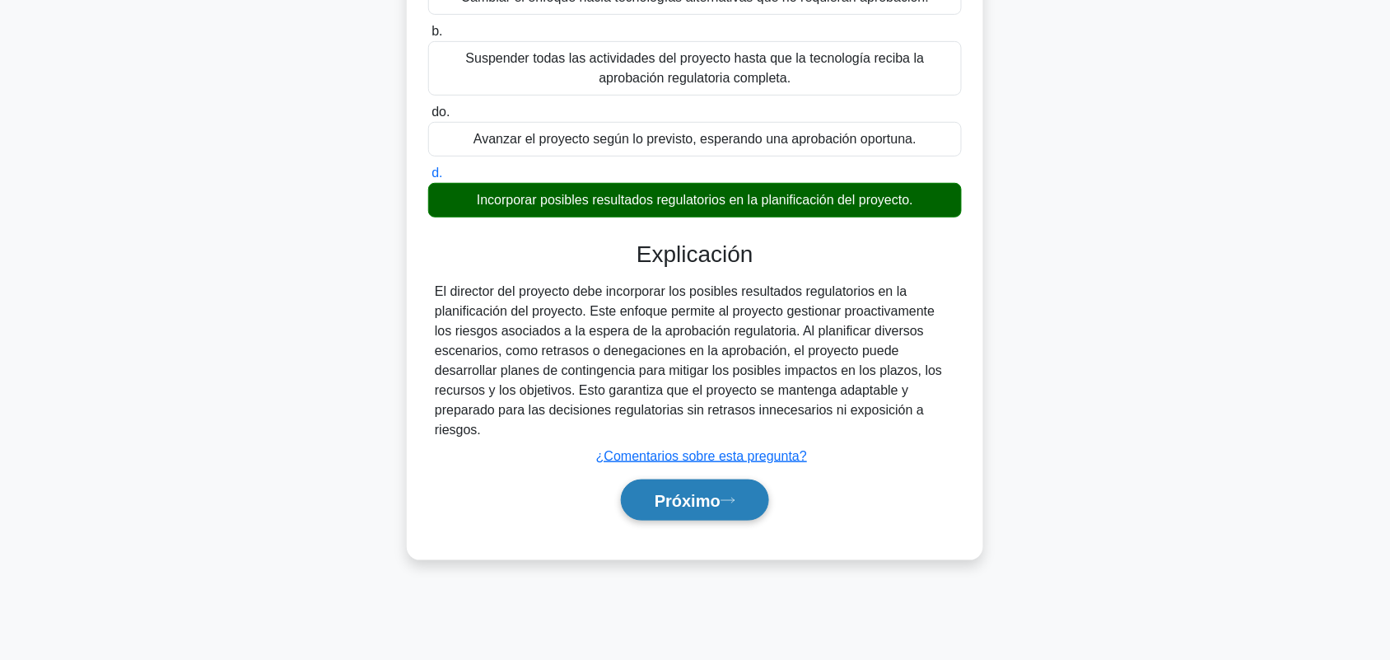
click at [713, 516] on button "Próximo" at bounding box center [695, 500] width 148 height 42
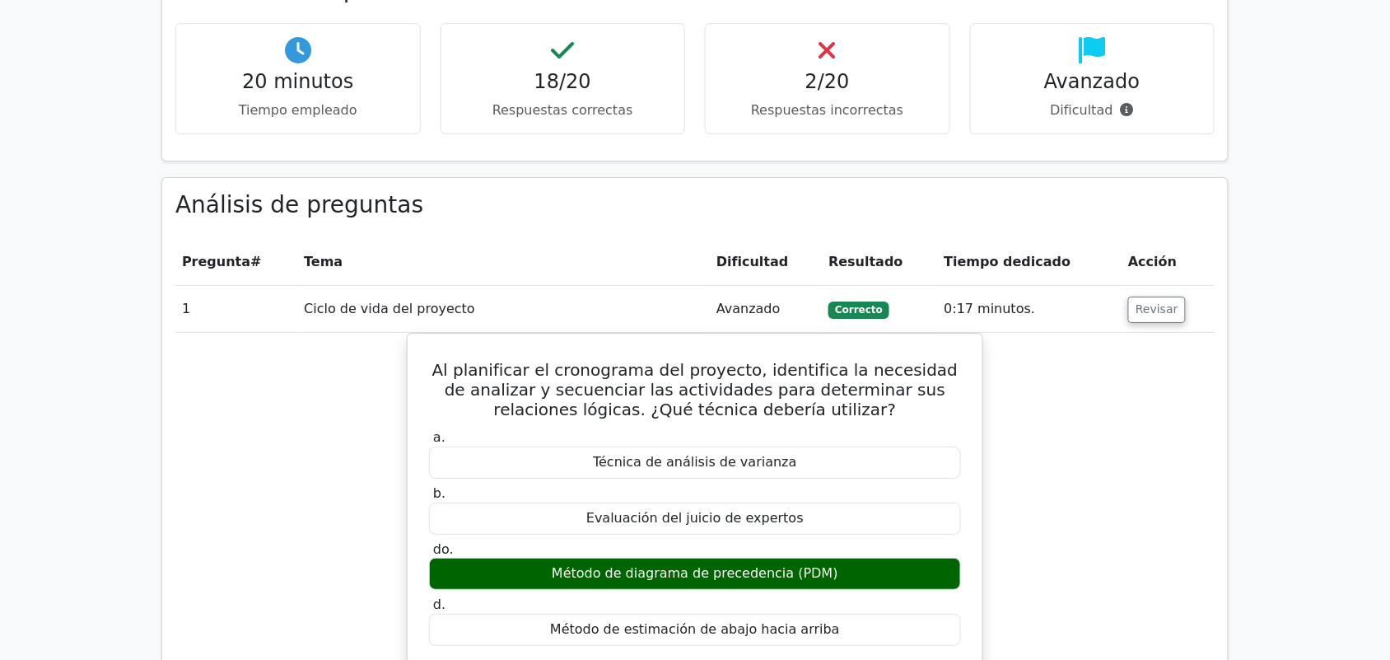
scroll to position [1647, 0]
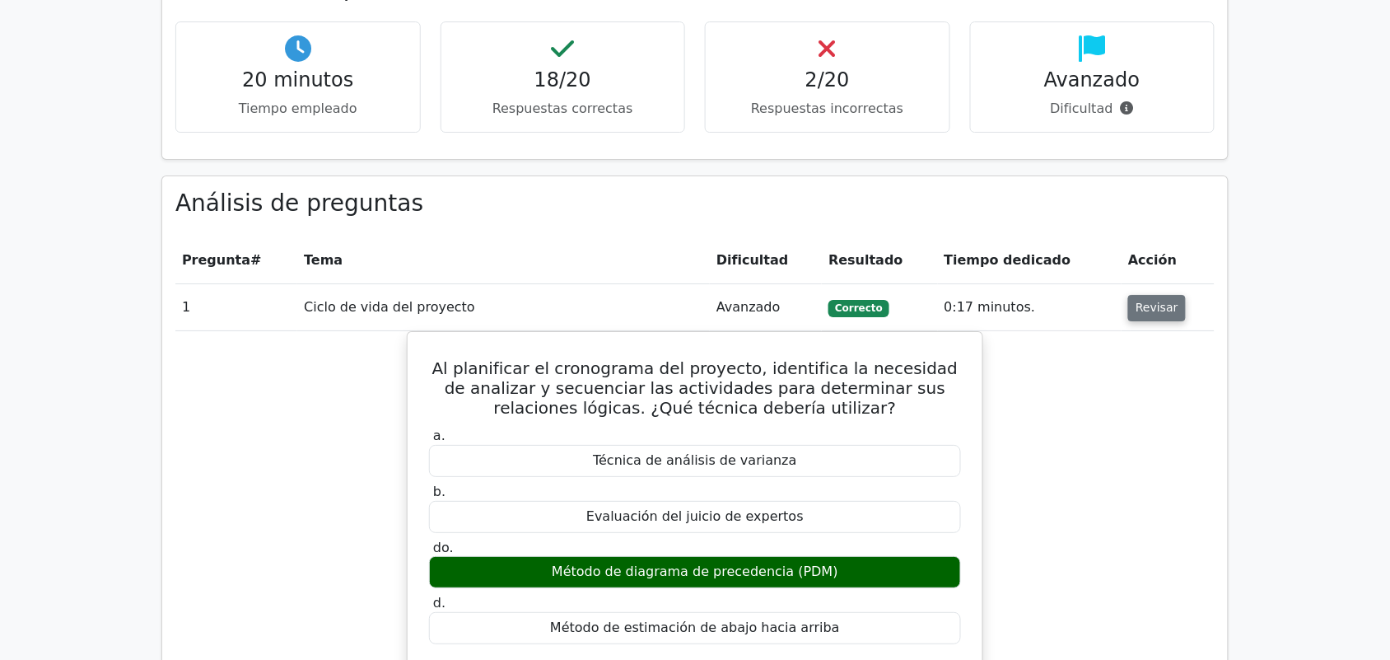
click at [1160, 301] on font "Revisar" at bounding box center [1157, 307] width 43 height 13
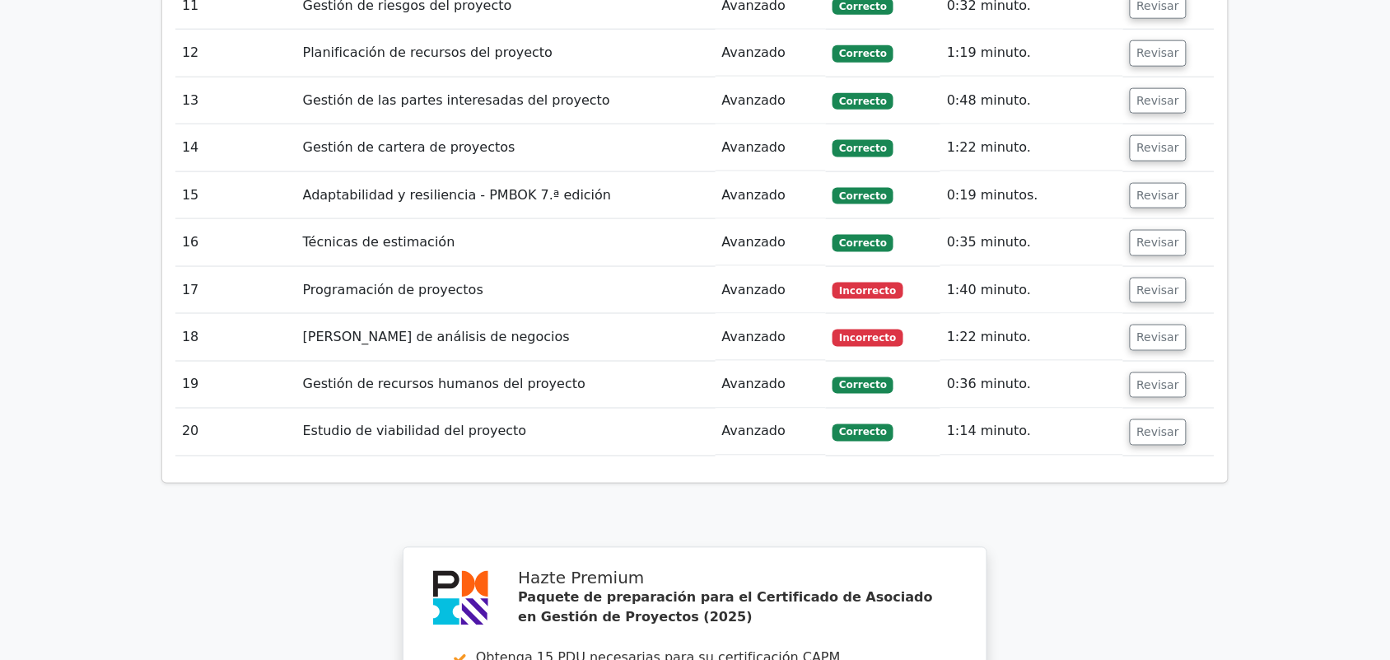
scroll to position [2471, 0]
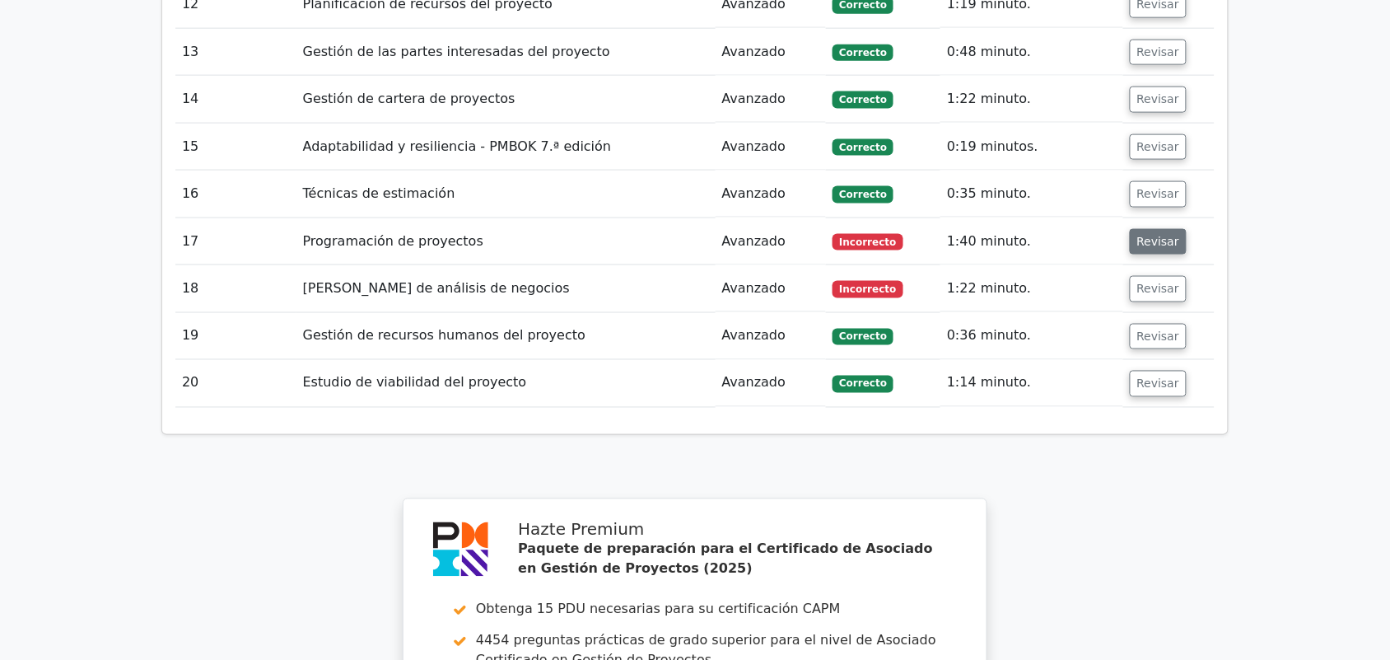
click at [1161, 235] on font "Revisar" at bounding box center [1159, 241] width 43 height 13
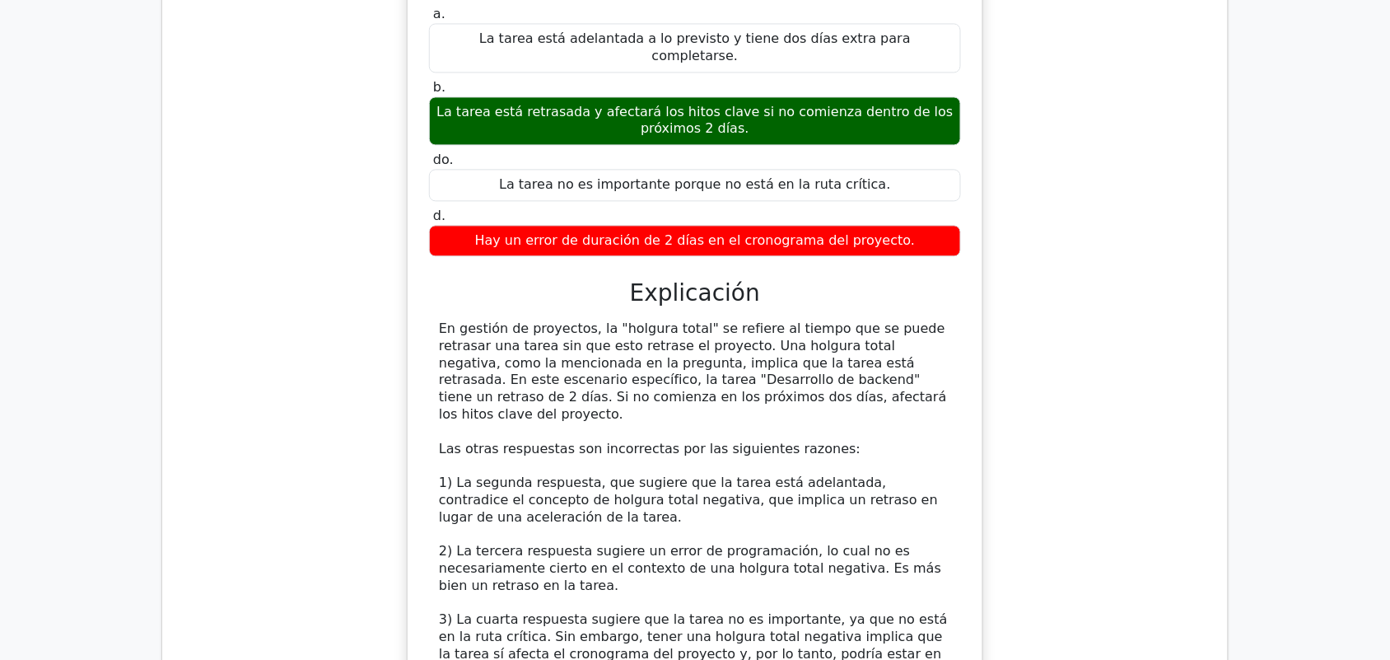
scroll to position [2883, 0]
